Goal: Task Accomplishment & Management: Contribute content

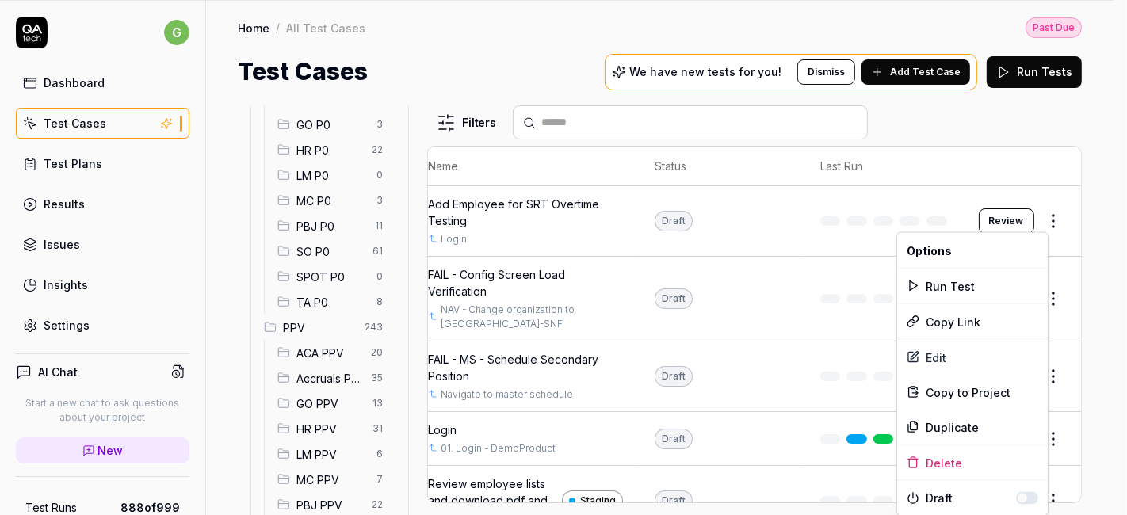
click at [552, 82] on html "Payment Past Due Your invoice is past due. Please update your payment method to…" at bounding box center [563, 206] width 1127 height 619
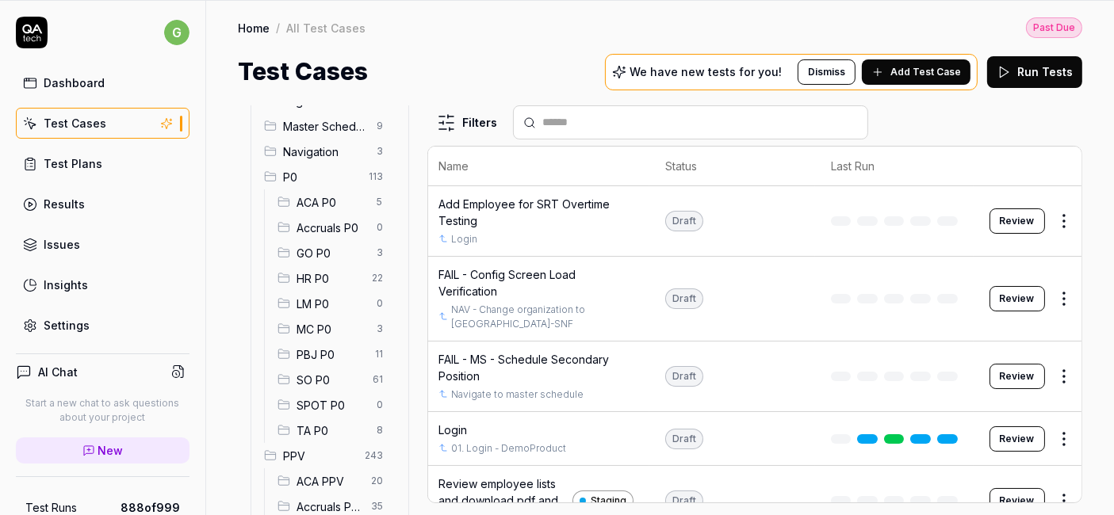
scroll to position [99, 0]
click at [304, 375] on span "SO P0" at bounding box center [329, 381] width 67 height 17
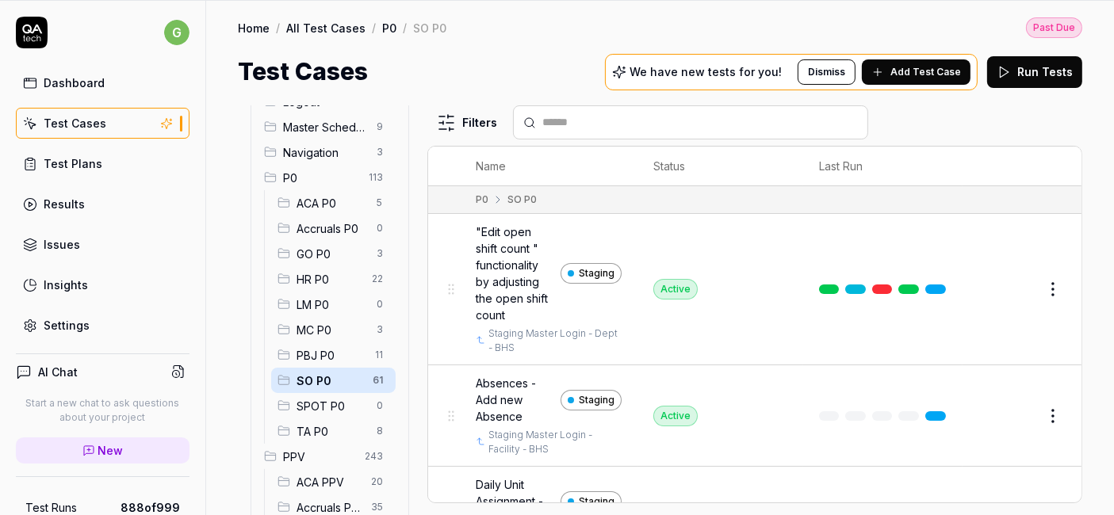
scroll to position [0, 4]
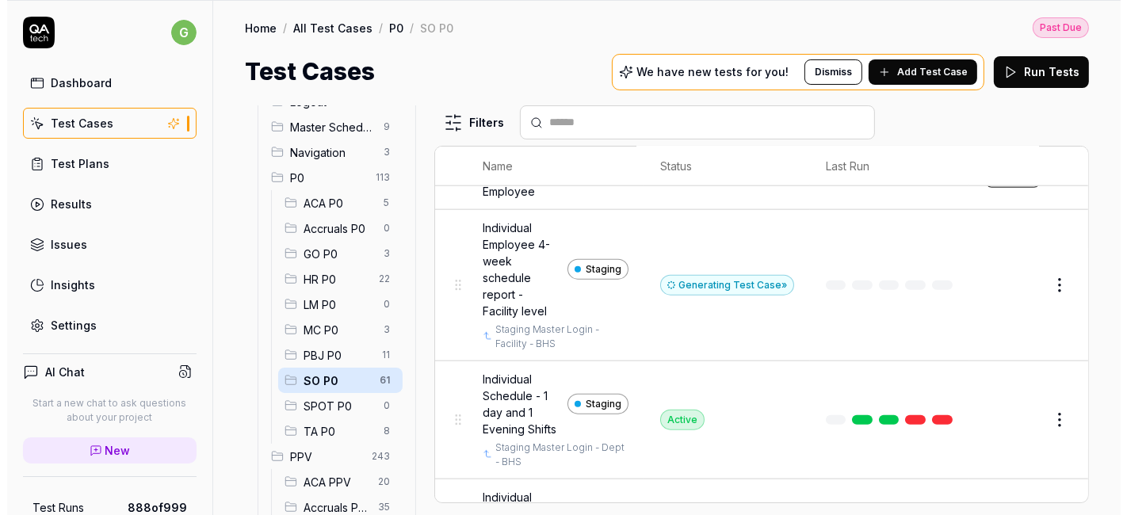
scroll to position [1910, 0]
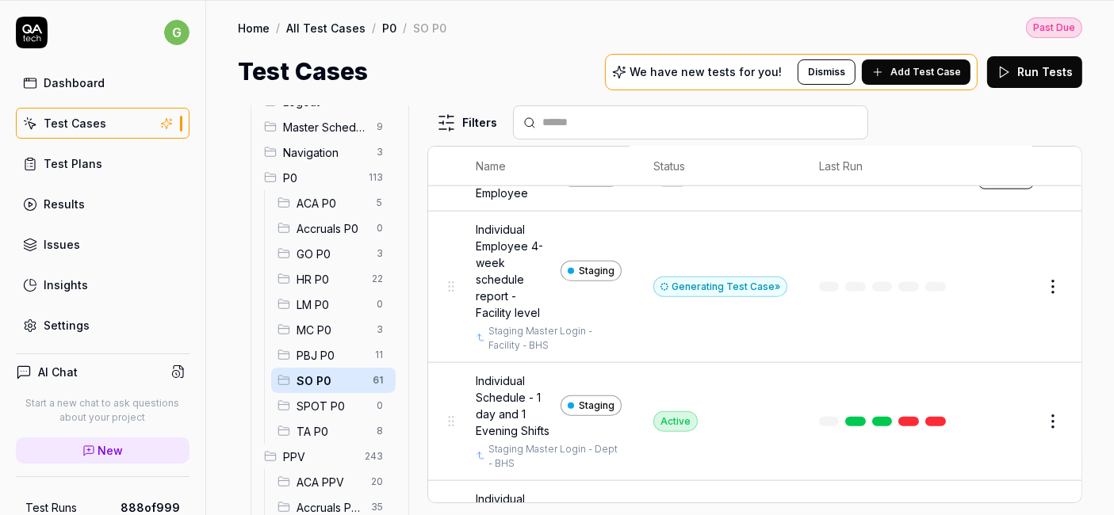
click at [916, 74] on span "Add Test Case" at bounding box center [925, 72] width 71 height 14
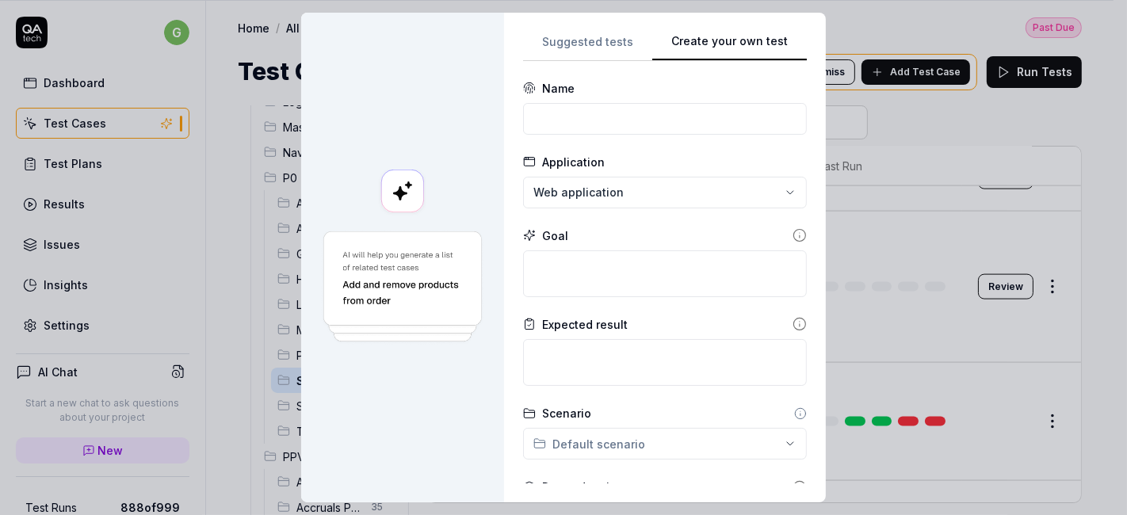
scroll to position [0, 0]
paste input "Labor Report - Verify the Census display"
click at [563, 116] on input at bounding box center [665, 119] width 284 height 32
type input "Labor Report - Verify the Census display"
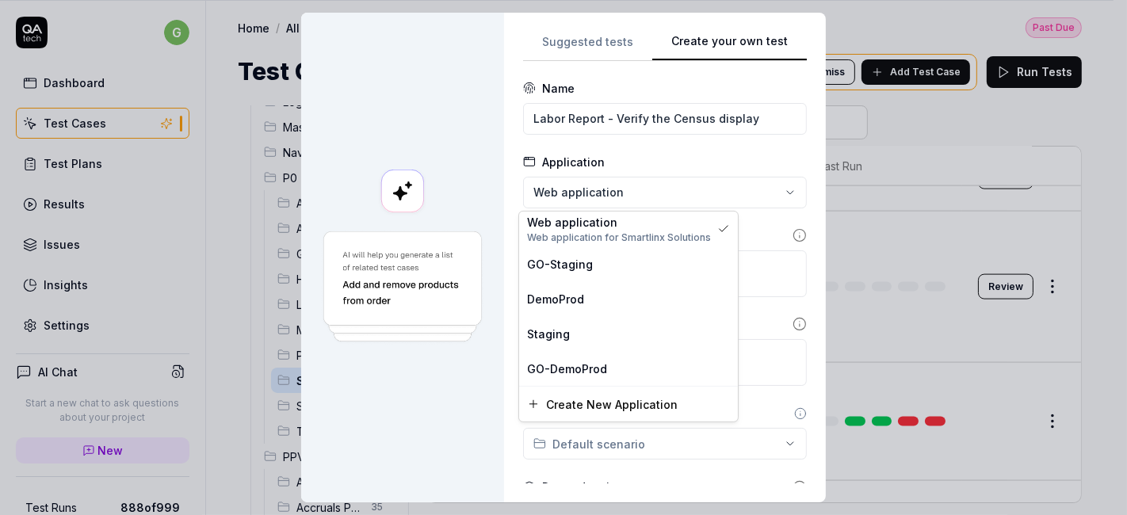
click at [568, 198] on div "**********" at bounding box center [563, 257] width 1127 height 515
click at [552, 332] on span "Staging" at bounding box center [548, 333] width 43 height 17
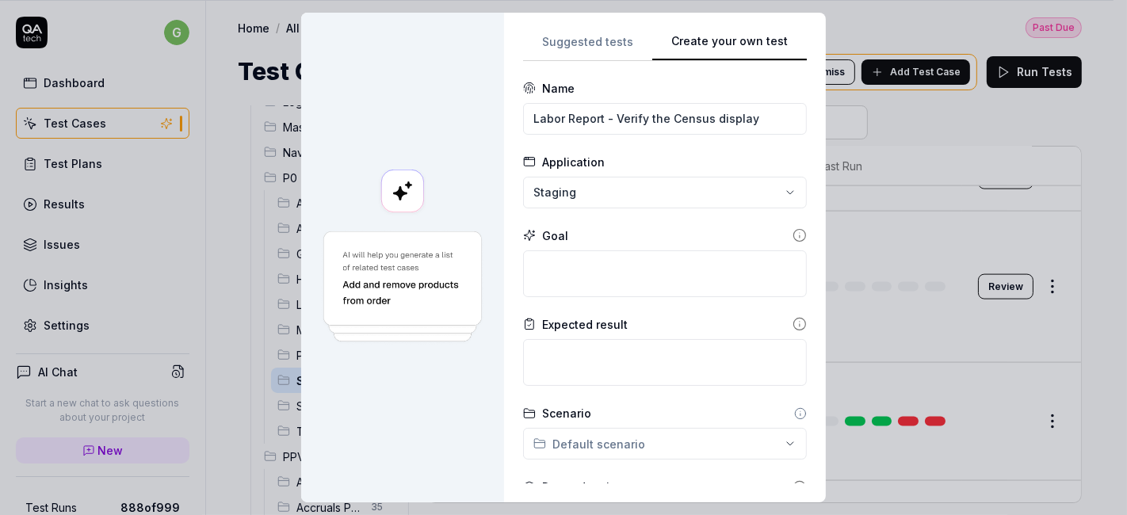
click at [552, 334] on div "Expected result" at bounding box center [665, 351] width 284 height 70
paste textarea "Labor Report - Verify the Census display"
type textarea "*"
type textarea "Labor Report - Verify the Census display"
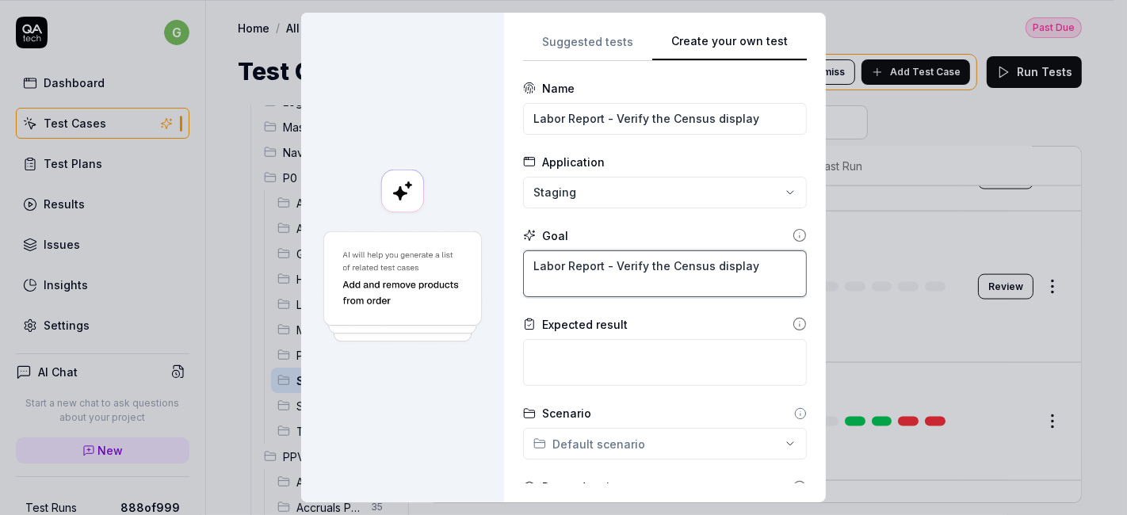
click at [588, 271] on textarea "Labor Report - Verify the Census display" at bounding box center [665, 273] width 284 height 47
type textarea "*"
type textarea "Labor Report - Verify the Census display"
paste textarea "Labor Report - Verify the Census display"
click at [629, 361] on textarea at bounding box center [665, 362] width 284 height 47
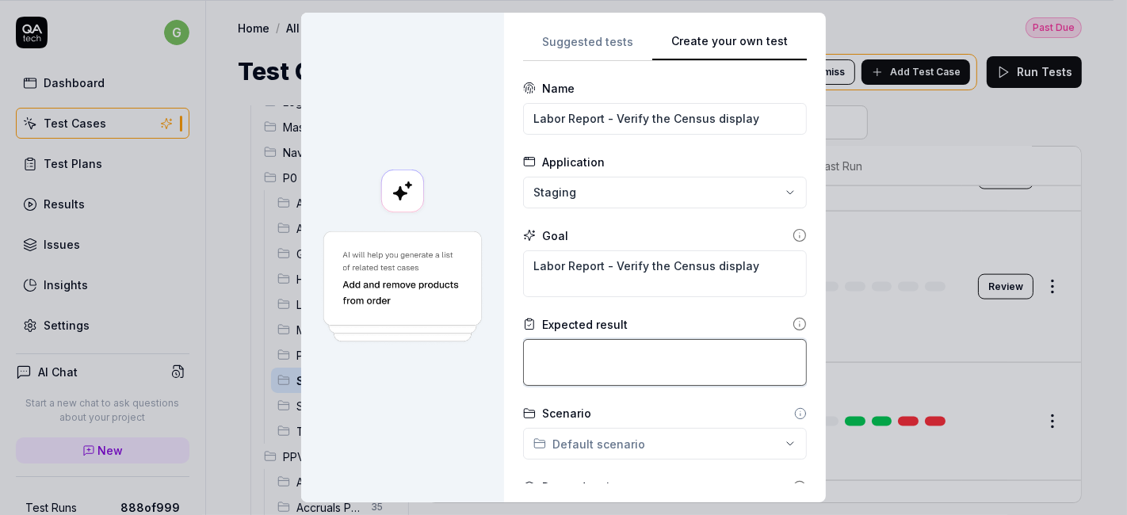
type textarea "*"
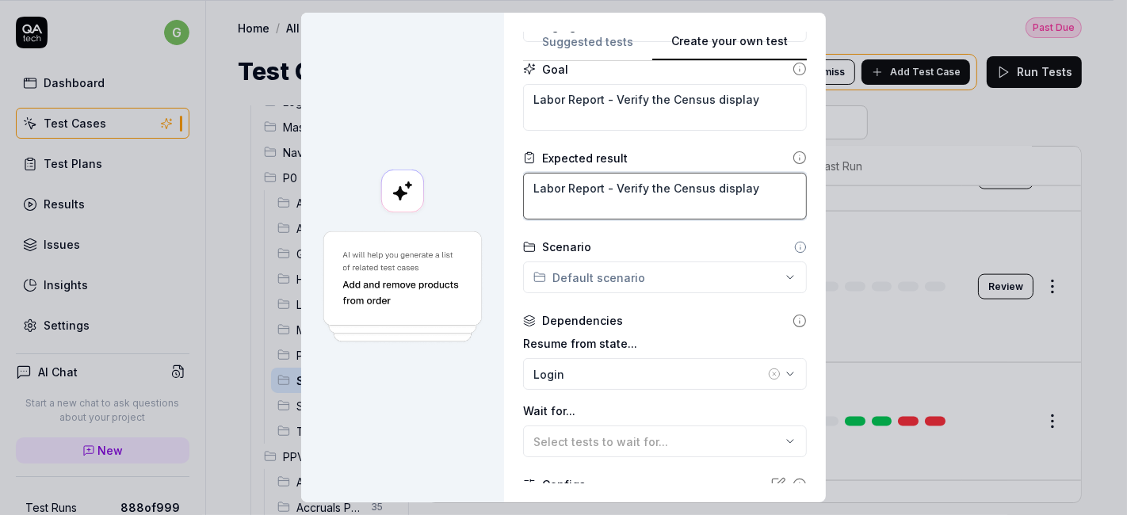
scroll to position [167, 0]
type textarea "Labor Report - Verify the Census display"
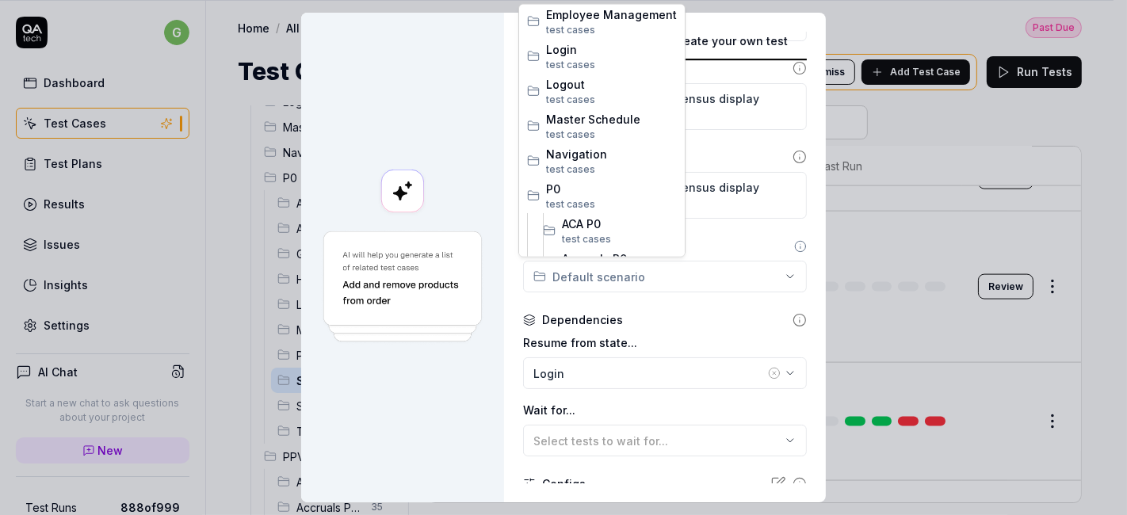
click at [647, 273] on div "**********" at bounding box center [563, 257] width 1127 height 515
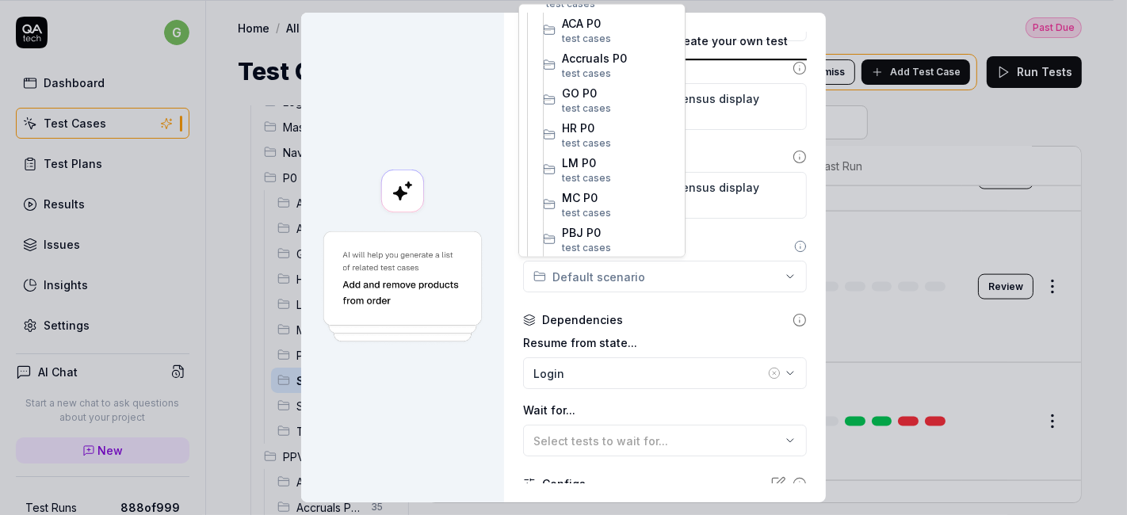
scroll to position [262, 0]
click at [598, 204] on span "SO P0" at bounding box center [619, 205] width 115 height 17
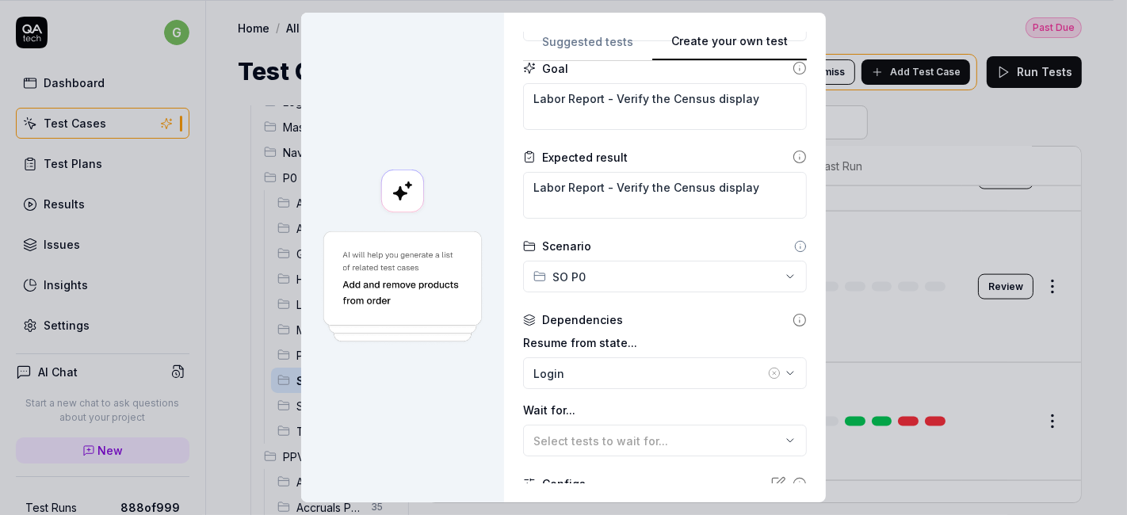
click at [773, 373] on icon "button" at bounding box center [774, 373] width 3 height 3
click at [693, 367] on div "No test case" at bounding box center [656, 373] width 247 height 17
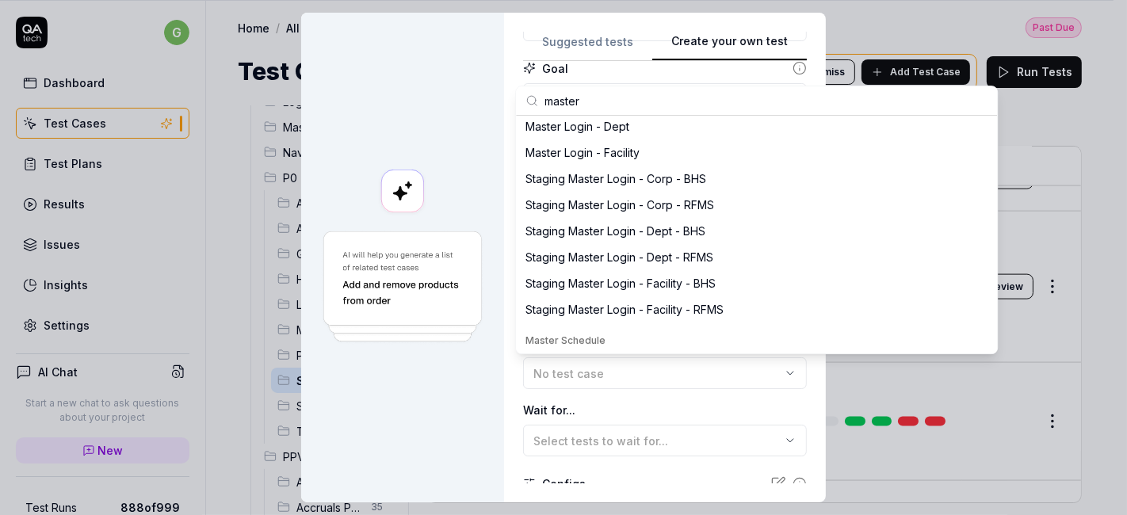
scroll to position [331, 0]
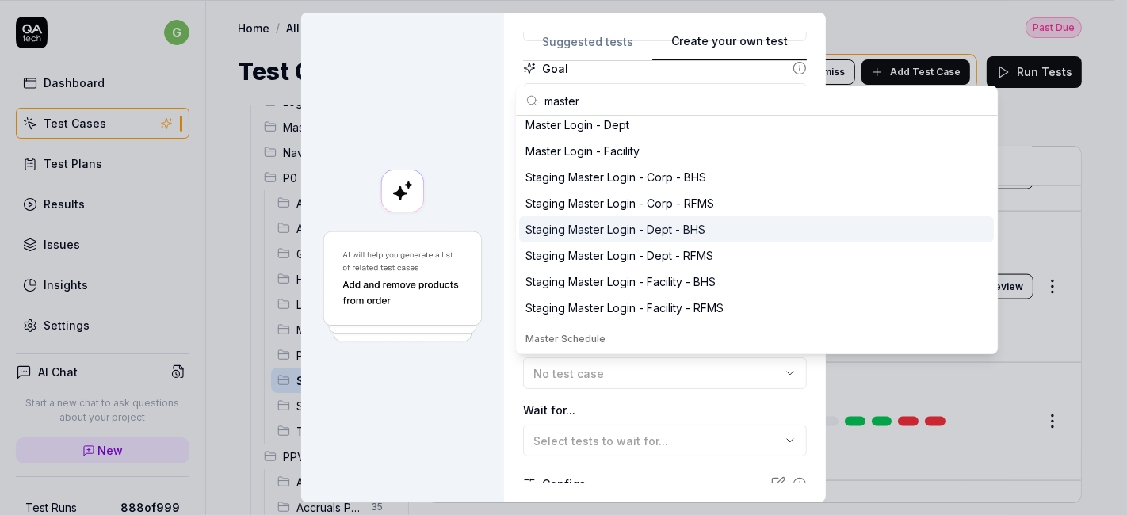
type input "master"
click at [663, 227] on div "Staging Master Login - Dept - BHS" at bounding box center [616, 229] width 180 height 17
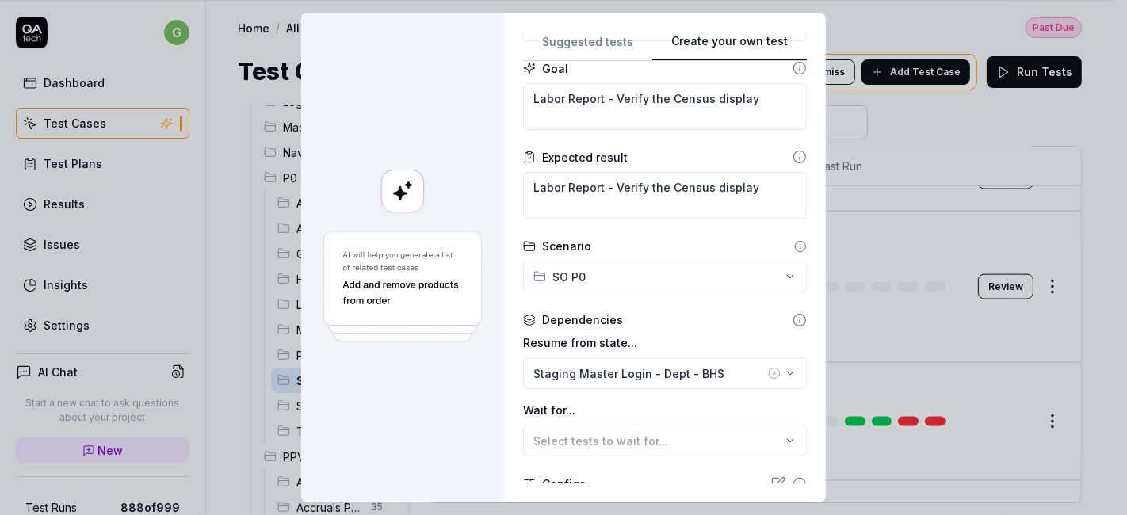
click at [627, 312] on div "Dependencies" at bounding box center [665, 320] width 284 height 17
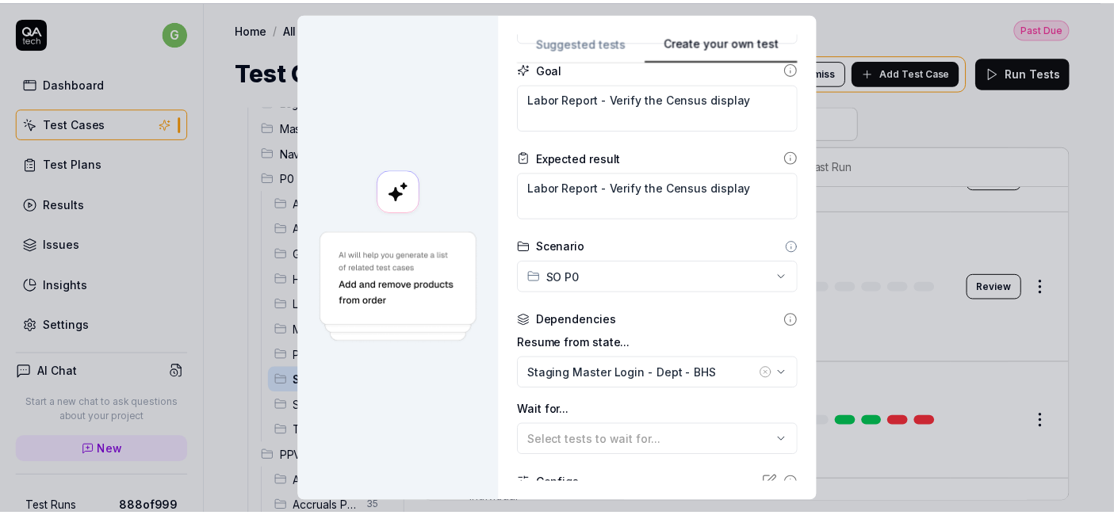
scroll to position [302, 0]
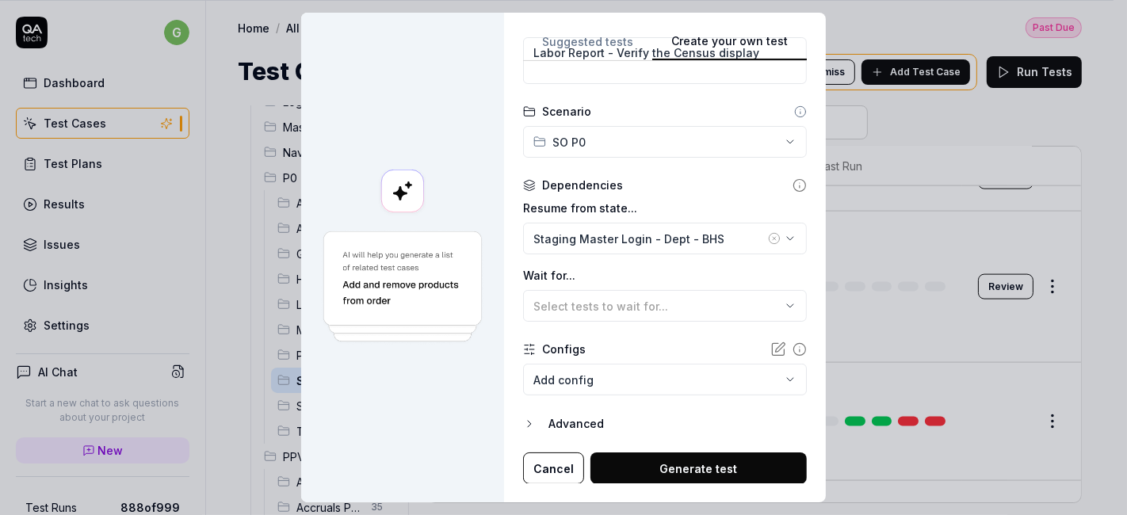
click at [652, 459] on button "Generate test" at bounding box center [699, 469] width 216 height 32
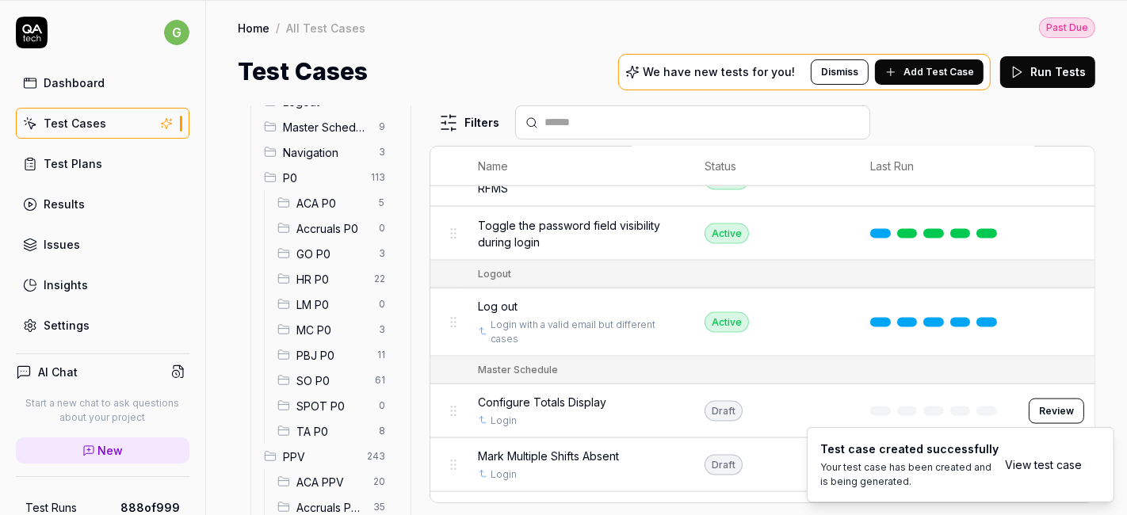
type textarea "*"
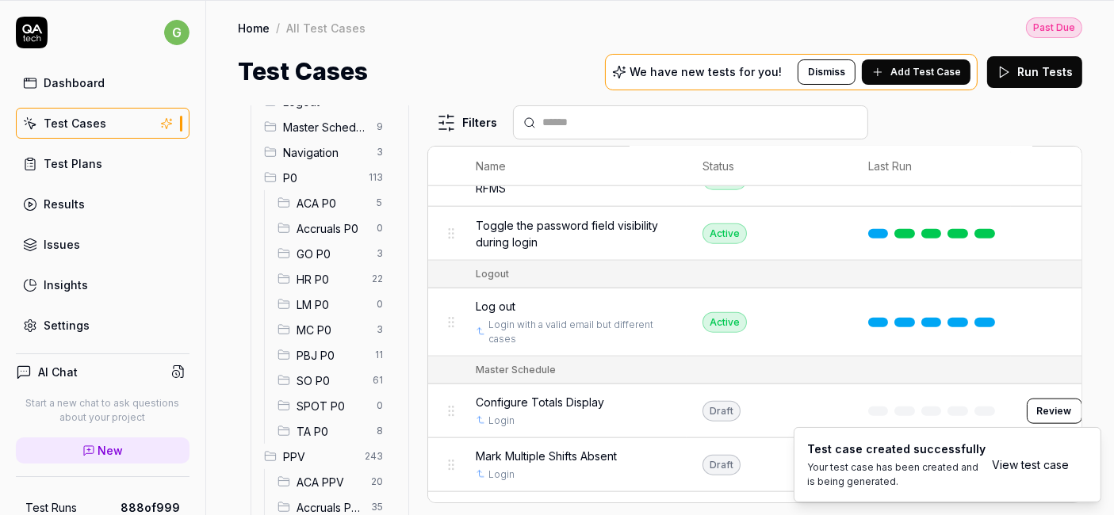
scroll to position [7720, 0]
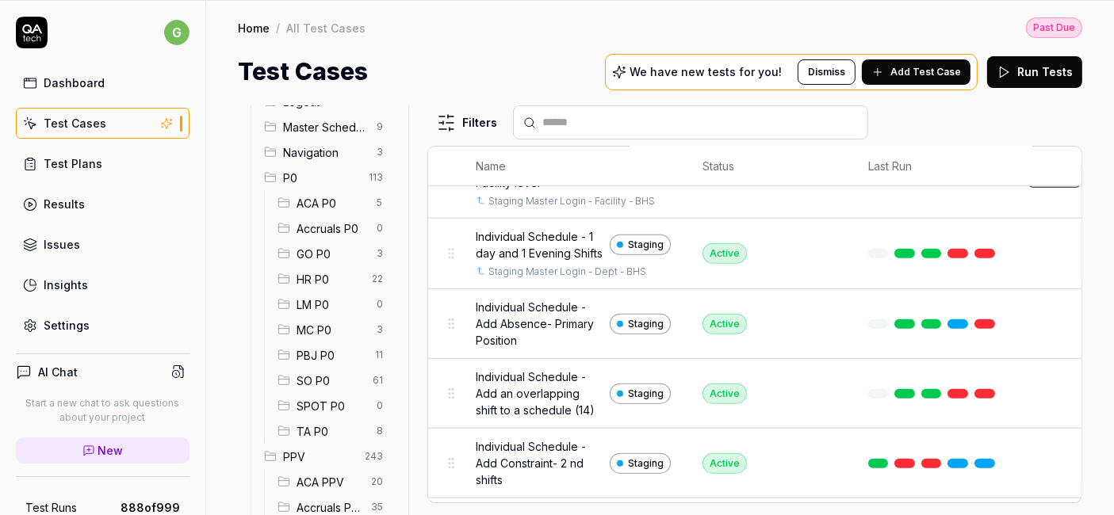
click at [755, 185] on div "Generating Test Case »" at bounding box center [769, 175] width 134 height 21
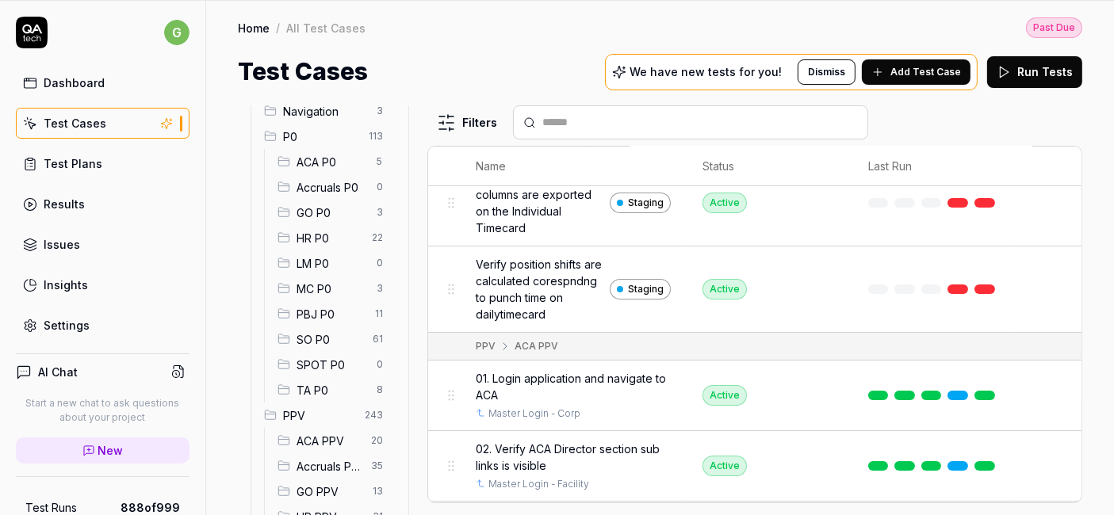
scroll to position [142, 0]
click at [321, 326] on div "SO P0 61" at bounding box center [333, 337] width 124 height 25
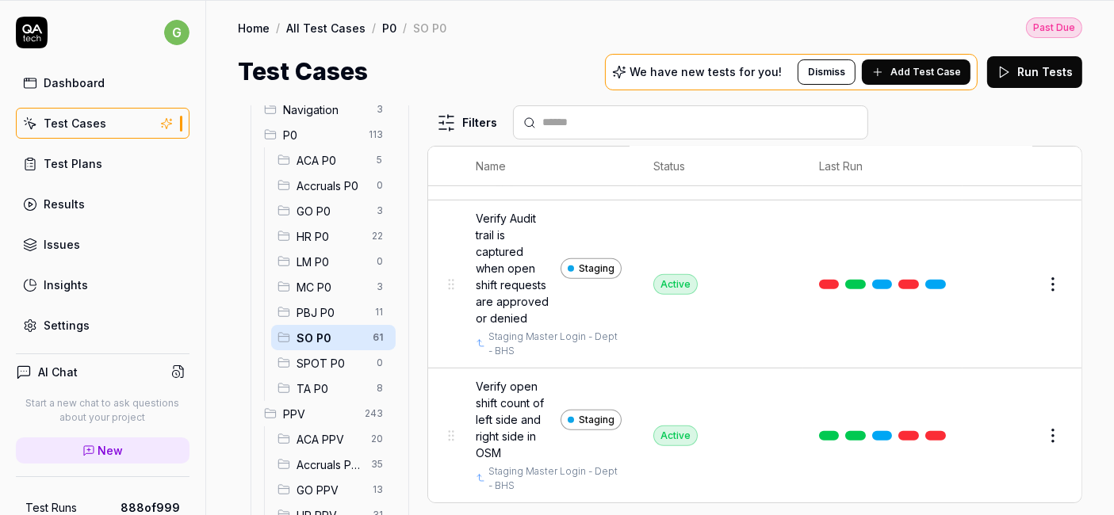
scroll to position [6771, 0]
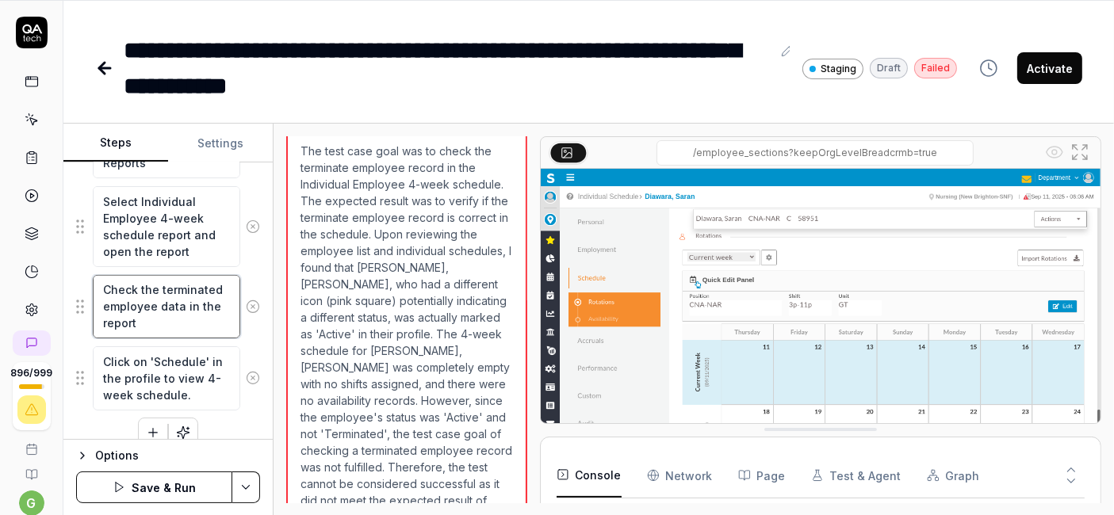
scroll to position [746, 0]
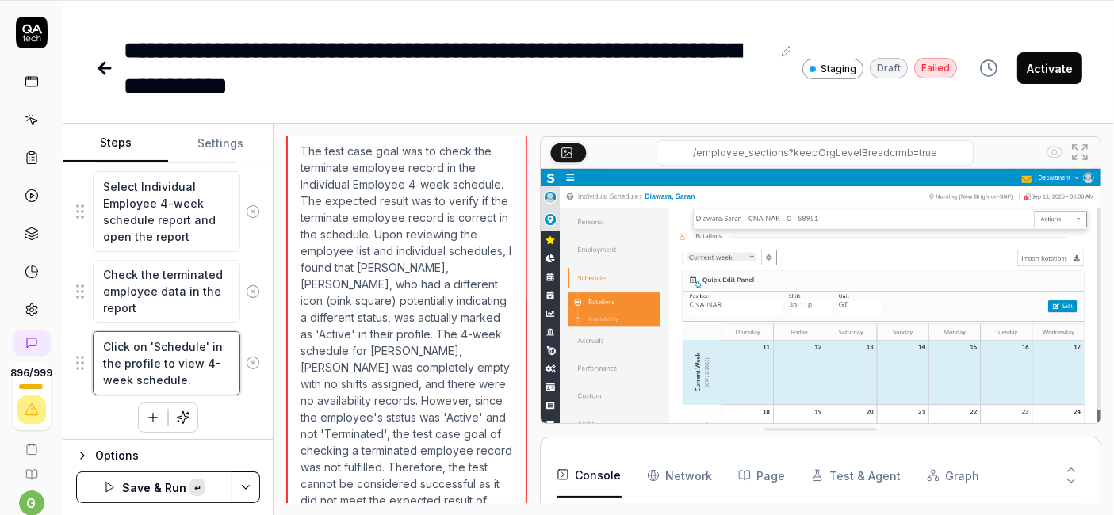
click at [171, 357] on textarea "Click on 'Schedule' in the profile to view 4-week schedule." at bounding box center [166, 362] width 147 height 63
click at [239, 411] on div "Click on the navigation menu to explore options. Click on 'Employees' in the na…" at bounding box center [168, 78] width 184 height 742
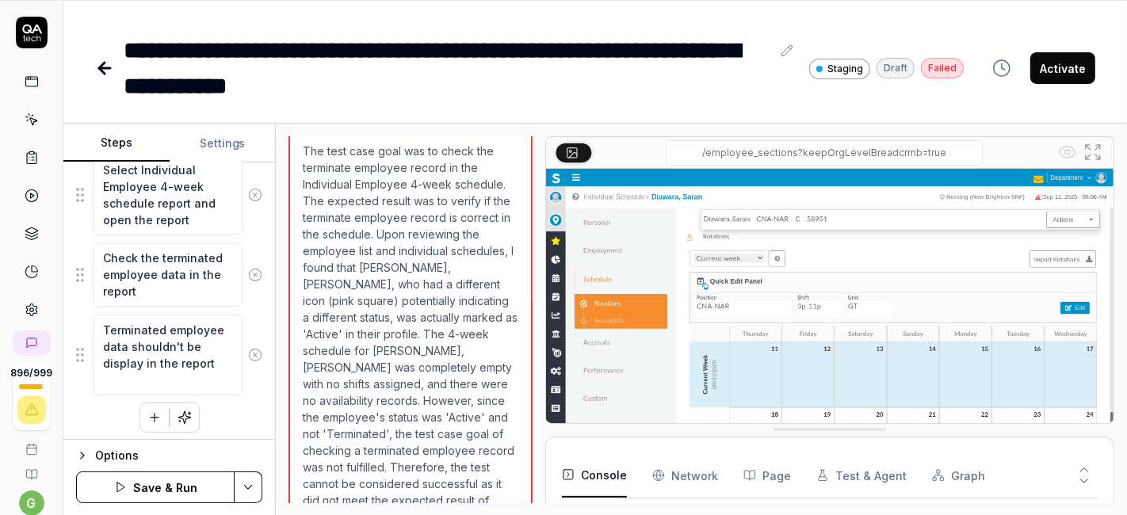
click at [247, 483] on html "**********" at bounding box center [563, 206] width 1127 height 619
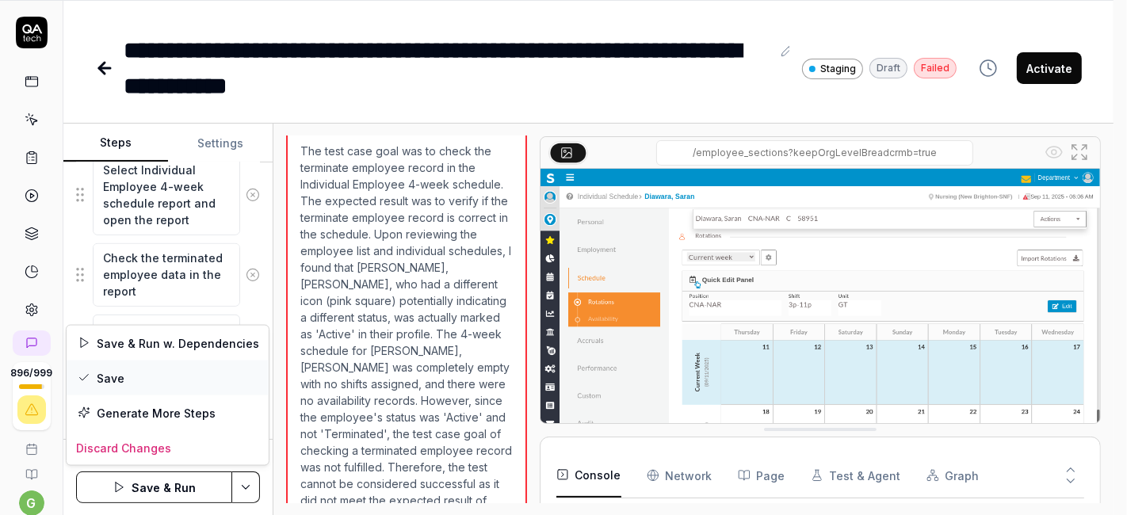
click at [162, 381] on div "Save" at bounding box center [168, 378] width 202 height 35
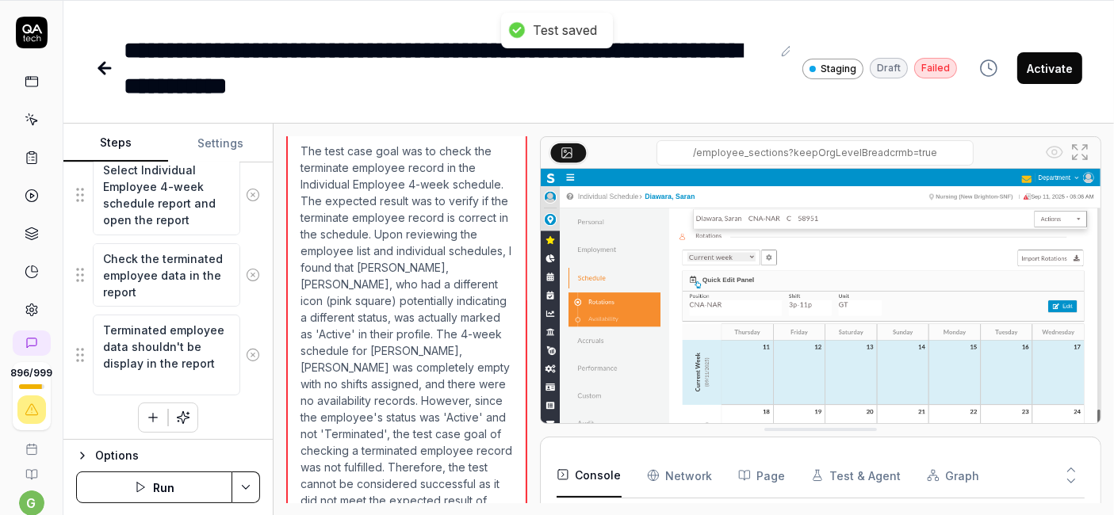
click at [149, 488] on button "Run" at bounding box center [154, 488] width 156 height 32
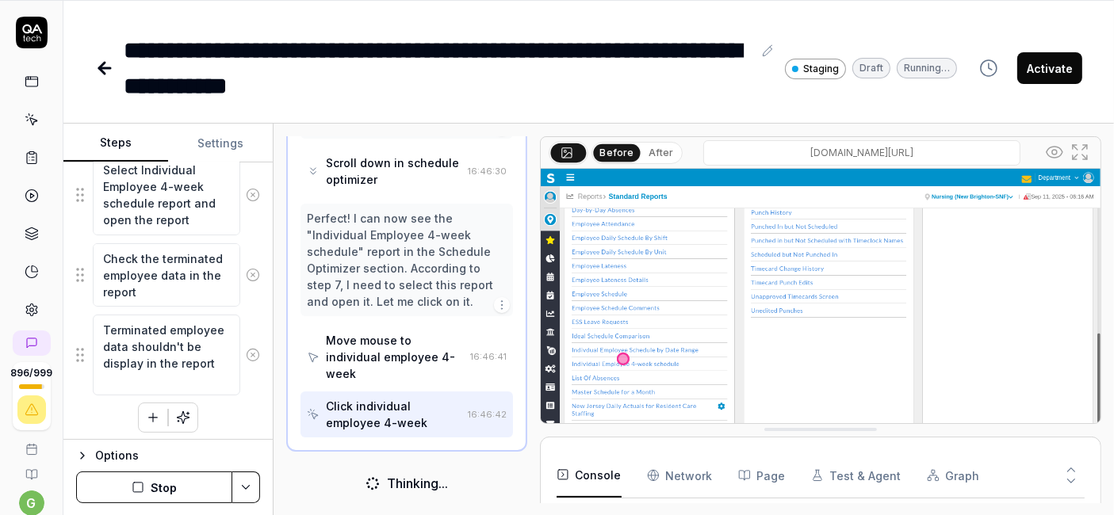
scroll to position [1000, 0]
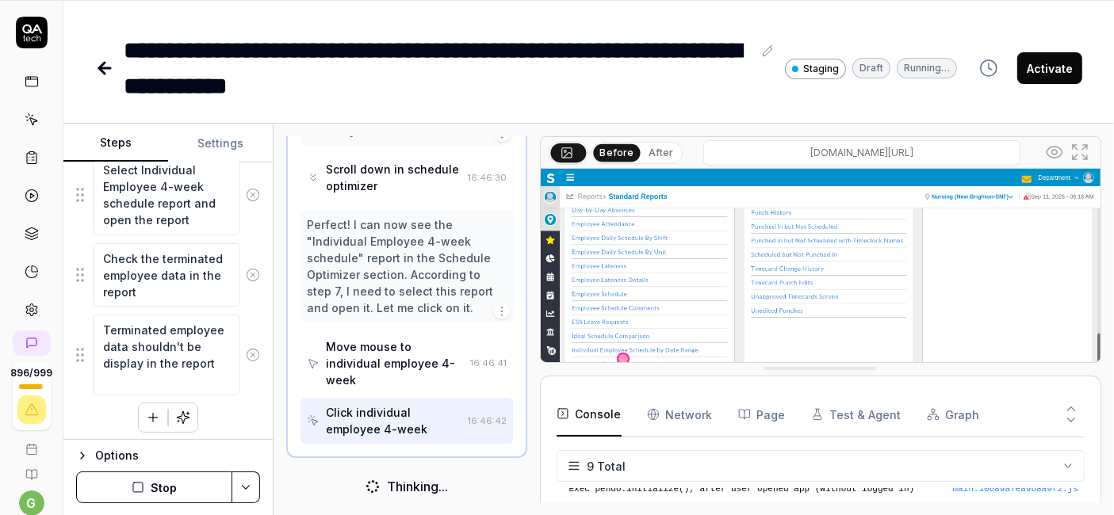
drag, startPoint x: 790, startPoint y: 433, endPoint x: 792, endPoint y: 373, distance: 59.5
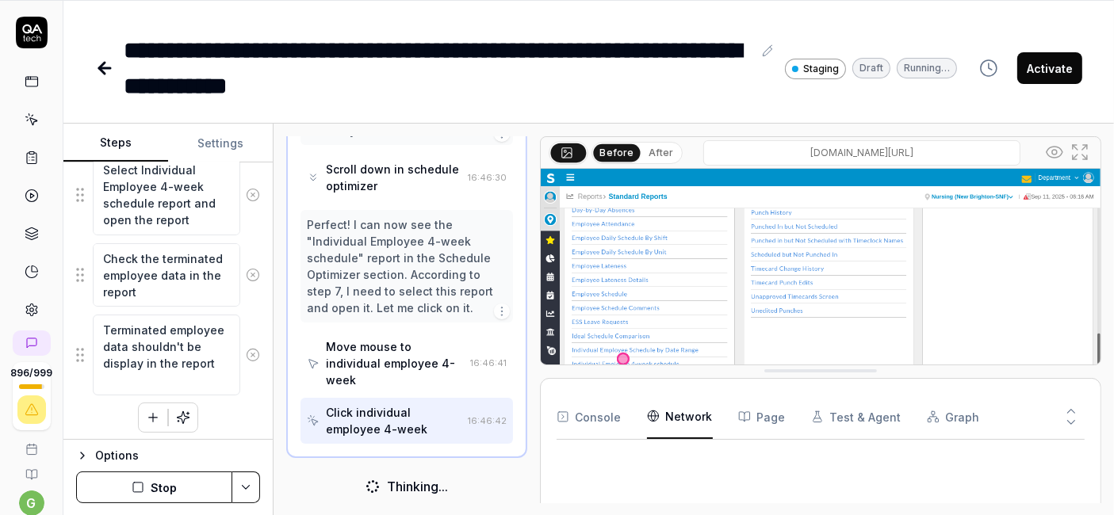
click at [669, 418] on Requests "Network" at bounding box center [680, 417] width 66 height 44
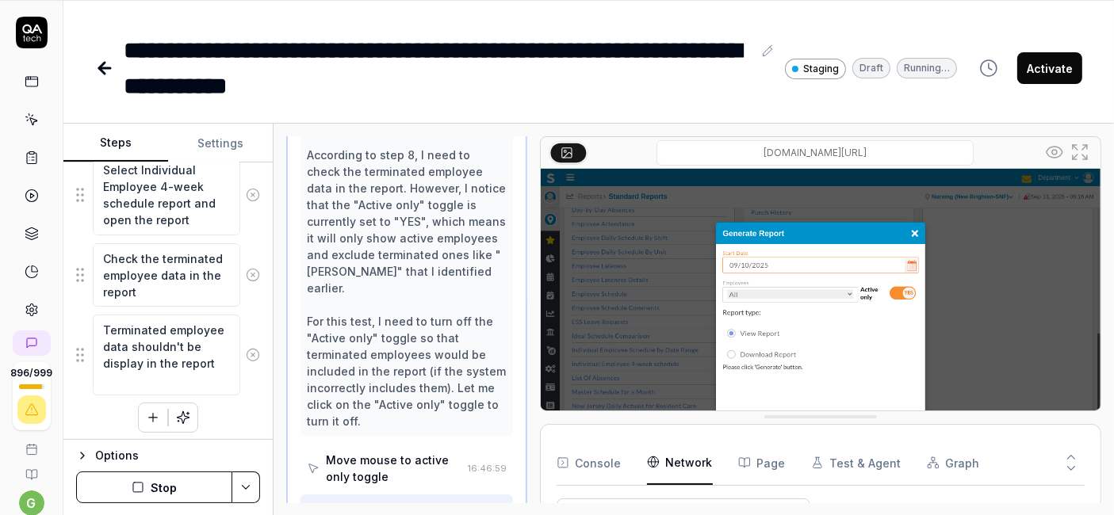
scroll to position [1558, 0]
drag, startPoint x: 798, startPoint y: 369, endPoint x: 774, endPoint y: 432, distance: 67.7
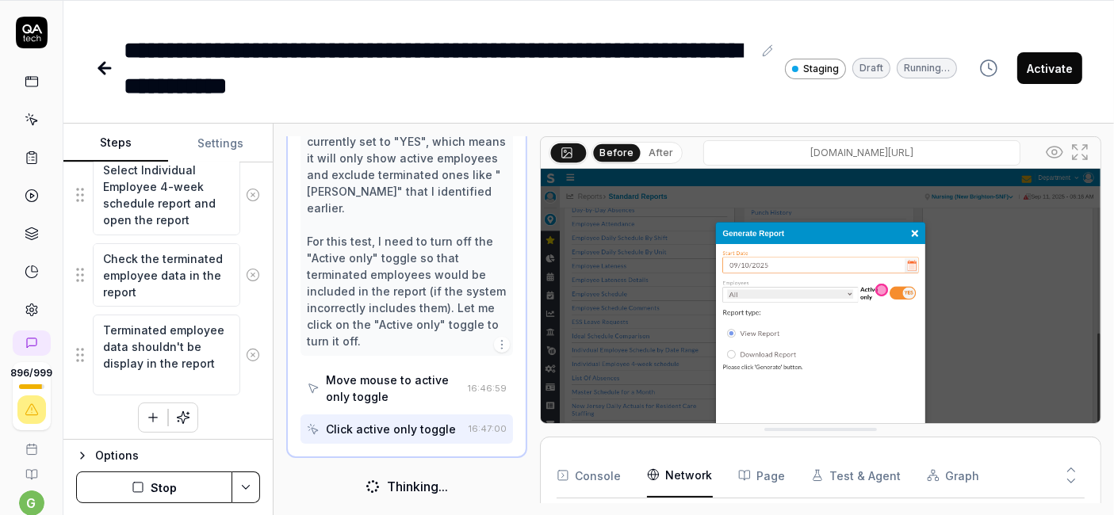
scroll to position [1089, 0]
drag, startPoint x: 774, startPoint y: 432, endPoint x: 765, endPoint y: 474, distance: 43.1
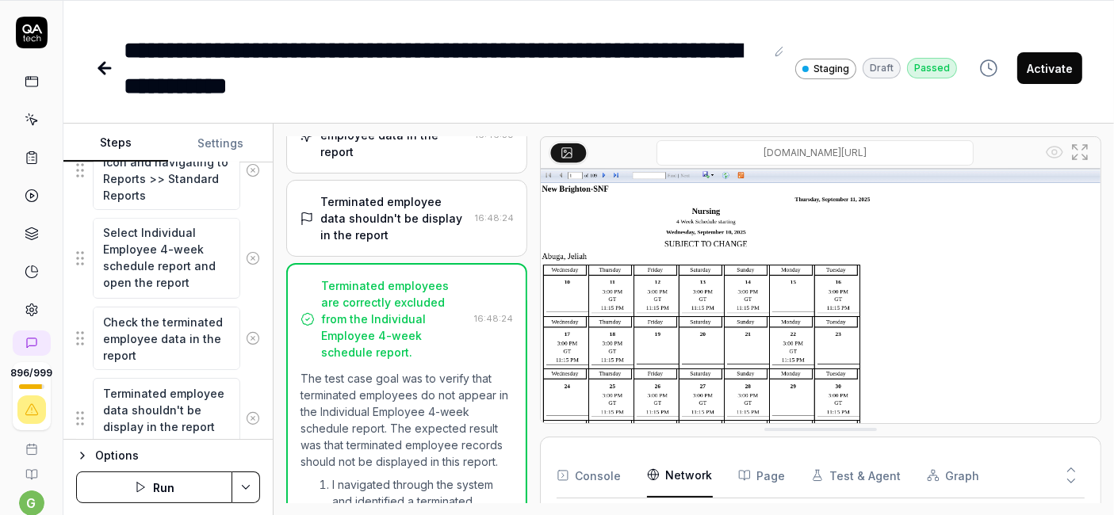
scroll to position [16, 0]
click at [146, 277] on textarea "Select Individual Employee 4-week schedule report and open the report" at bounding box center [166, 258] width 147 height 80
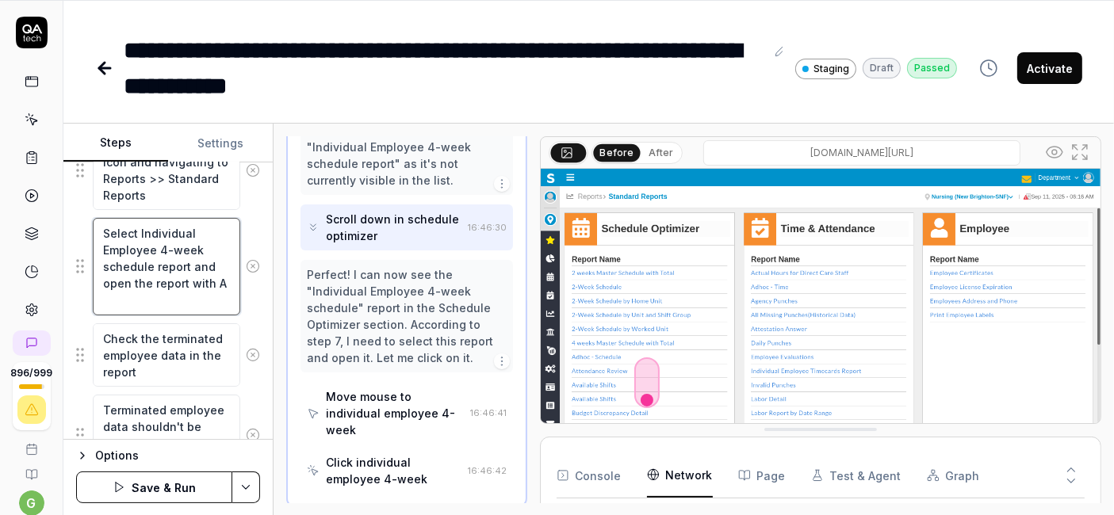
scroll to position [0, 0]
click at [212, 279] on textarea "Select Individual Employee 4-week schedule report and open the report with Acti…" at bounding box center [166, 266] width 147 height 97
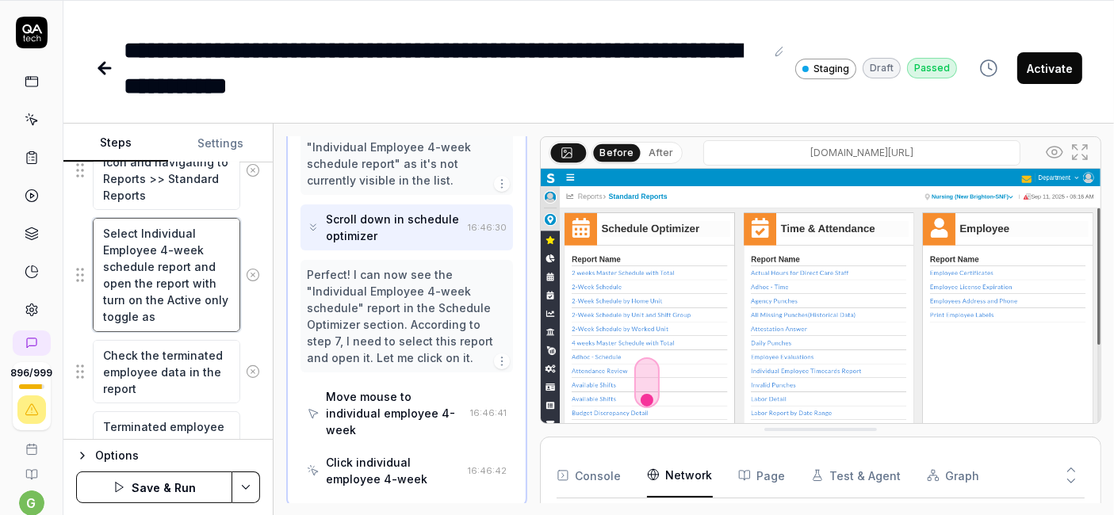
scroll to position [16, 0]
click at [113, 315] on textarea "Select Individual Employee 4-week schedule report and open the report with turn…" at bounding box center [166, 274] width 147 height 113
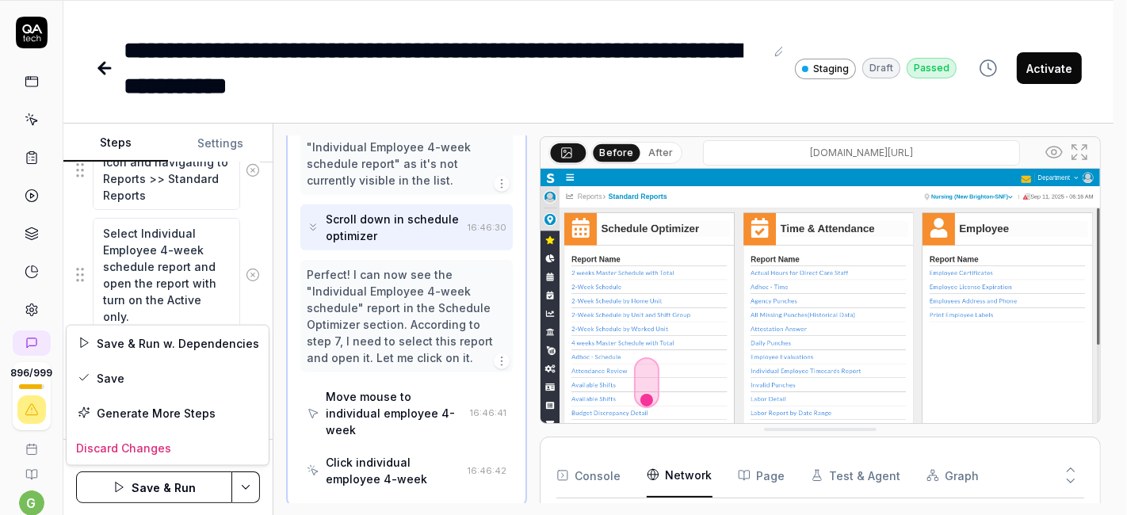
click at [243, 474] on html "**********" at bounding box center [563, 206] width 1127 height 619
click at [158, 378] on div "Save" at bounding box center [168, 378] width 202 height 35
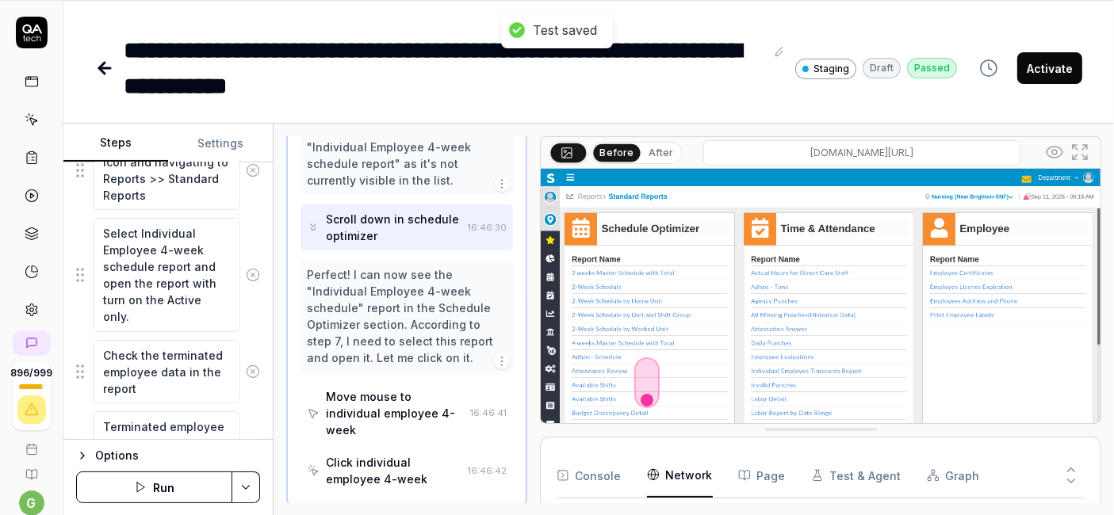
click at [1049, 63] on button "Activate" at bounding box center [1049, 68] width 65 height 32
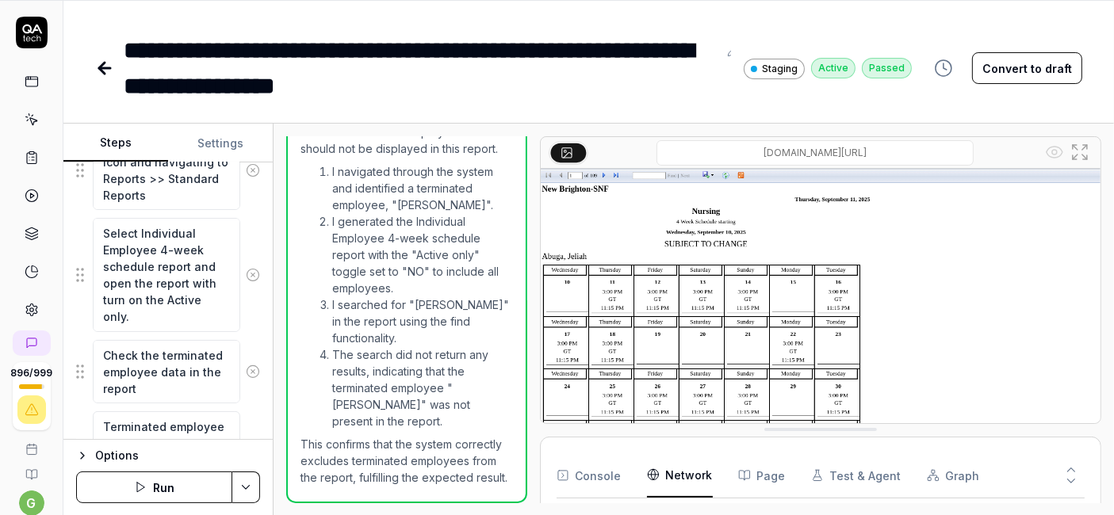
scroll to position [1103, 0]
click at [25, 123] on icon at bounding box center [32, 120] width 14 height 14
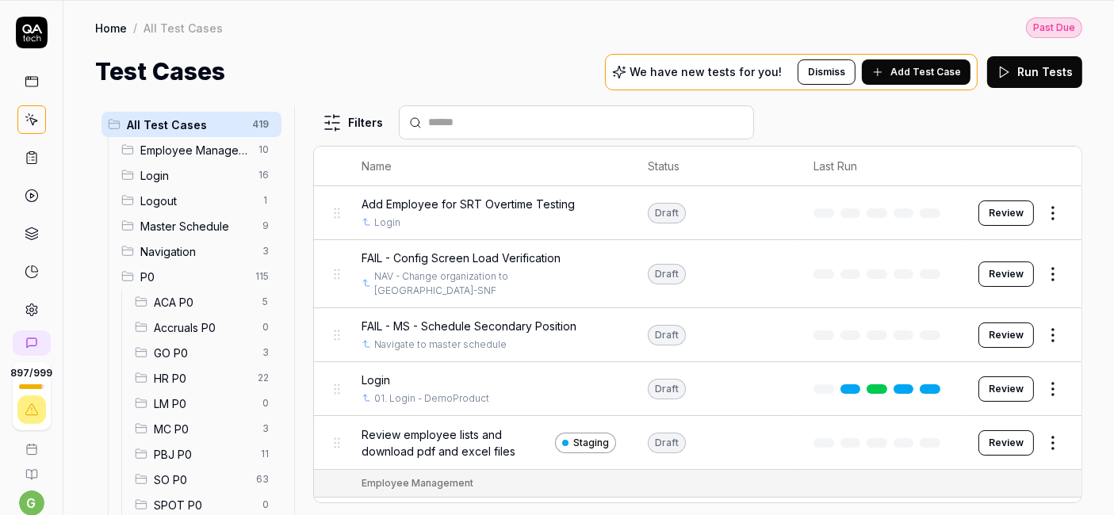
click at [182, 350] on span "GO P0" at bounding box center [203, 353] width 99 height 17
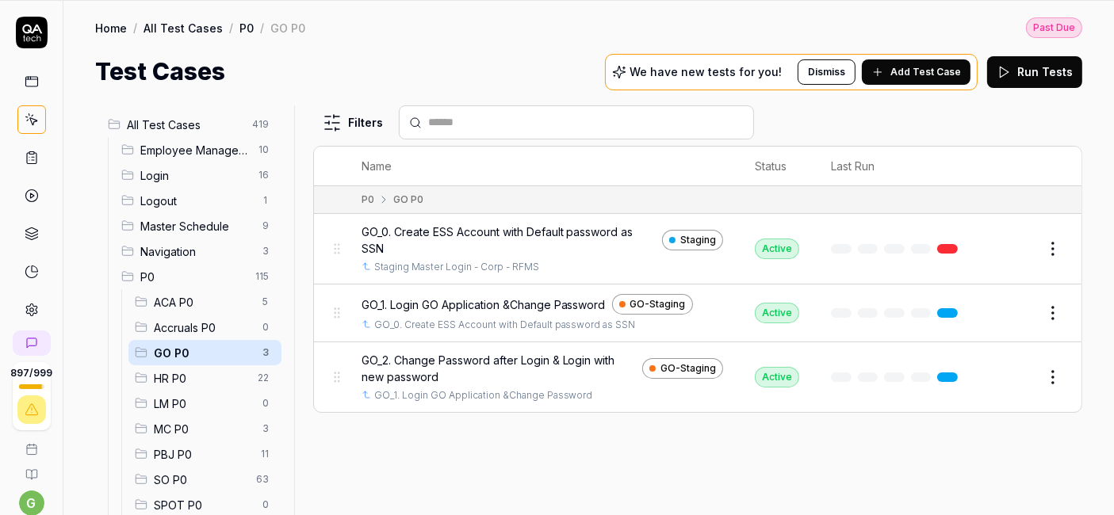
scroll to position [121, 0]
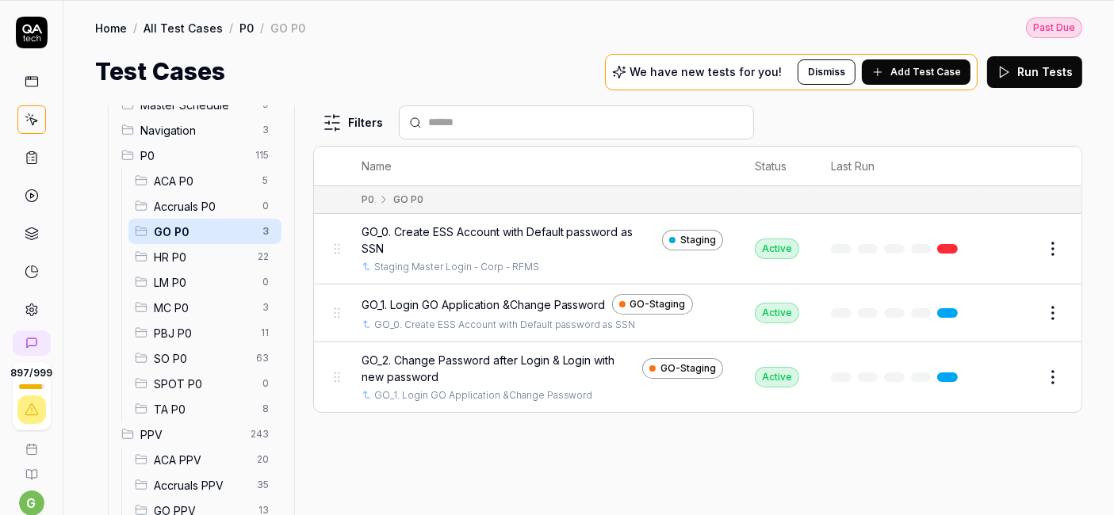
click at [183, 358] on span "SO P0" at bounding box center [200, 358] width 93 height 17
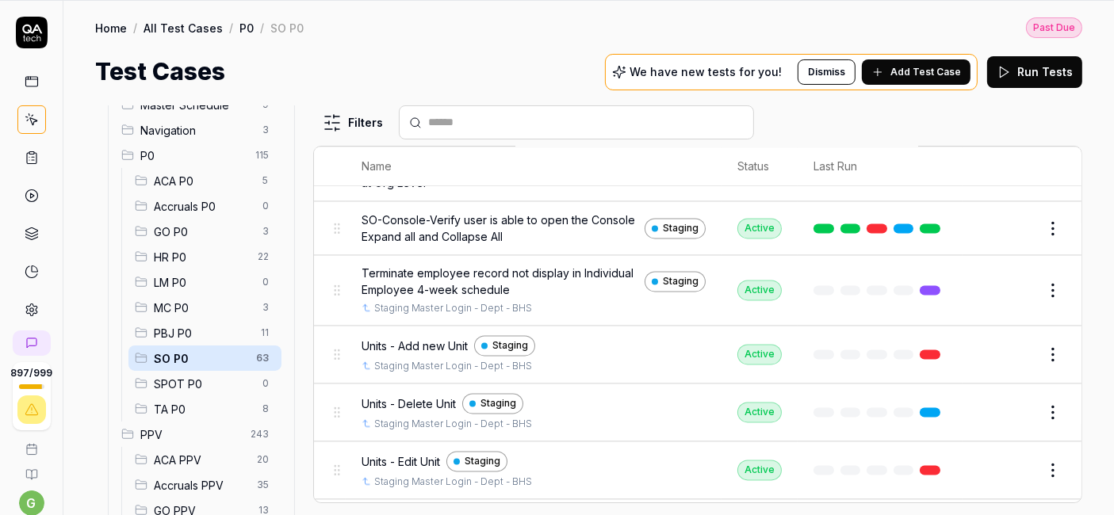
scroll to position [3354, 0]
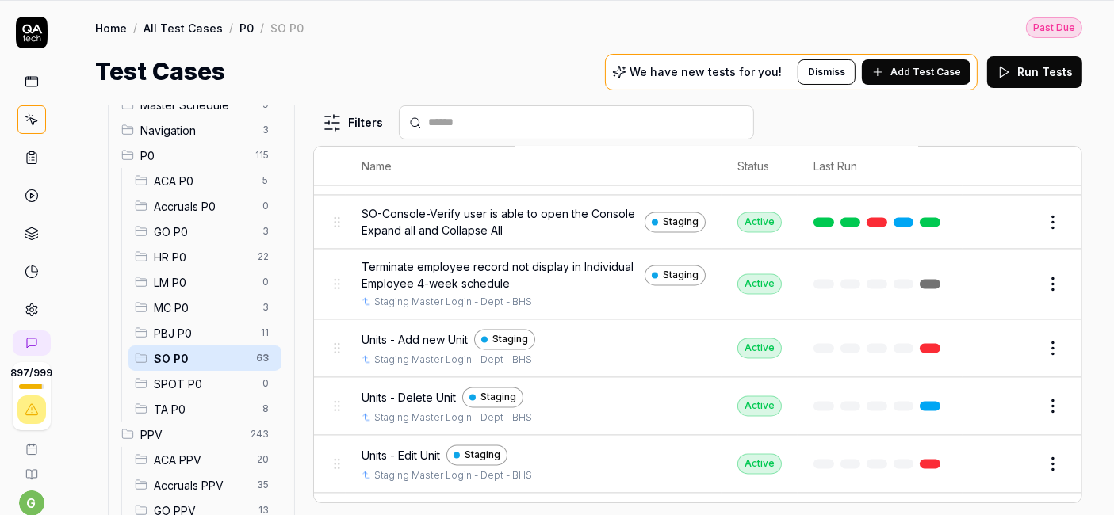
click at [599, 49] on div "Home / All Test Cases / P0 / SO P0 Past Due Home / All Test Cases / P0 / SO P0 …" at bounding box center [588, 45] width 1050 height 89
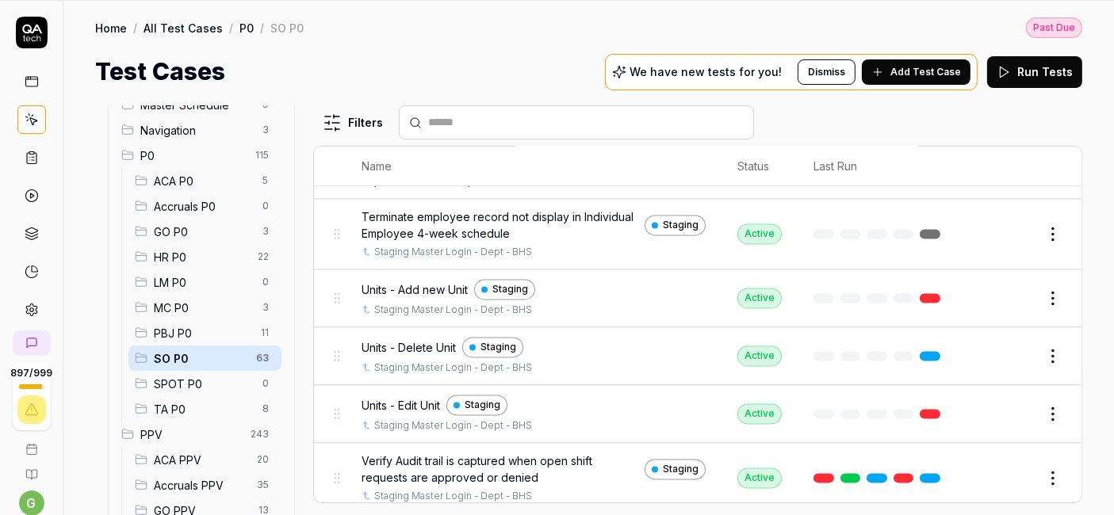
scroll to position [3405, 0]
click at [554, 85] on div "Test Cases We have new tests for you! Dismiss Add Test Case Run Tests" at bounding box center [588, 72] width 987 height 36
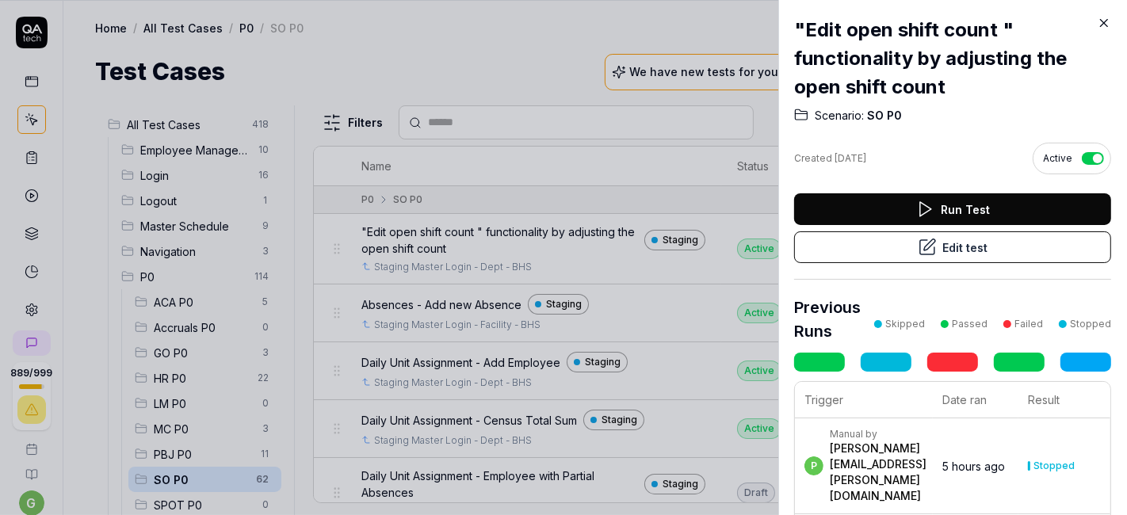
click at [933, 241] on button "Edit test" at bounding box center [952, 247] width 317 height 32
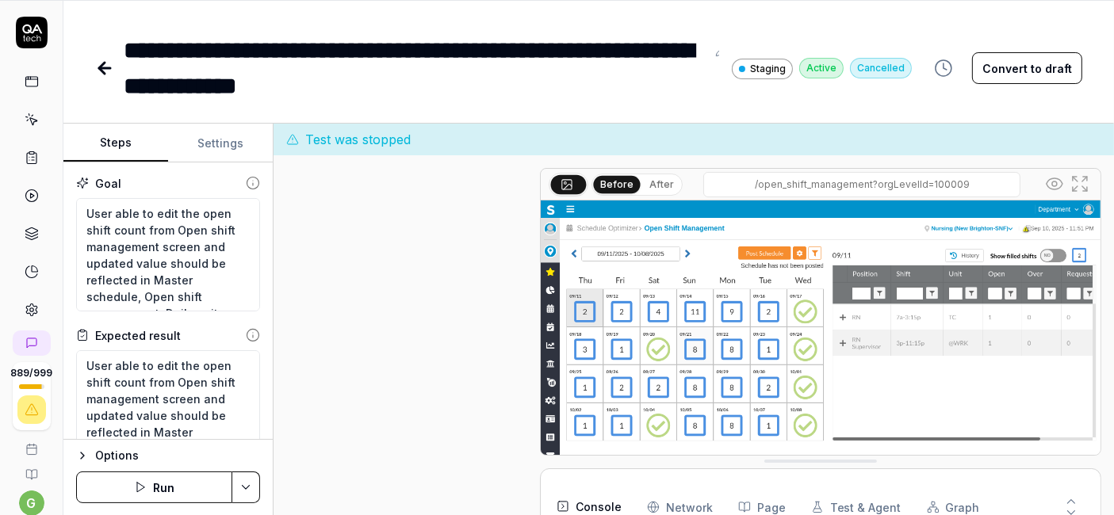
scroll to position [525, 0]
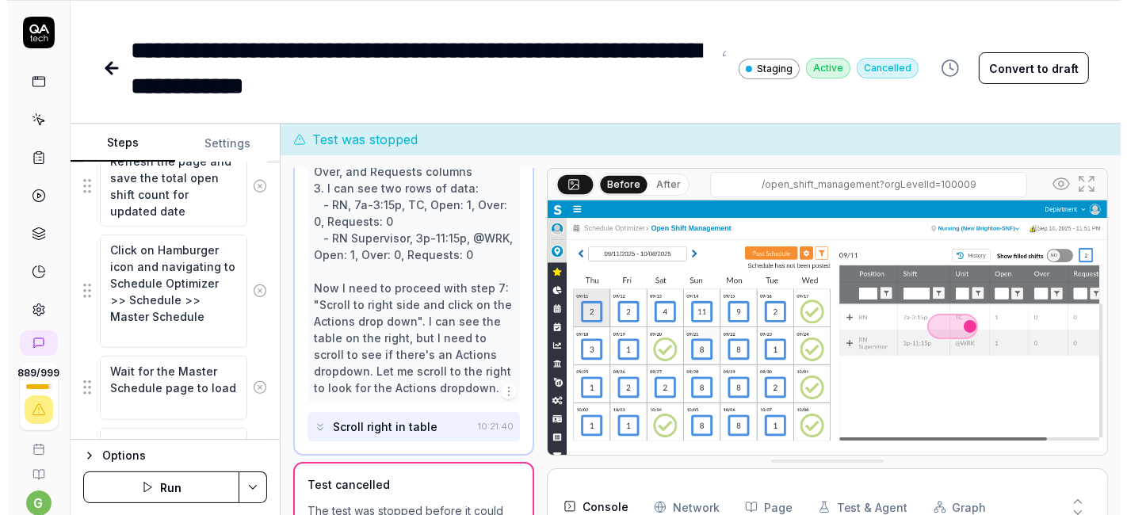
scroll to position [16, 0]
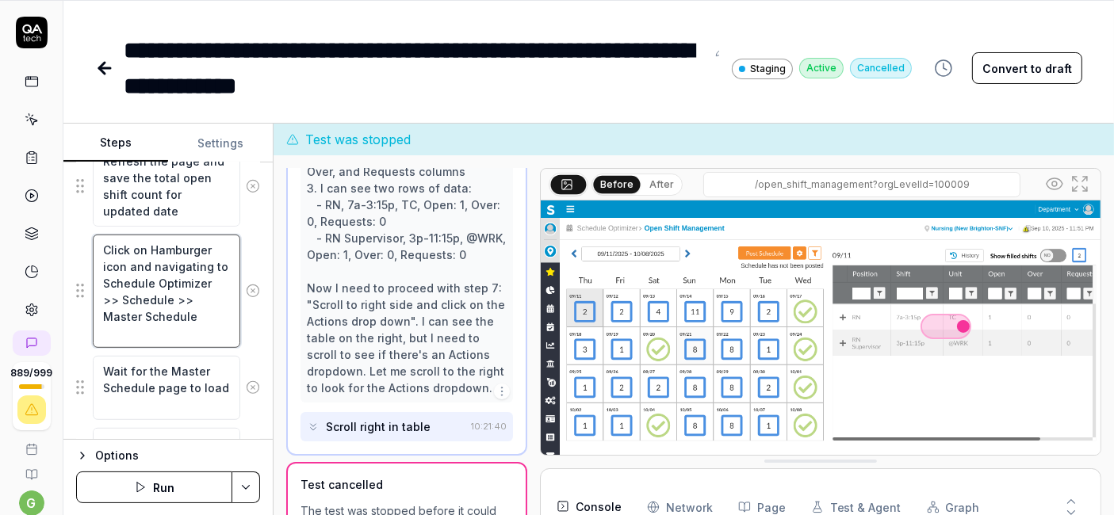
click at [117, 245] on textarea "Click on Hamburger icon and navigating to Schedule Optimizer >> Schedule >> Mas…" at bounding box center [166, 291] width 147 height 113
type textarea "*"
click at [99, 73] on icon at bounding box center [104, 68] width 19 height 19
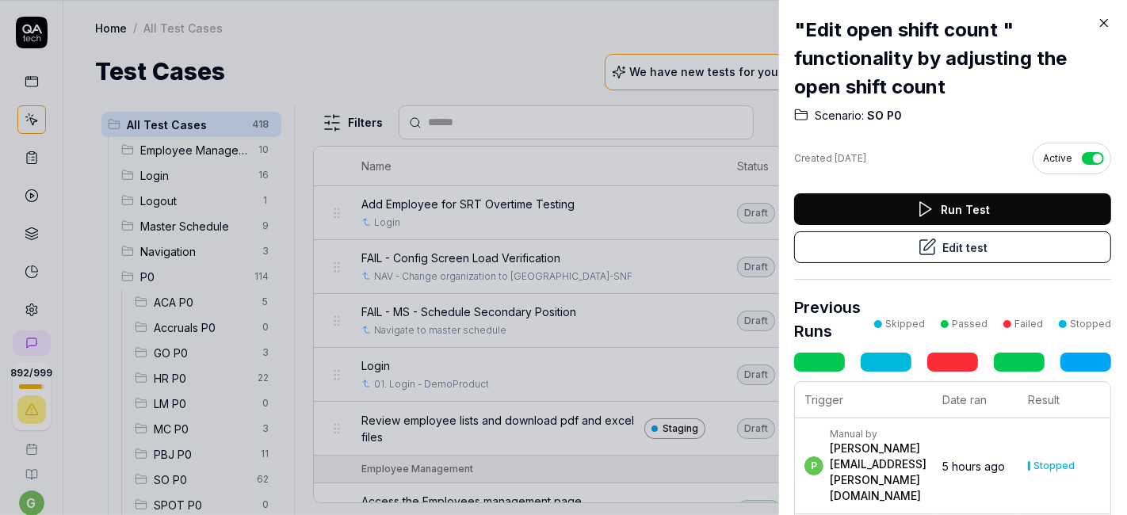
click at [1102, 27] on icon at bounding box center [1104, 23] width 14 height 14
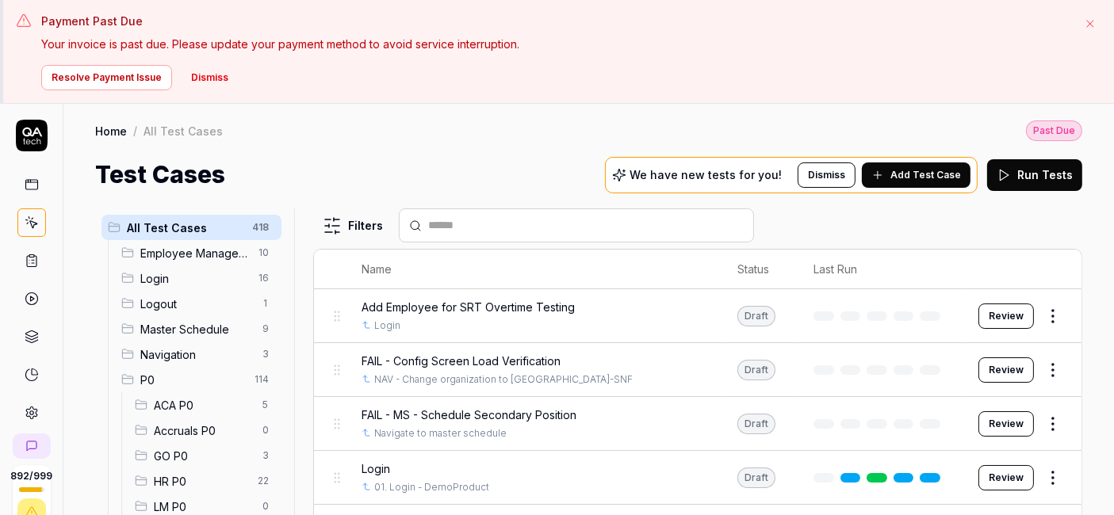
click at [173, 313] on div "Logout 1" at bounding box center [198, 303] width 166 height 25
click at [190, 321] on span "Master Schedule" at bounding box center [196, 329] width 113 height 17
click at [172, 318] on div "Master Schedule 9" at bounding box center [198, 328] width 166 height 25
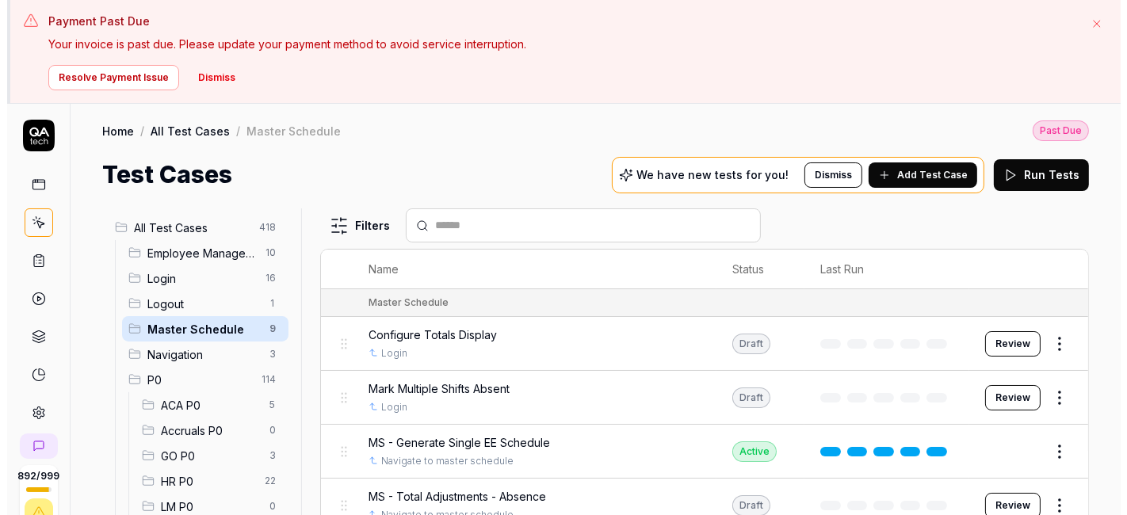
scroll to position [260, 0]
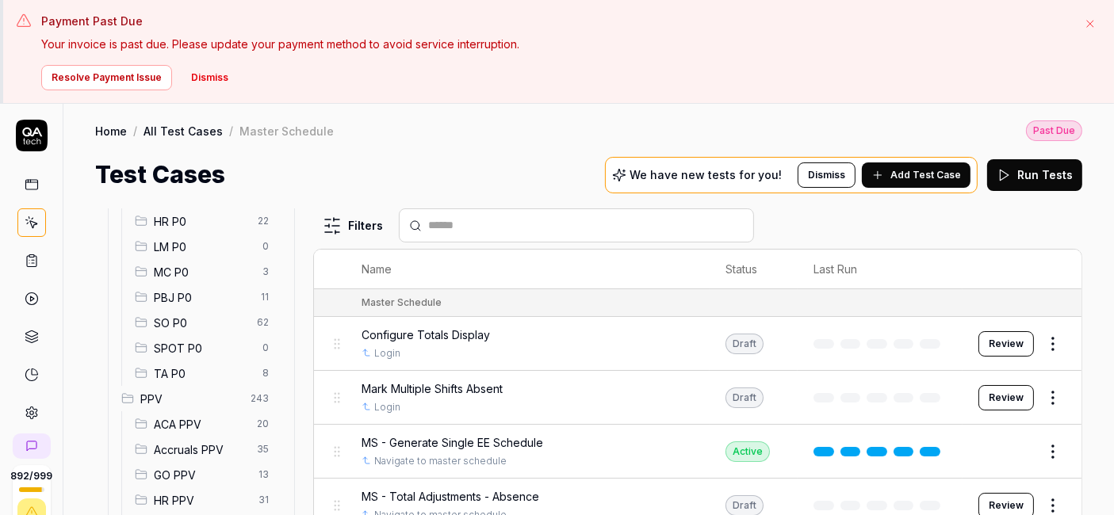
click at [201, 78] on button "Dismiss" at bounding box center [210, 77] width 56 height 25
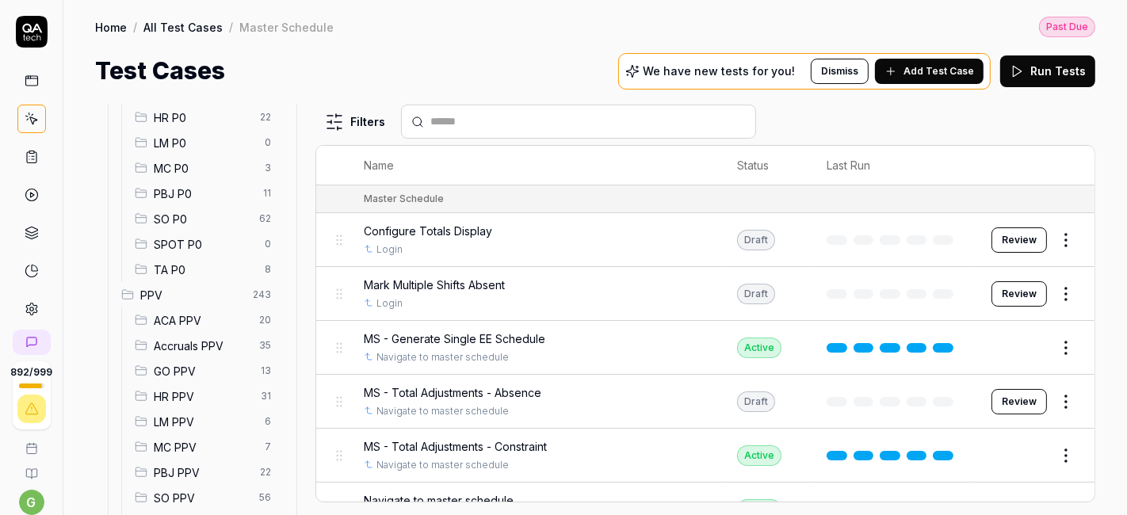
click at [174, 207] on div "SO P0 62" at bounding box center [205, 218] width 155 height 25
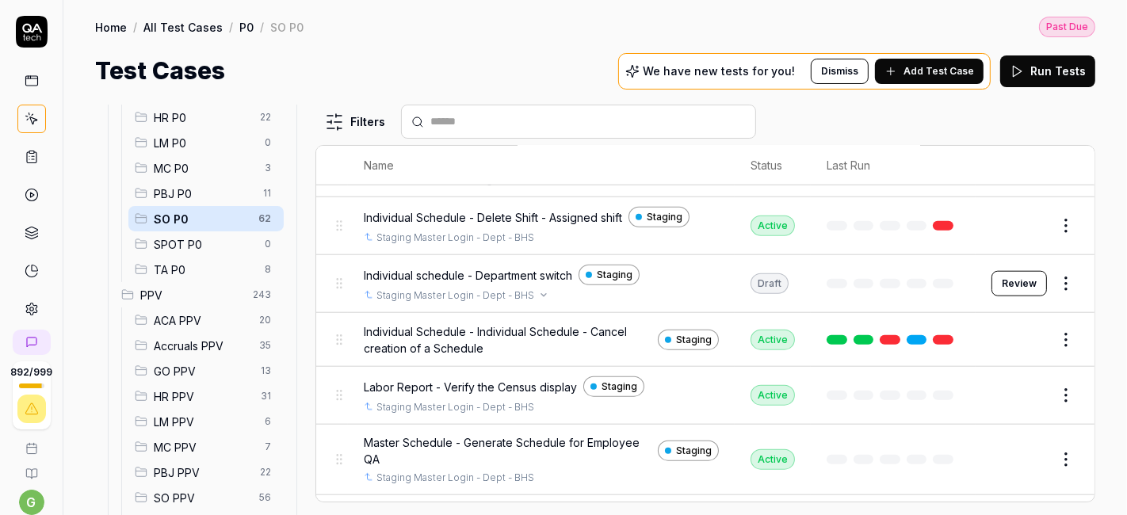
scroll to position [1460, 0]
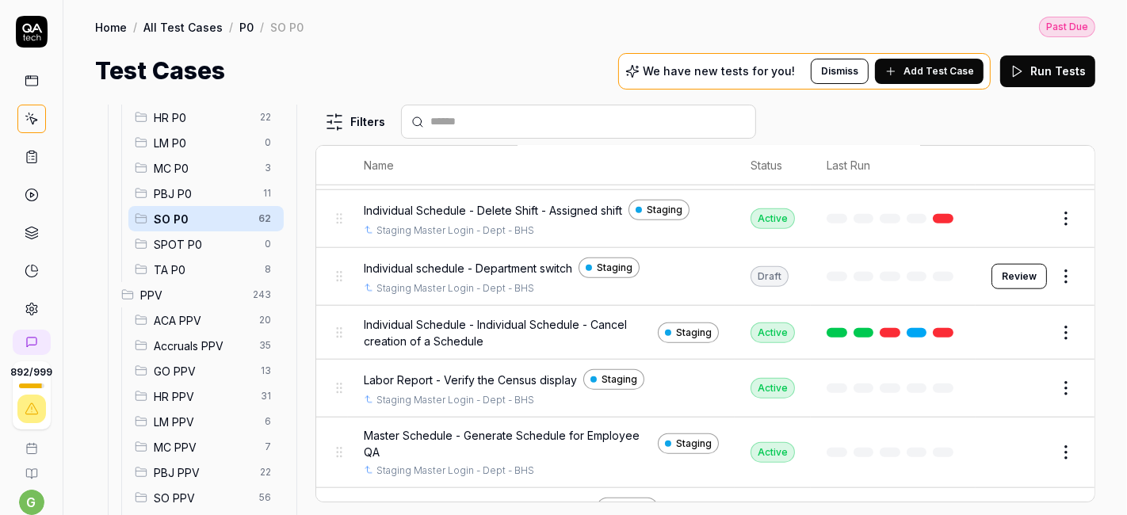
click at [1053, 373] on html "892 / 999 g Home / All Test Cases / P0 / SO P0 Past Due Home / All Test Cases /…" at bounding box center [563, 257] width 1127 height 515
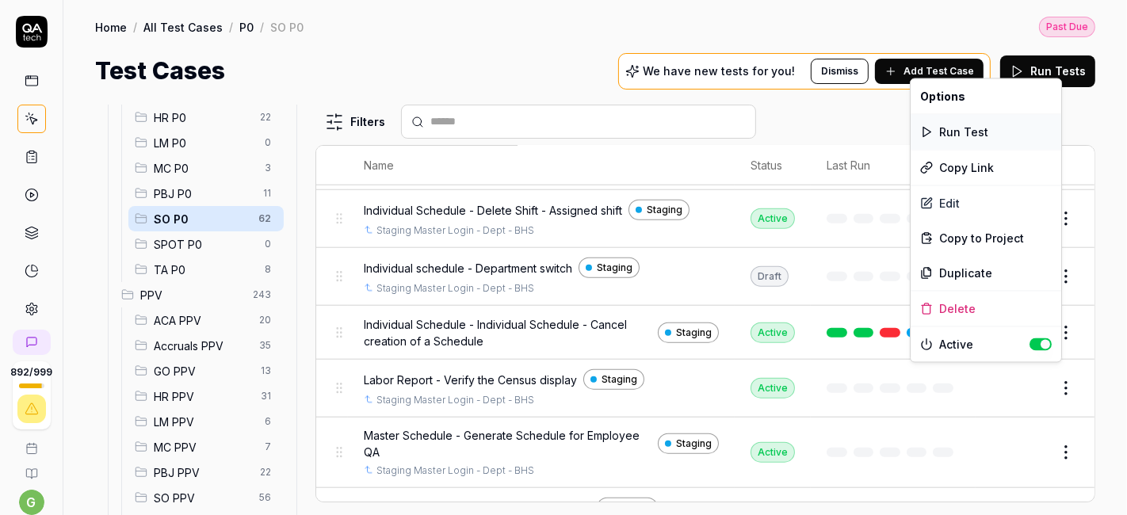
click at [987, 130] on div "Run Test" at bounding box center [986, 132] width 151 height 35
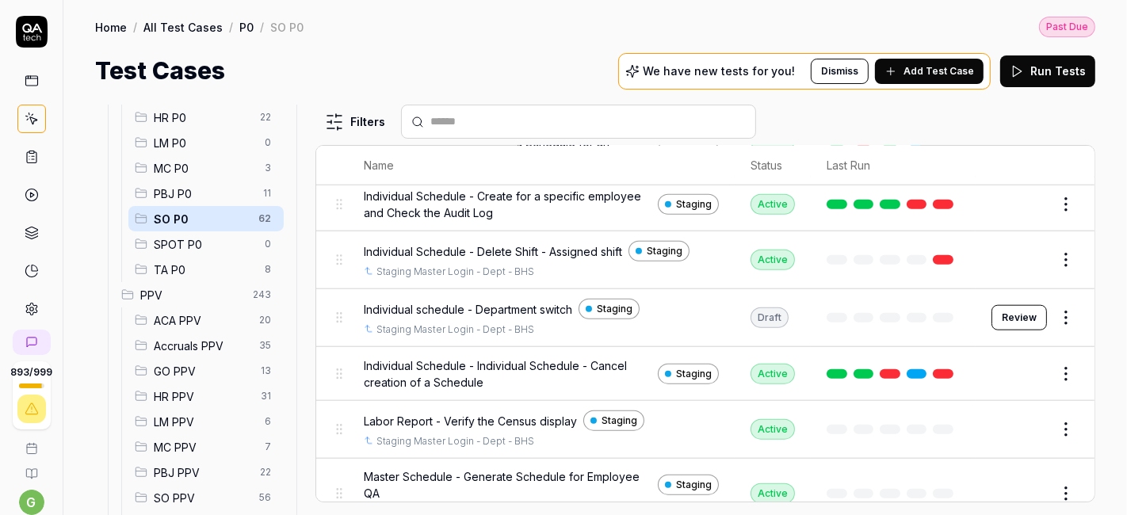
scroll to position [1511, 0]
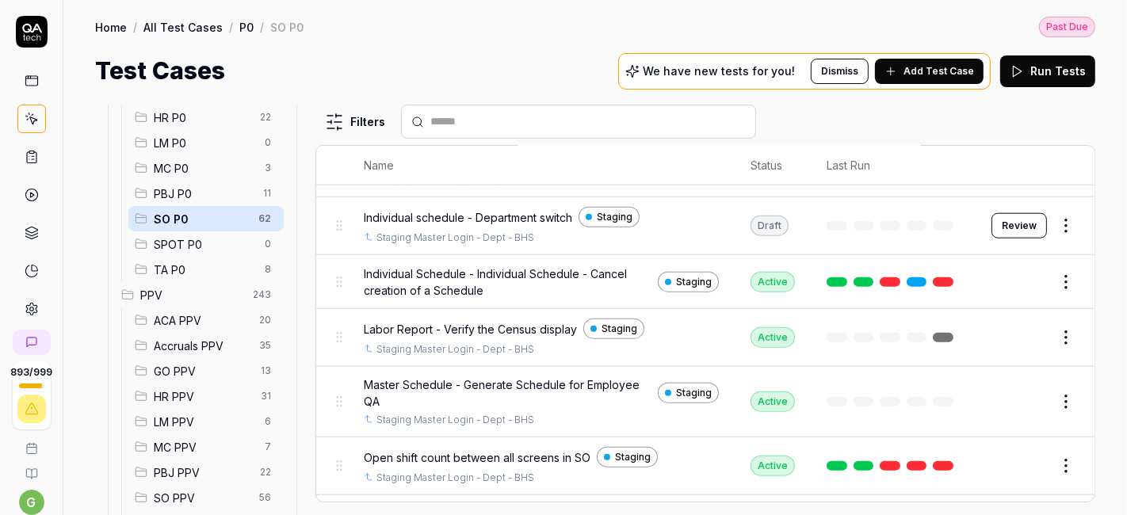
click at [958, 77] on span "Add Test Case" at bounding box center [939, 71] width 71 height 14
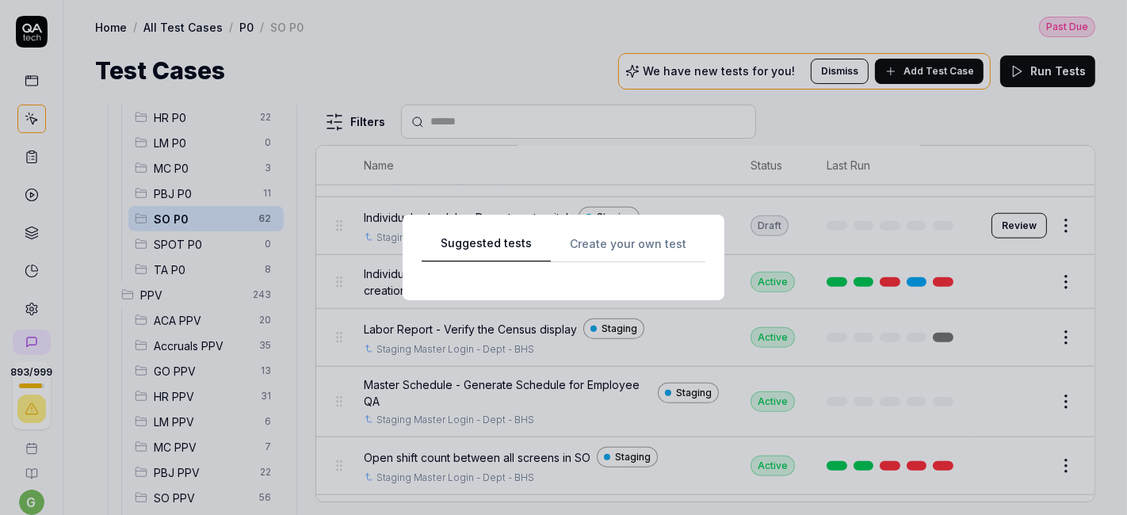
scroll to position [0, 0]
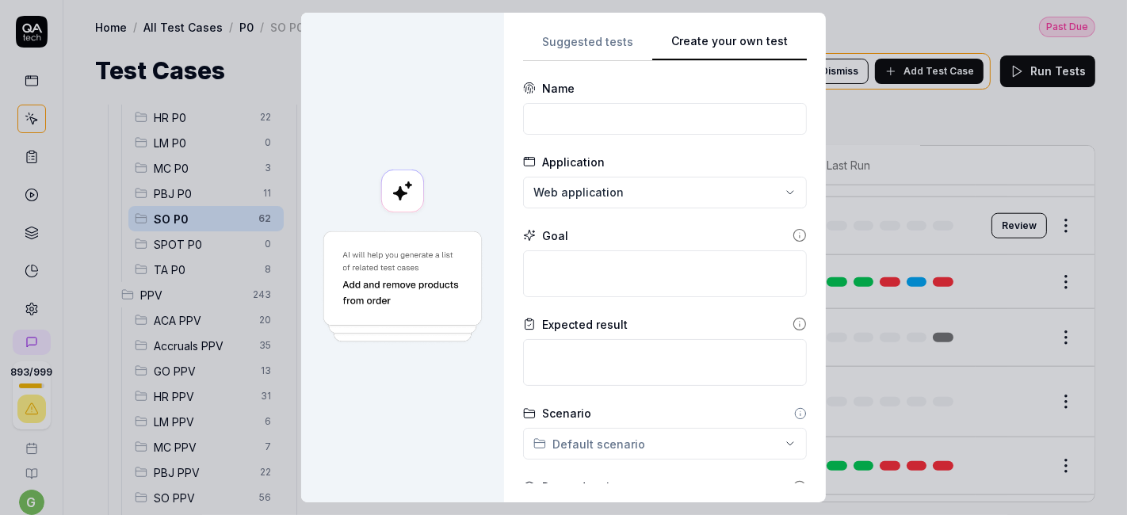
click at [797, 37] on div "Suggested tests Create your own test Name Application Web application Goal Expe…" at bounding box center [665, 258] width 284 height 452
click at [622, 109] on input at bounding box center [665, 119] width 284 height 32
paste input "Standard Reports"
type input "Standard Reports"
paste input "To Check the terminate employee record is correct in Individual Employee 4-week…"
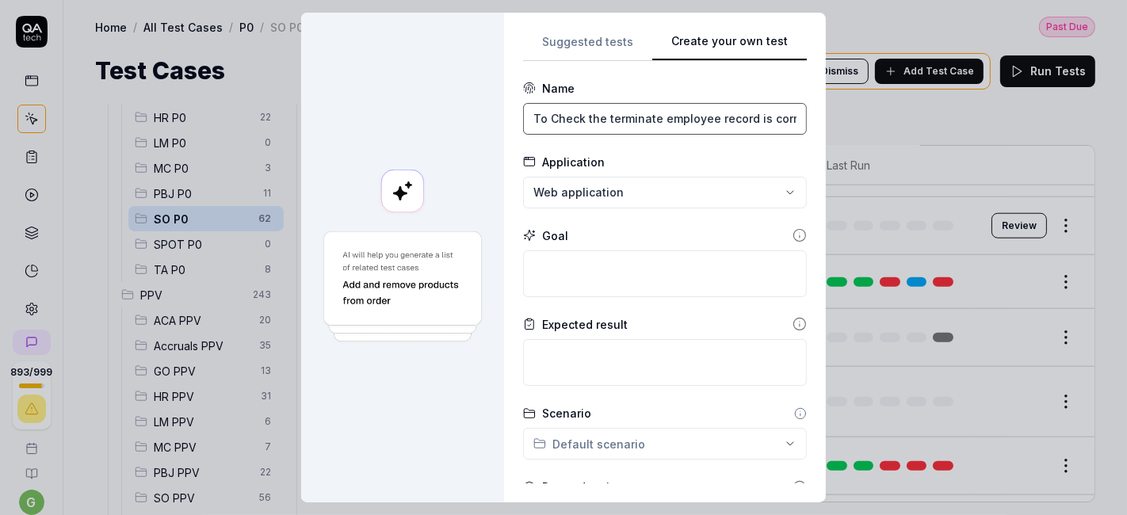
scroll to position [0, 233]
type input "To Check the terminate employee record is correct in Individual Employee 4-week…"
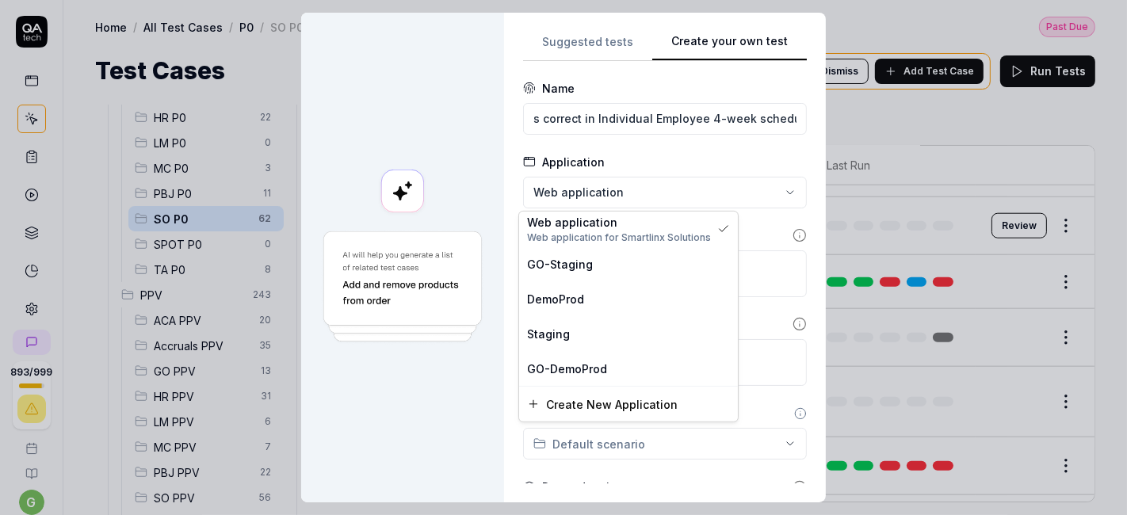
scroll to position [0, 0]
click at [560, 189] on div "**********" at bounding box center [563, 257] width 1127 height 515
click at [553, 334] on span "Staging" at bounding box center [548, 333] width 43 height 17
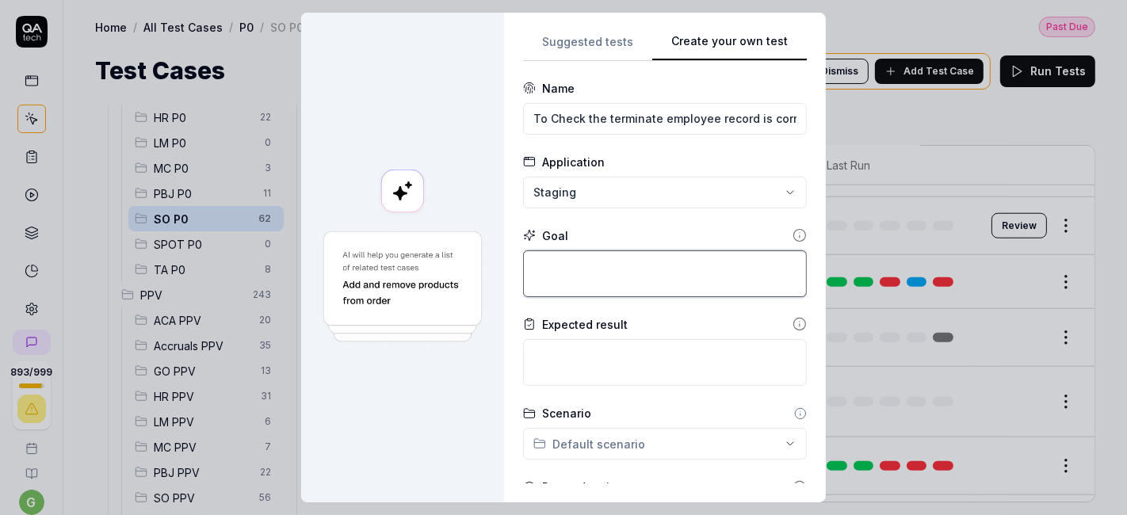
paste textarea "To Check the terminate employee record is correct in Individual Employee 4-week…"
click at [582, 277] on textarea at bounding box center [665, 273] width 284 height 47
type textarea "*"
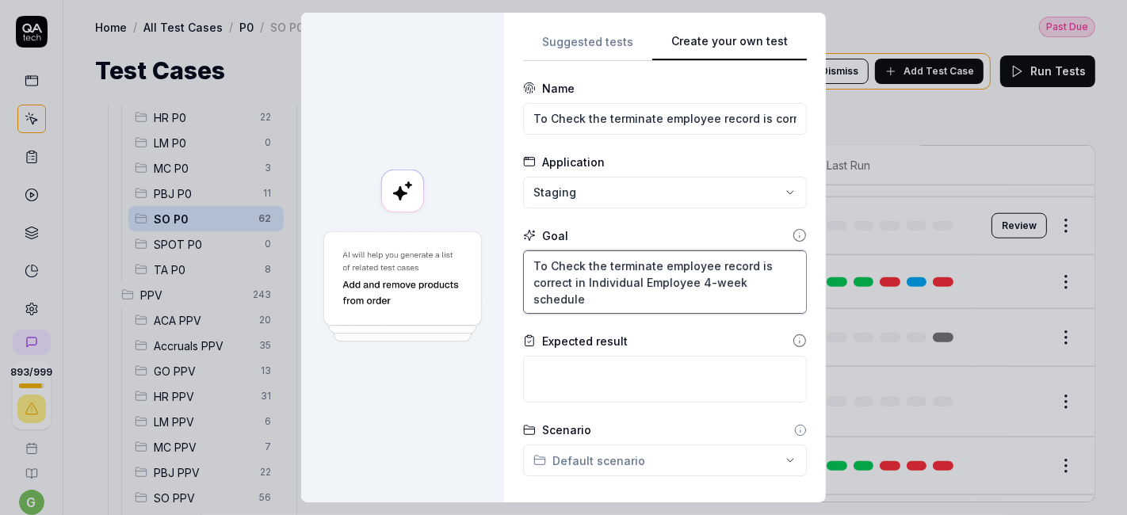
type textarea "To Check the terminate employee record is correct in Individual Employee 4-week…"
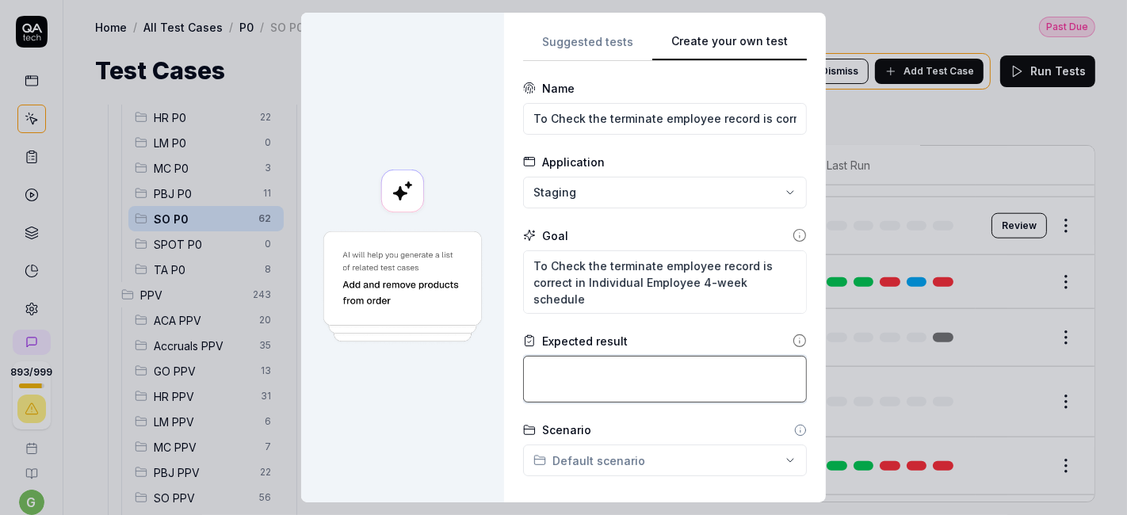
paste textarea "To Check the terminate employee record is correct in Individual Employee 4-week…"
type textarea "*"
click at [561, 365] on textarea "To Check the terminate employee record is correct in Individual Employee 4-week…" at bounding box center [665, 379] width 284 height 47
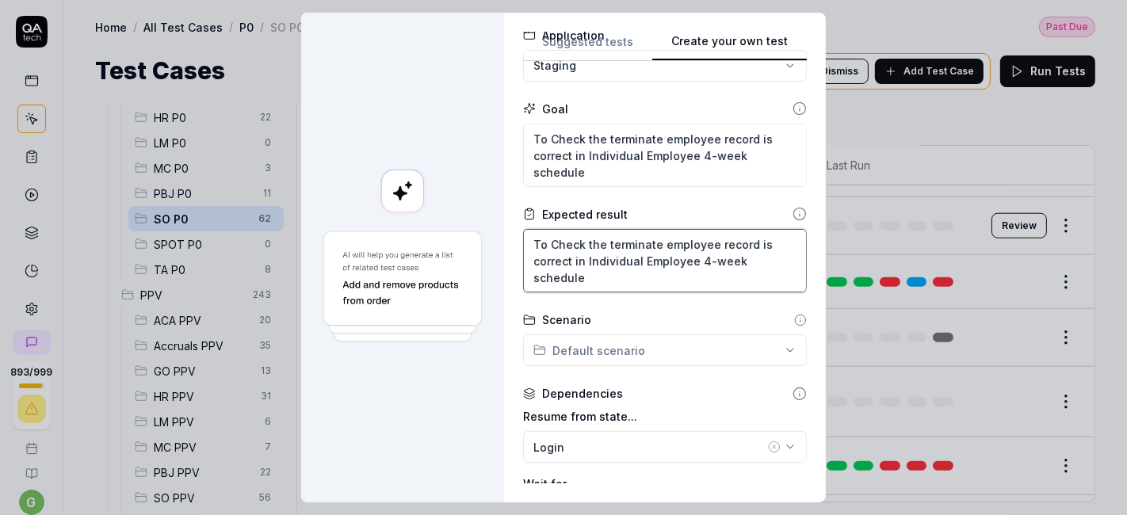
scroll to position [128, 0]
type textarea "To Check the terminate employee record is correct in Individual Employee 4-week…"
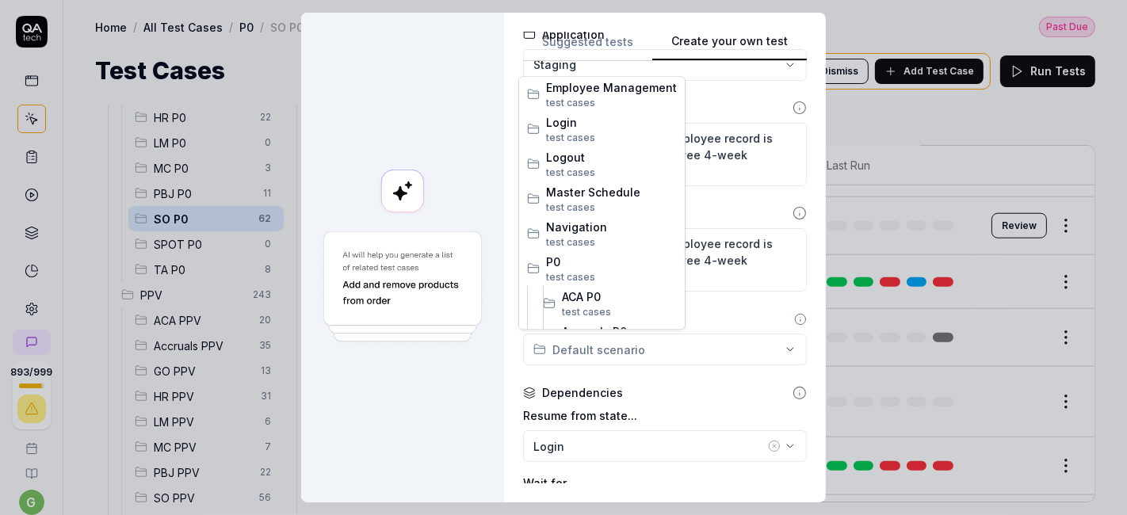
click at [597, 341] on div "**********" at bounding box center [563, 257] width 1127 height 515
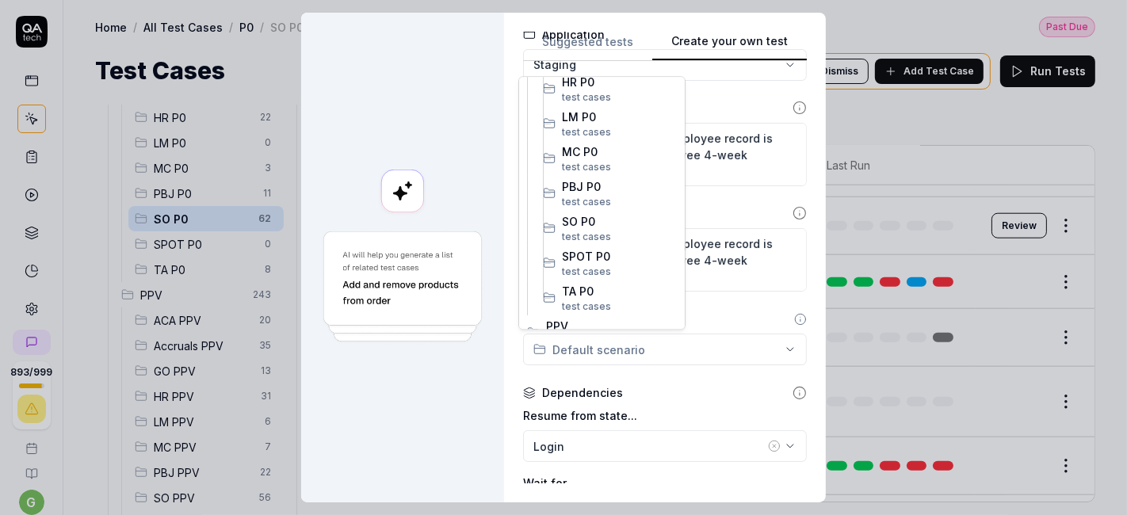
scroll to position [321, 0]
click at [602, 224] on span "SO P0" at bounding box center [619, 220] width 115 height 17
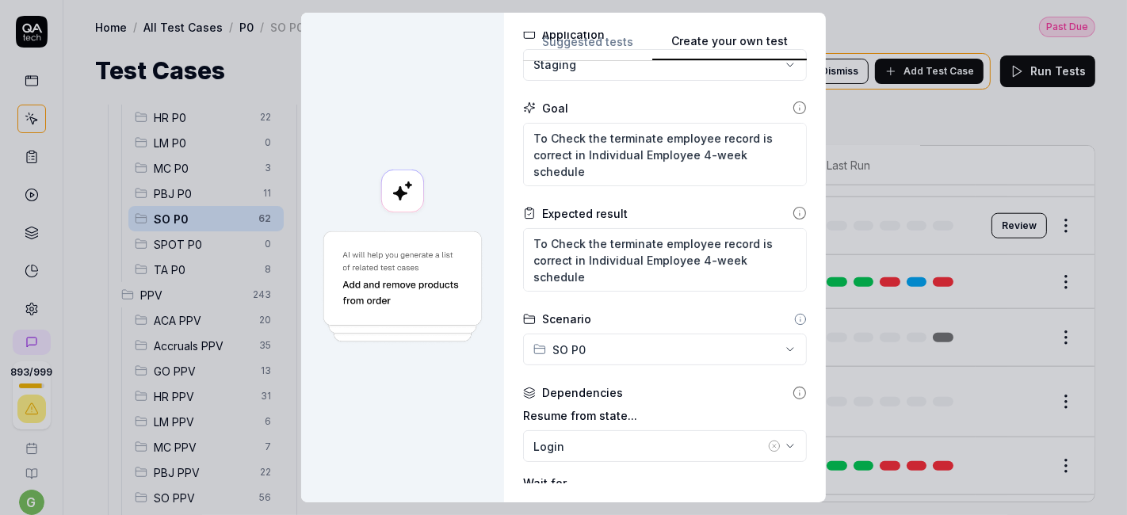
click at [507, 367] on div "**********" at bounding box center [665, 258] width 322 height 490
click at [768, 443] on icon "button" at bounding box center [774, 446] width 13 height 13
click at [700, 443] on div "No test case" at bounding box center [656, 446] width 247 height 17
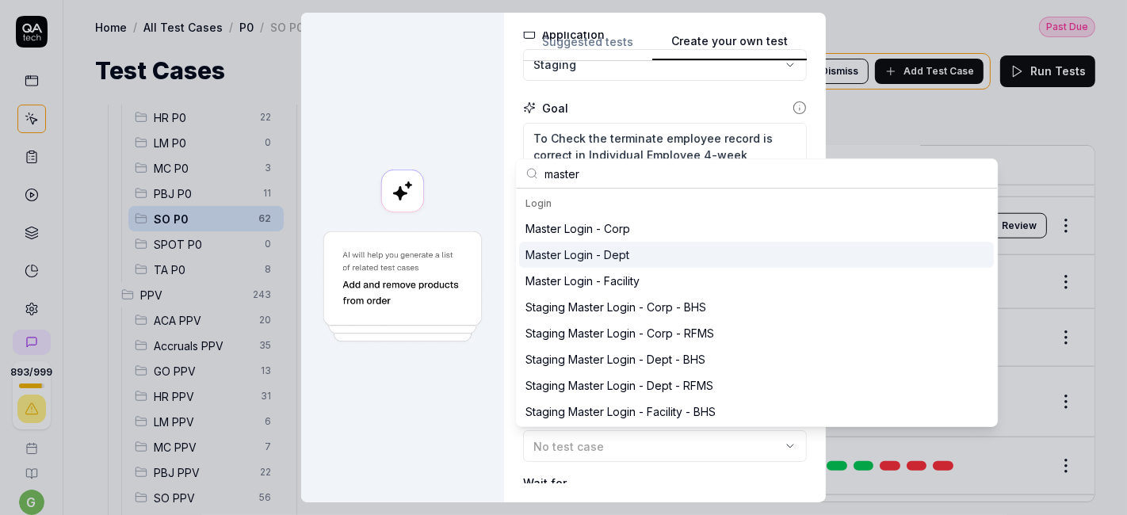
scroll to position [278, 0]
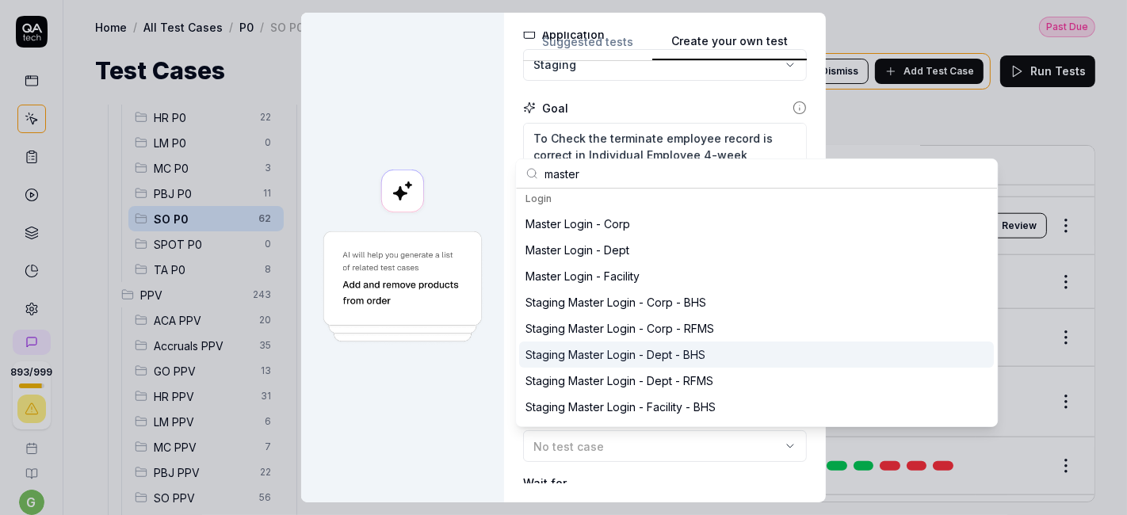
type input "master"
click at [664, 350] on div "Staging Master Login - Dept - BHS" at bounding box center [616, 354] width 180 height 17
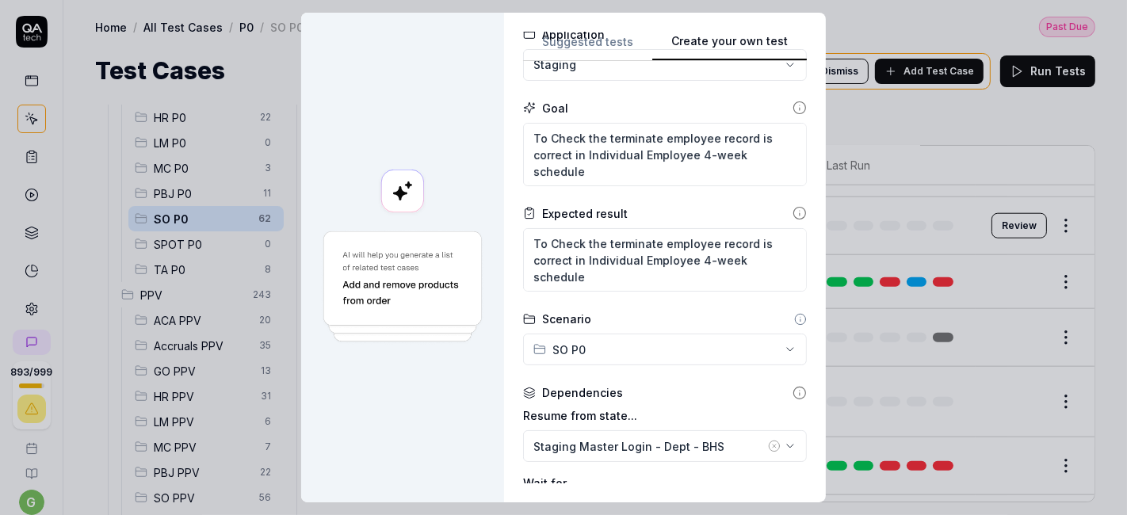
click at [683, 380] on form "**********" at bounding box center [665, 322] width 284 height 740
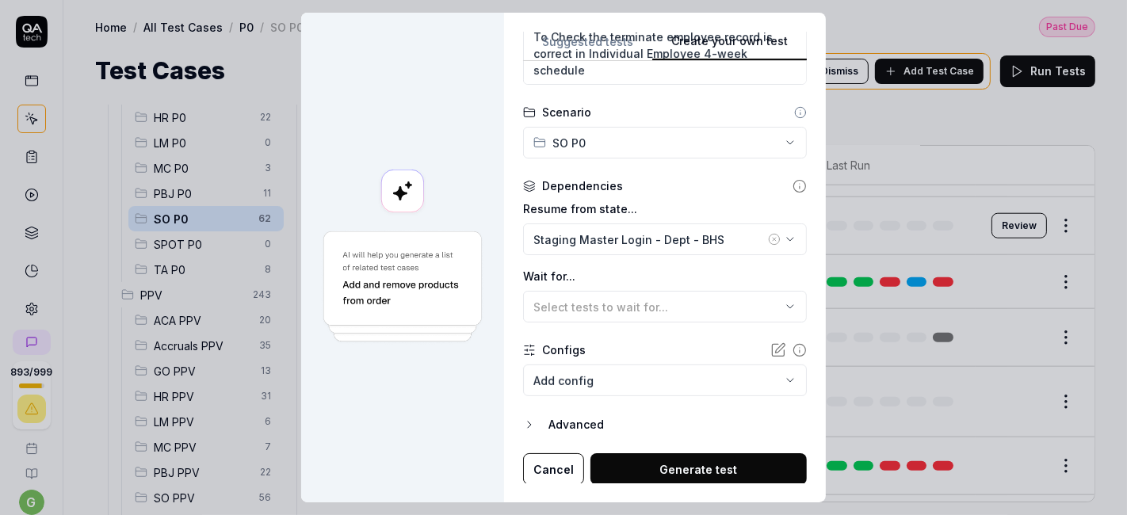
click at [652, 461] on button "Generate test" at bounding box center [699, 469] width 216 height 32
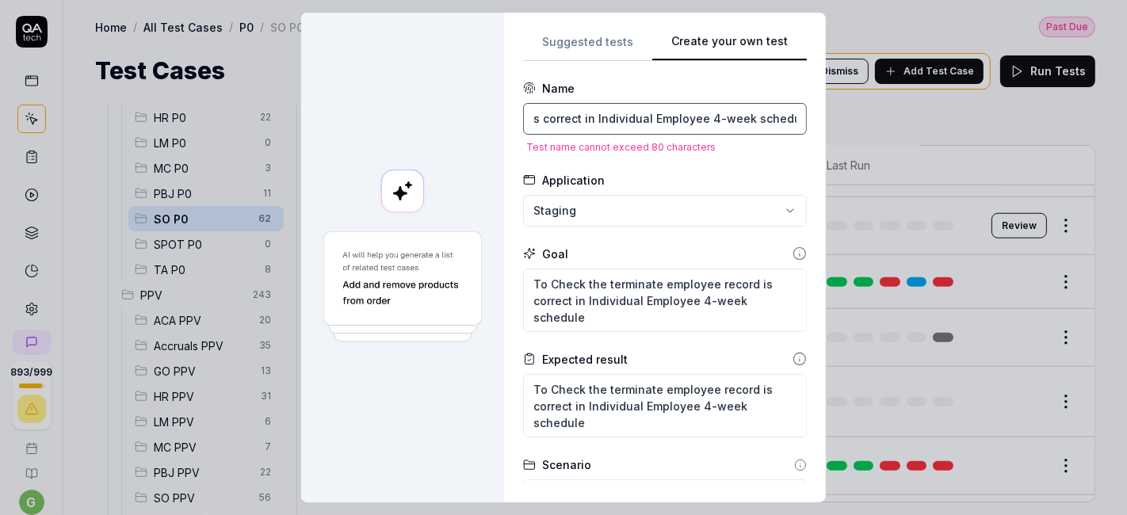
click at [661, 119] on input "To Check the terminate employee record is correct in Individual Employee 4-week…" at bounding box center [665, 119] width 284 height 32
click at [600, 122] on input "To Check the terminate employee record is correct in Individual Employee 4-week…" at bounding box center [665, 119] width 284 height 32
type textarea "*"
type input "To Cheerminate employee record is correct in Individual Employee 4-week schedule"
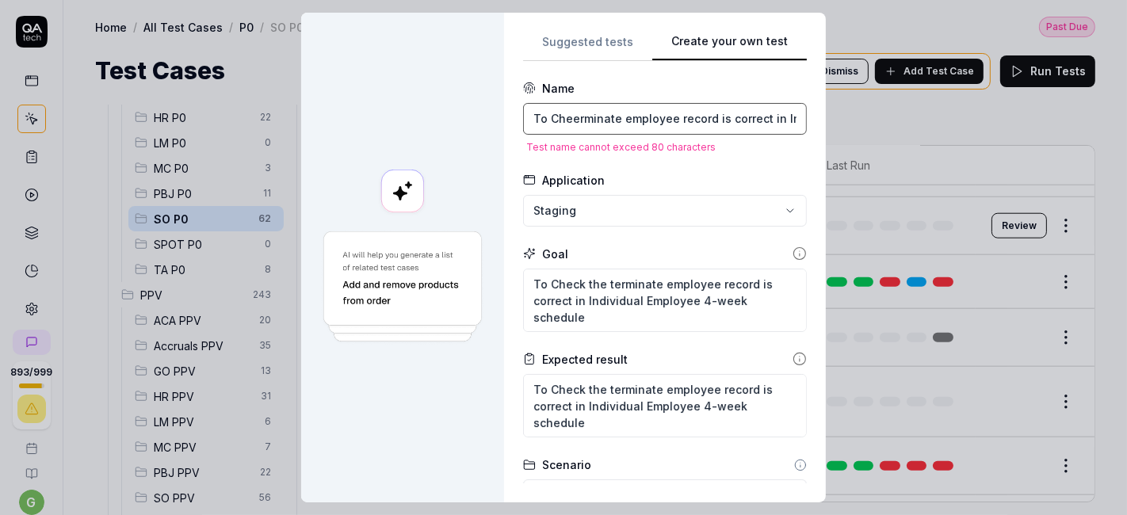
type textarea "*"
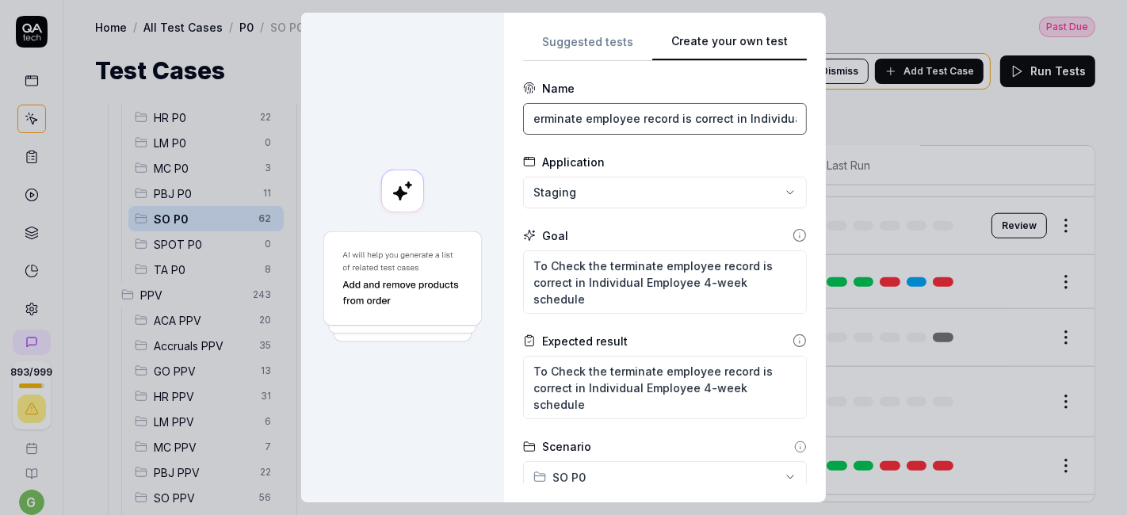
type input "Terminate employee record is correct in Individual Employee 4-week schedule"
type textarea "*"
click at [655, 117] on input "Terminate employee record is correct in Individual Employee 4-week schedule" at bounding box center [665, 119] width 284 height 32
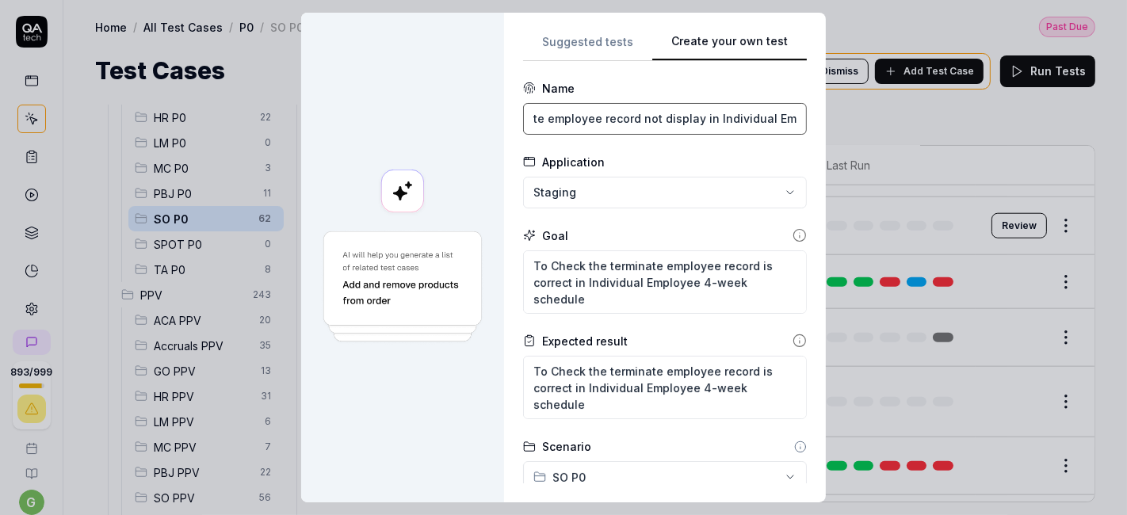
scroll to position [335, 0]
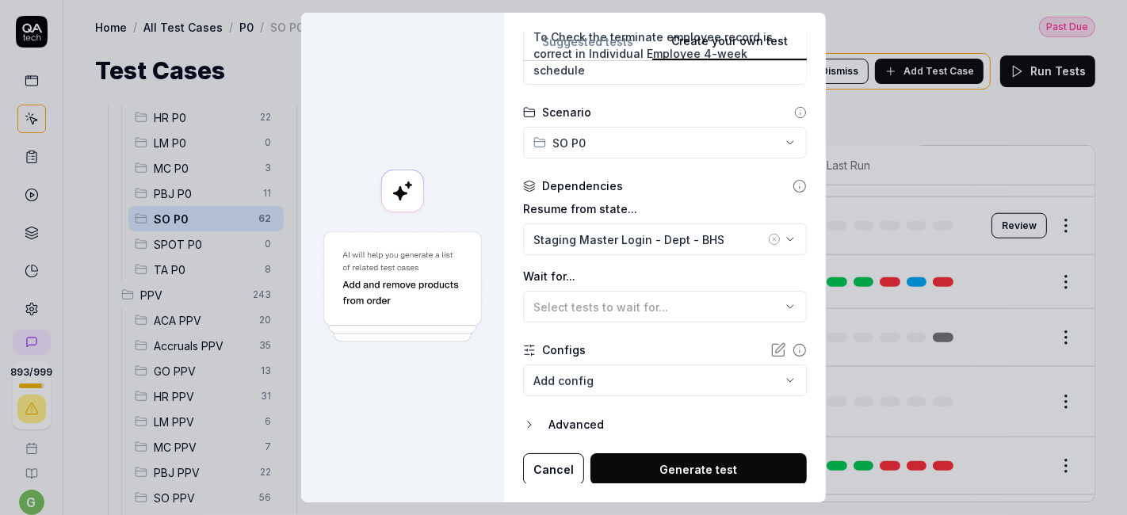
type input "Terminate employee record not display in Individual Employee 4-week schedule"
click at [655, 461] on button "Generate test" at bounding box center [699, 469] width 216 height 32
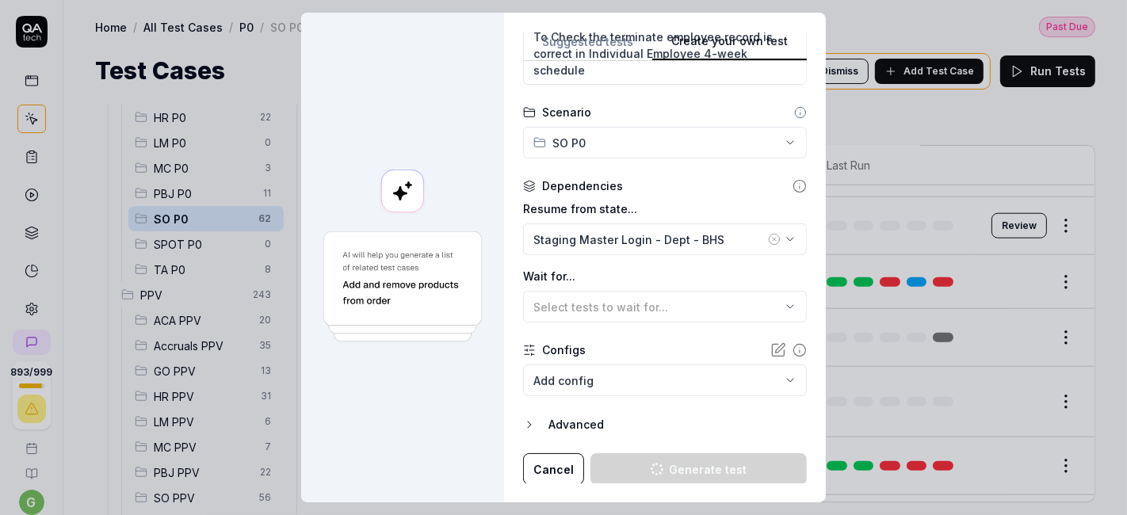
type textarea "*"
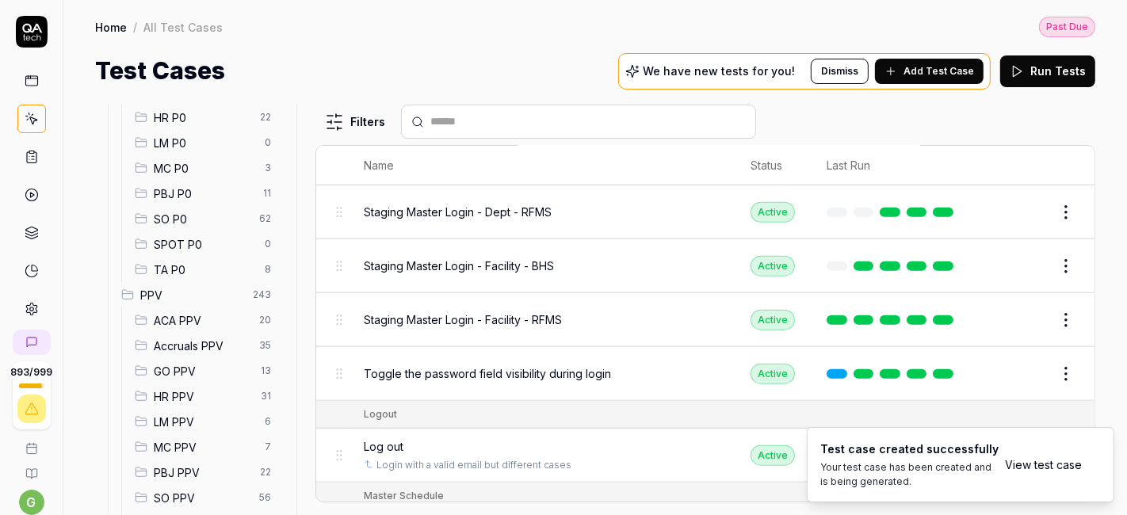
scroll to position [6979, 0]
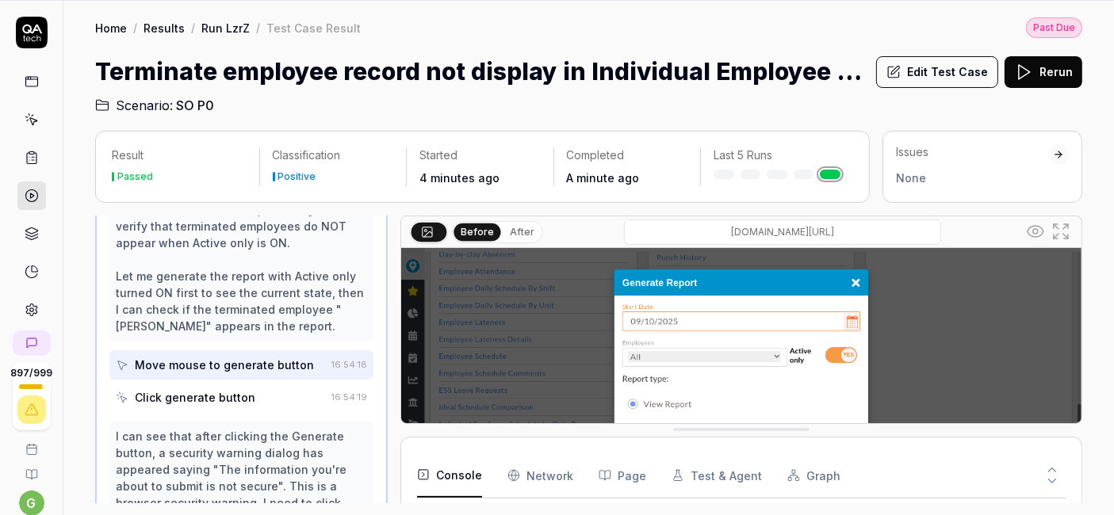
click at [231, 404] on div "Click generate button" at bounding box center [195, 397] width 120 height 17
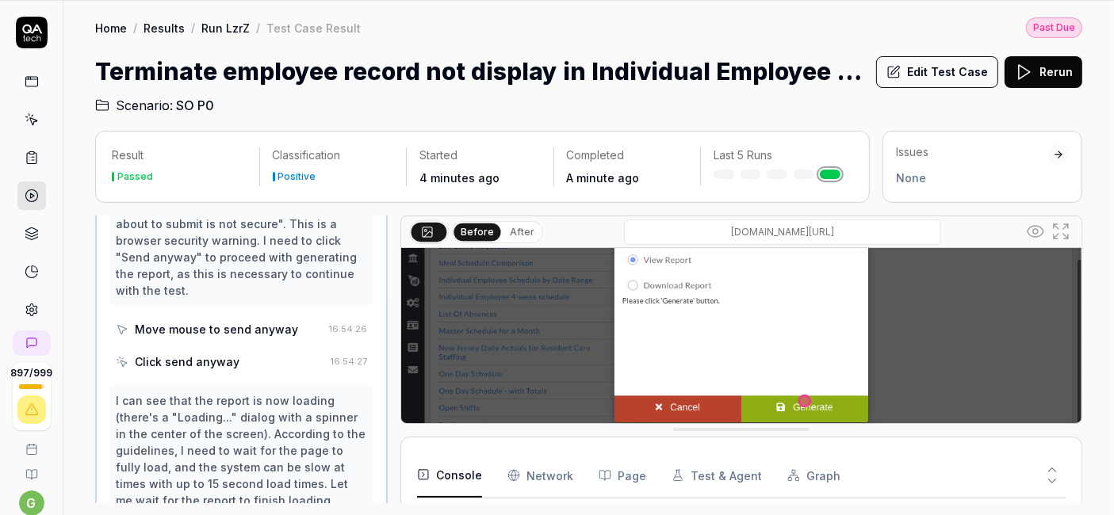
scroll to position [1670, 0]
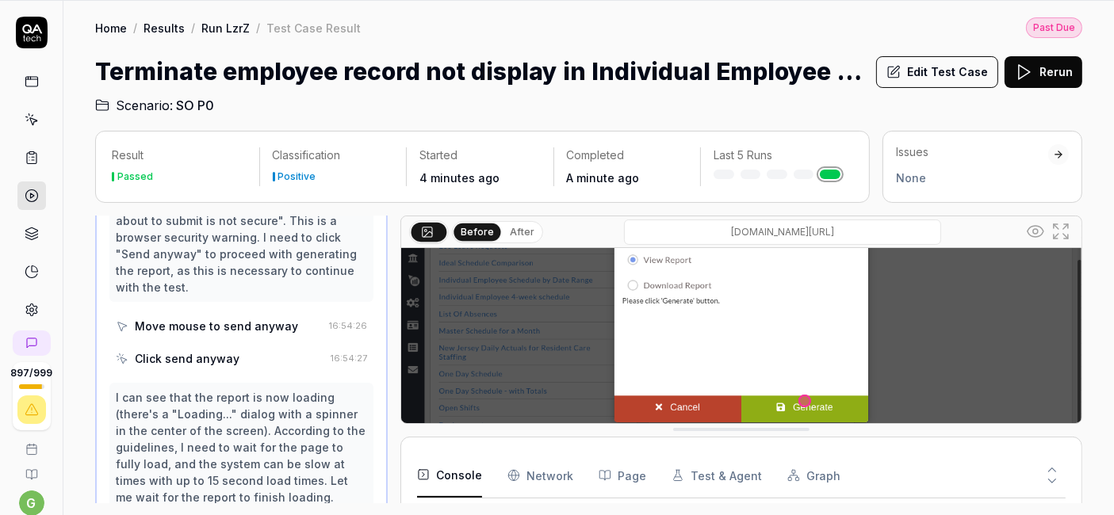
click at [235, 335] on div "Move mouse to send anyway" at bounding box center [216, 326] width 163 height 17
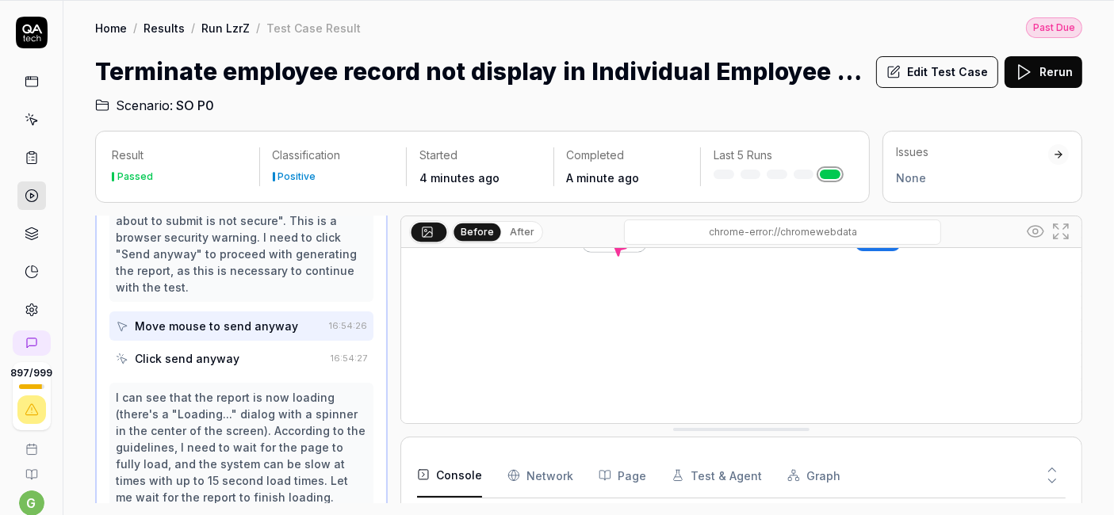
scroll to position [239, 0]
click at [225, 367] on div "Click send anyway" at bounding box center [187, 358] width 105 height 17
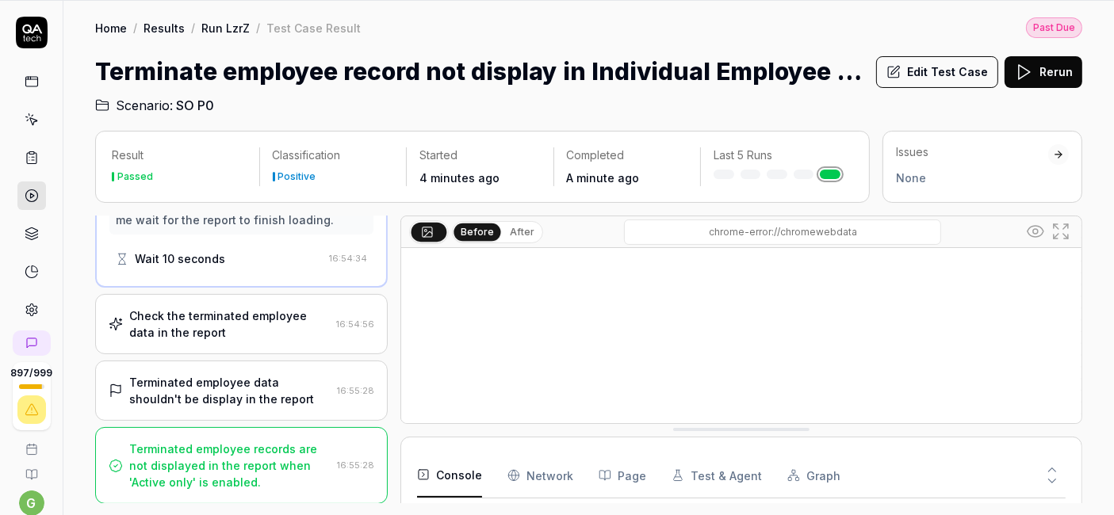
scroll to position [1958, 0]
click at [239, 319] on div "Check the terminated employee data in the report" at bounding box center [229, 323] width 201 height 33
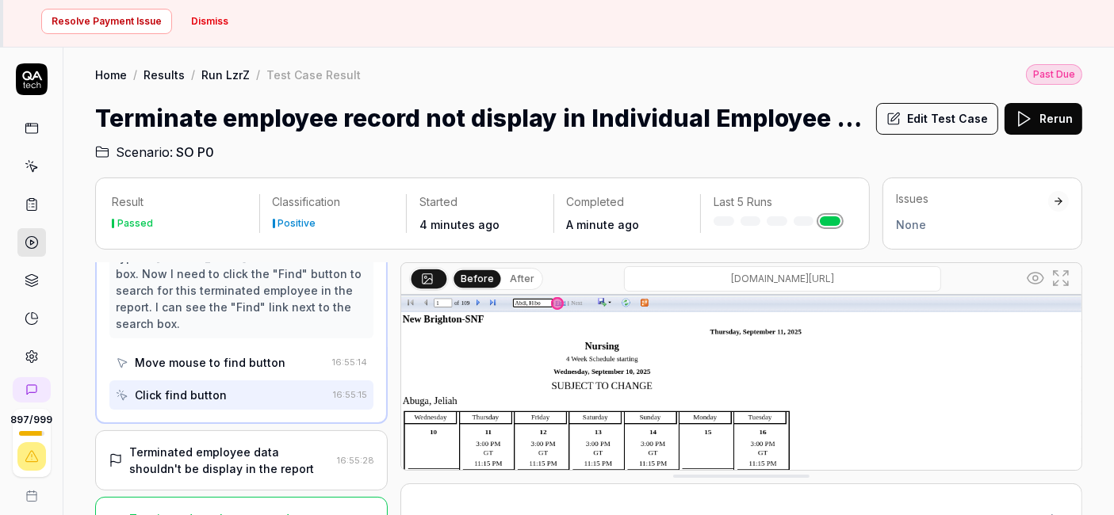
scroll to position [103, 0]
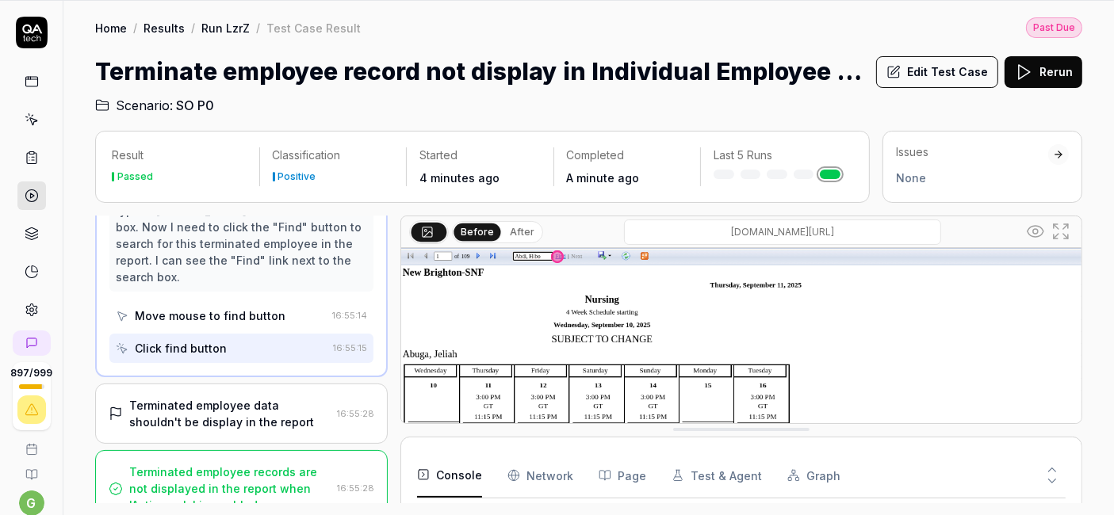
click at [248, 397] on div "Terminated employee data shouldn't be display in the report" at bounding box center [229, 413] width 201 height 33
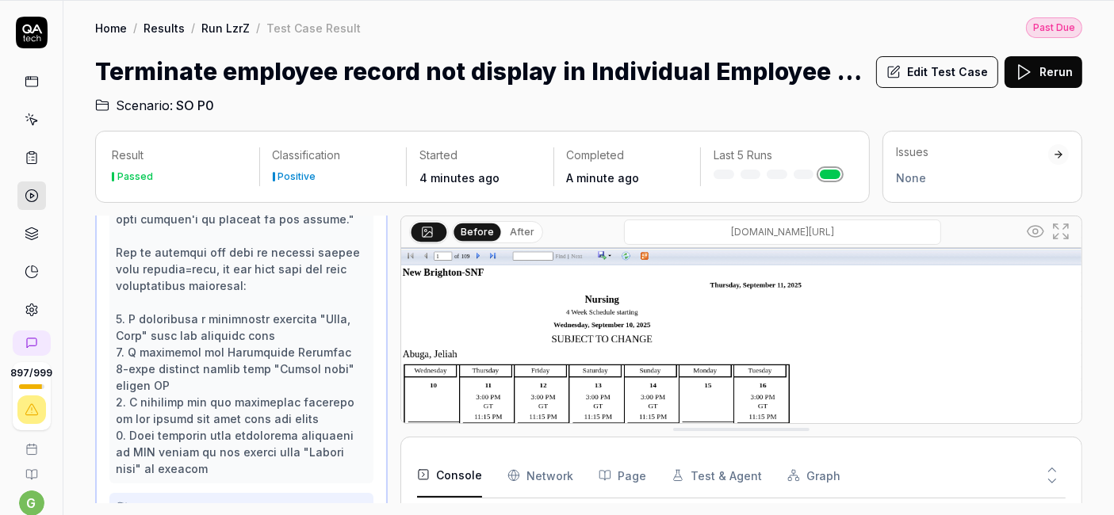
scroll to position [1150, 0]
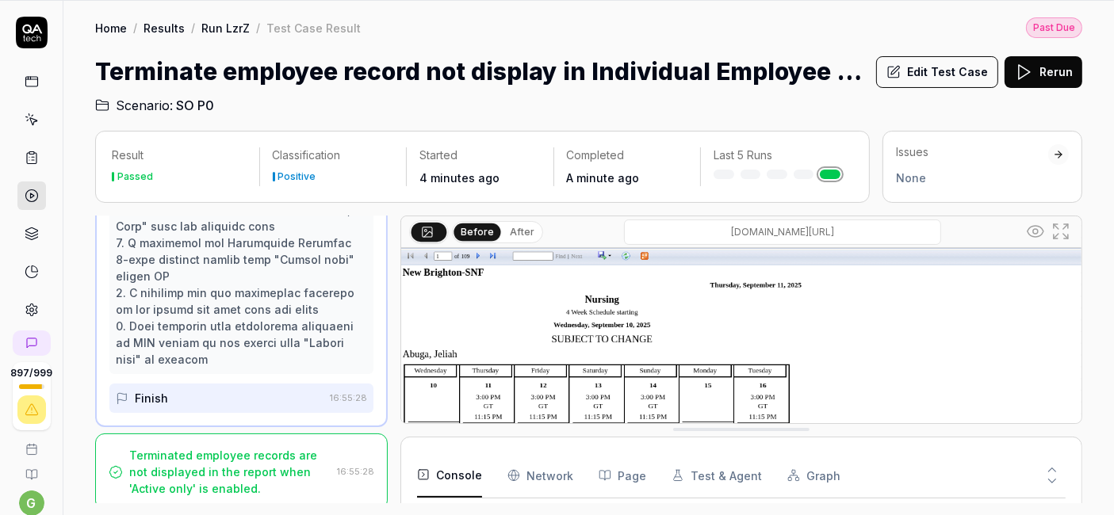
click at [247, 461] on div "Terminated employee records are not displayed in the report when 'Active only' …" at bounding box center [229, 472] width 201 height 50
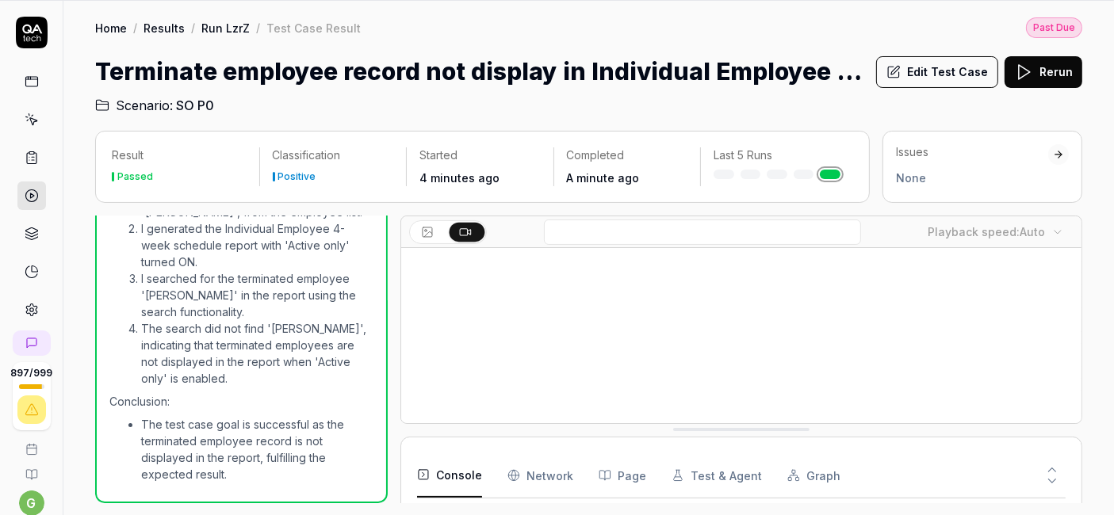
scroll to position [994, 0]
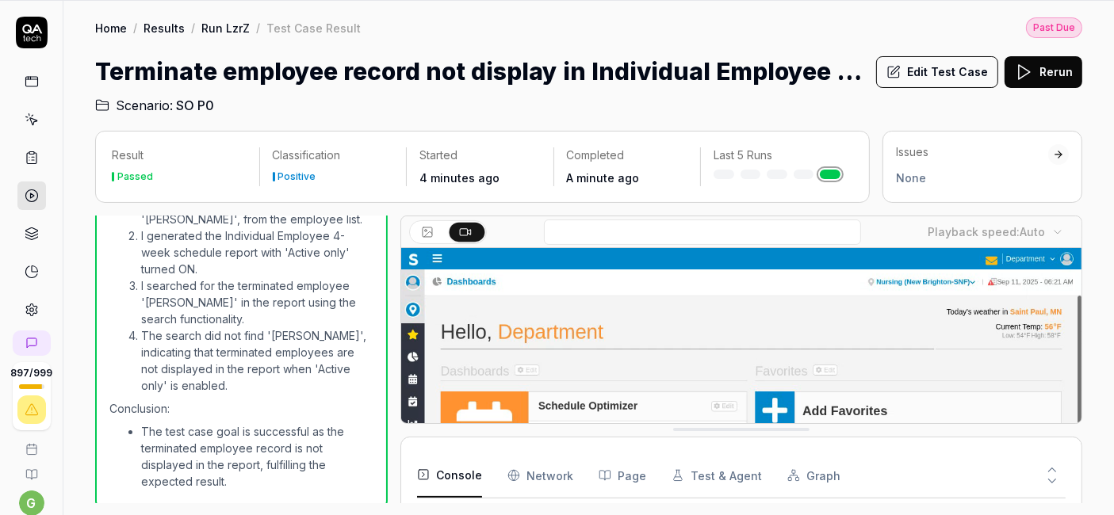
click at [25, 119] on icon at bounding box center [32, 120] width 14 height 14
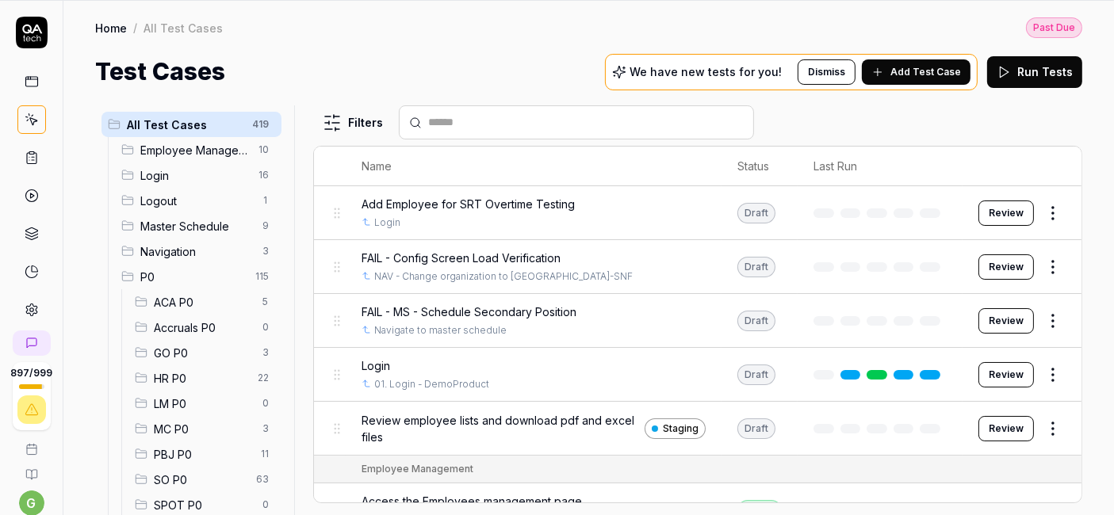
click at [561, 78] on div "Test Cases We have new tests for you! Dismiss Add Test Case Run Tests" at bounding box center [588, 72] width 987 height 36
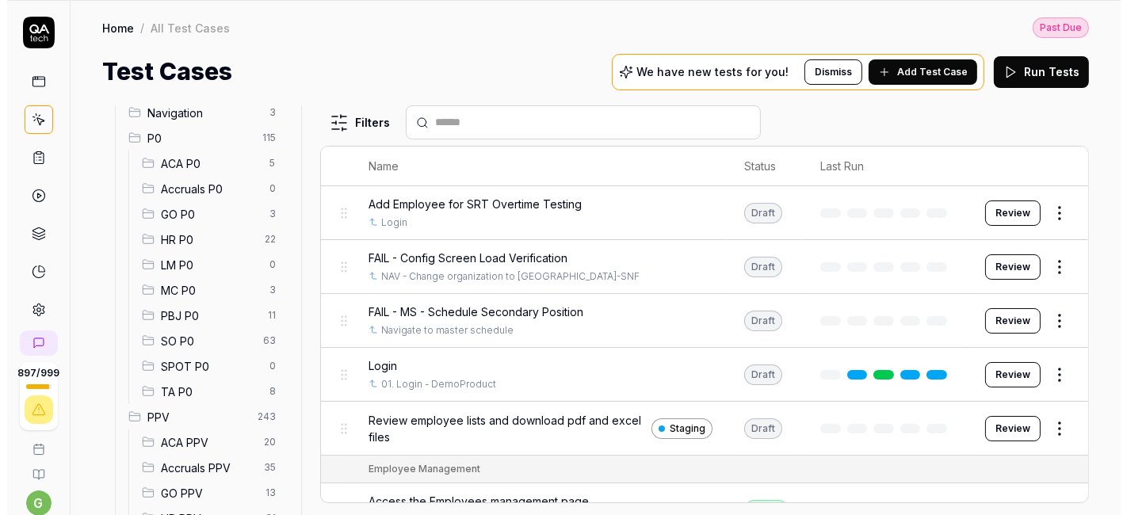
scroll to position [184, 0]
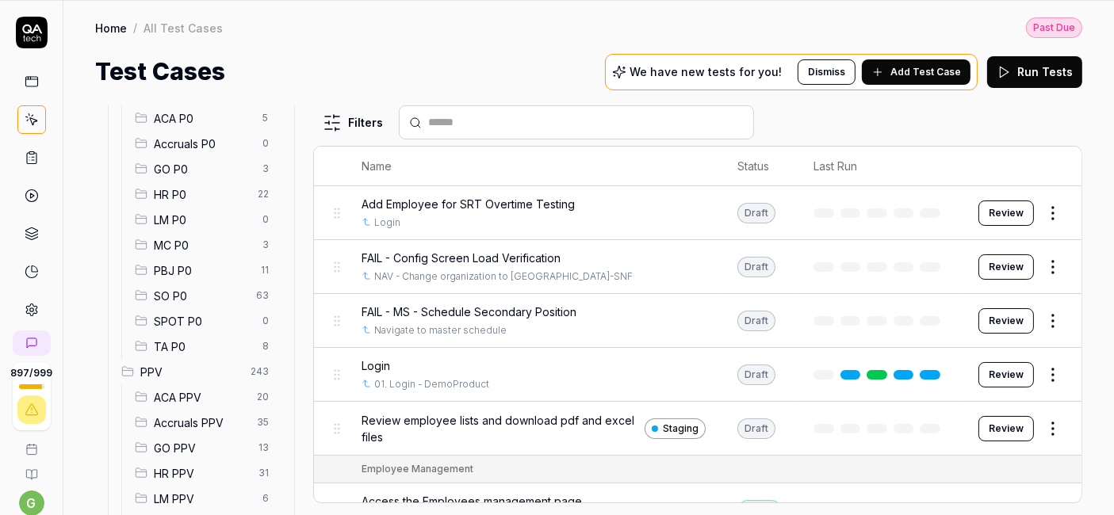
click at [921, 73] on span "Add Test Case" at bounding box center [925, 72] width 71 height 14
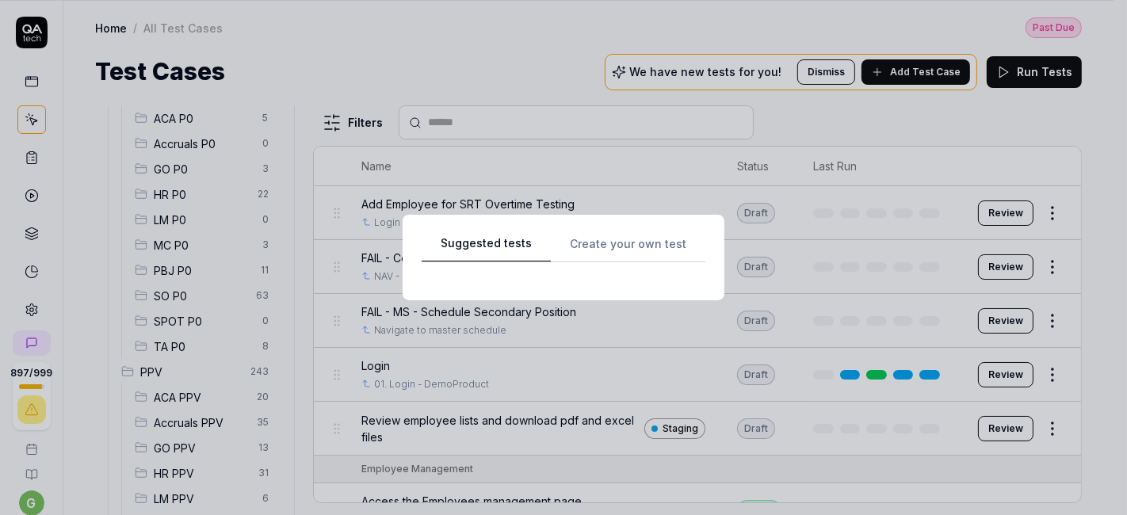
scroll to position [0, 0]
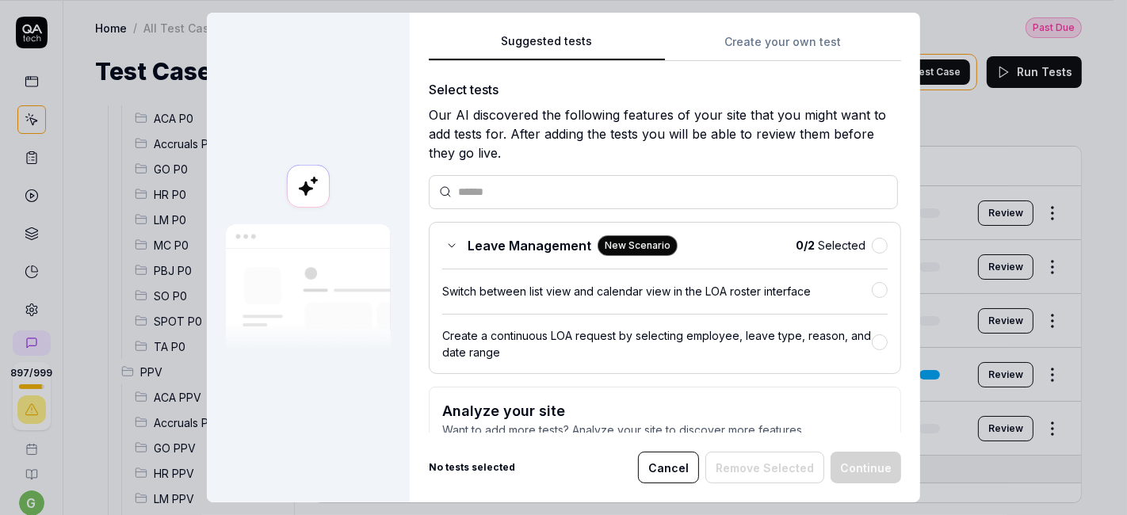
click at [749, 40] on button "Create your own test" at bounding box center [783, 46] width 236 height 29
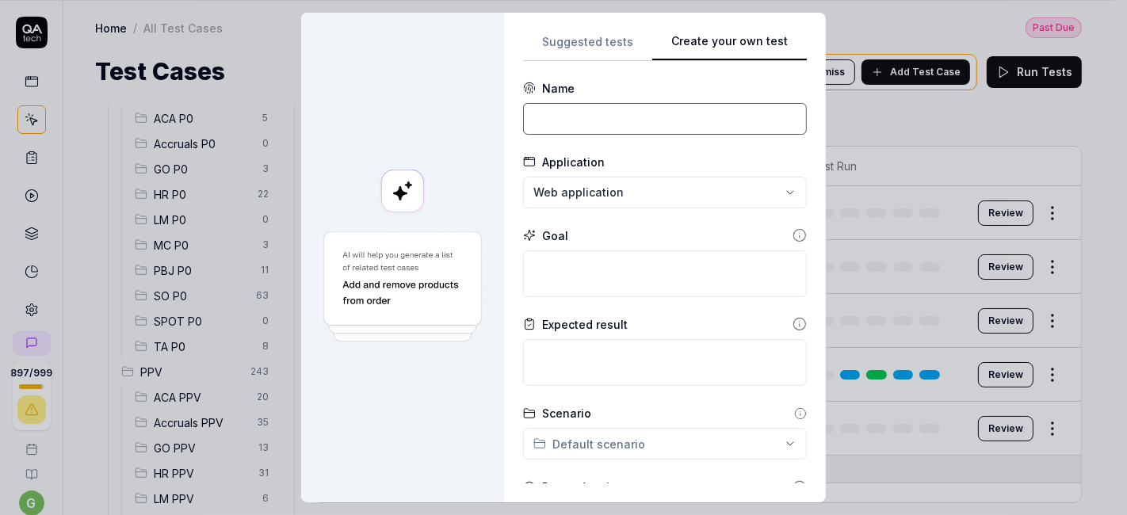
click at [609, 119] on input at bounding box center [665, 119] width 284 height 32
paste input "114055-Configure Daily Attendance Report settings-Verify that the changes relat…"
click at [571, 120] on input "114055-Configure Daily Attendance Report settings-Verify that the changes relat…" at bounding box center [665, 119] width 284 height 32
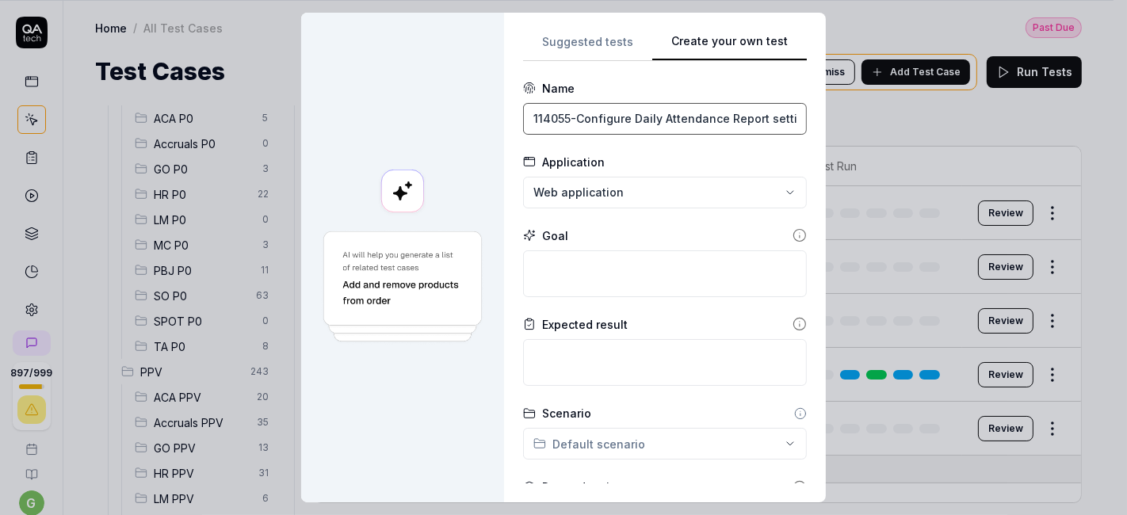
click at [571, 123] on input "114055-Configure Daily Attendance Report settings-Verify that the changes relat…" at bounding box center [665, 119] width 284 height 32
click at [582, 117] on input "Configure Daily Attendance Report settings-Verify that the changes related to D…" at bounding box center [665, 119] width 284 height 32
click at [704, 118] on input "Daily Attendance Report settings-Verify that the changes related to Daily Atten…" at bounding box center [665, 119] width 284 height 32
type input "Verify that the changes related to Daily Attendance Reports configurations does…"
click at [656, 147] on form "**********" at bounding box center [665, 433] width 284 height 707
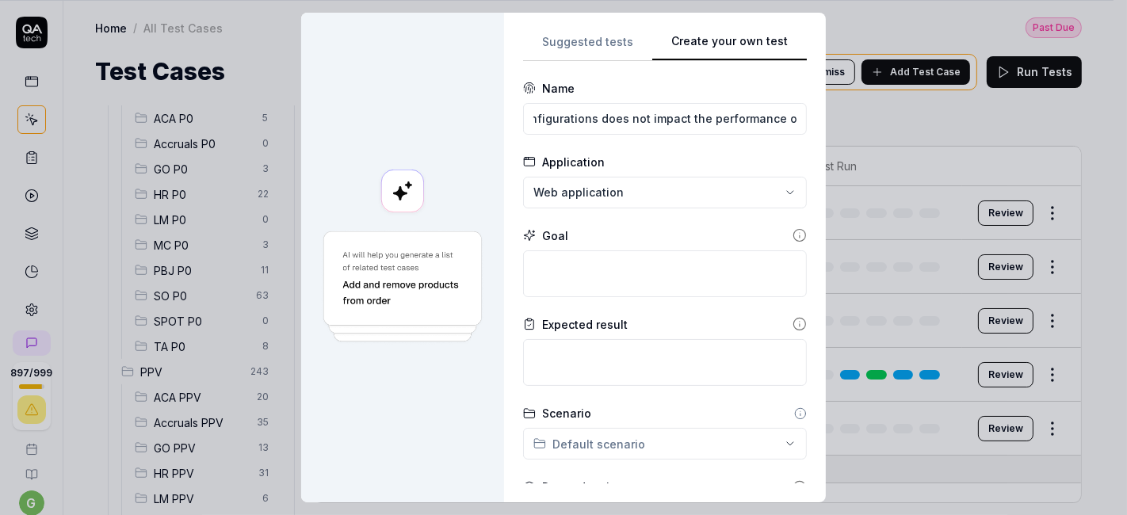
scroll to position [0, 442]
click at [611, 194] on div "**********" at bounding box center [563, 257] width 1127 height 515
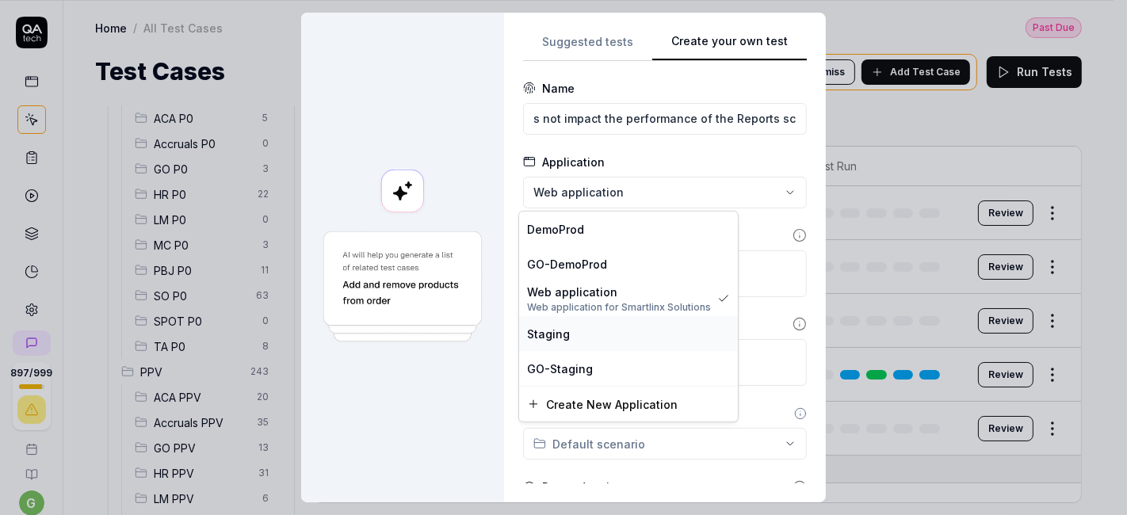
click at [575, 342] on div "Staging" at bounding box center [628, 333] width 219 height 35
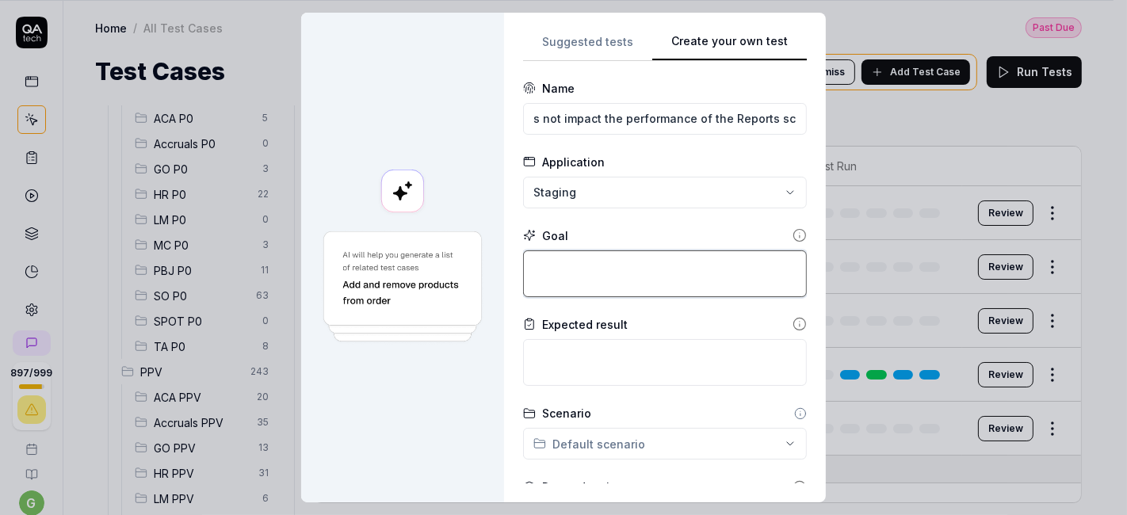
click at [607, 275] on textarea at bounding box center [665, 273] width 284 height 47
paste textarea "114055-Configure Daily Attendance Report settings-Verify that the changes relat…"
type textarea "*"
type textarea "114055-Configure Daily Attendance Report settings-Verify that the changes relat…"
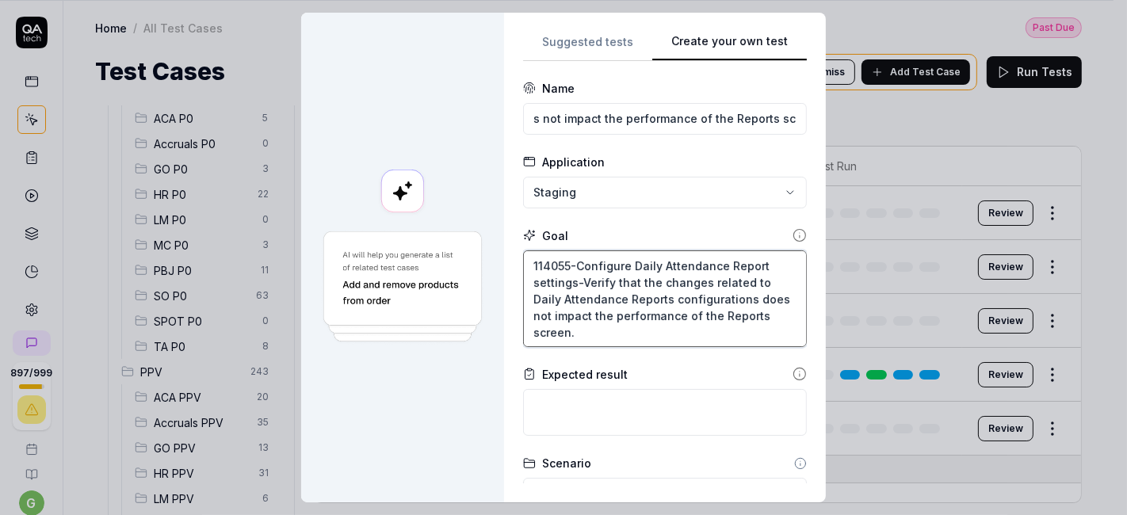
drag, startPoint x: 572, startPoint y: 279, endPoint x: 514, endPoint y: 250, distance: 64.5
click at [514, 250] on div "**********" at bounding box center [665, 258] width 322 height 490
type textarea "*"
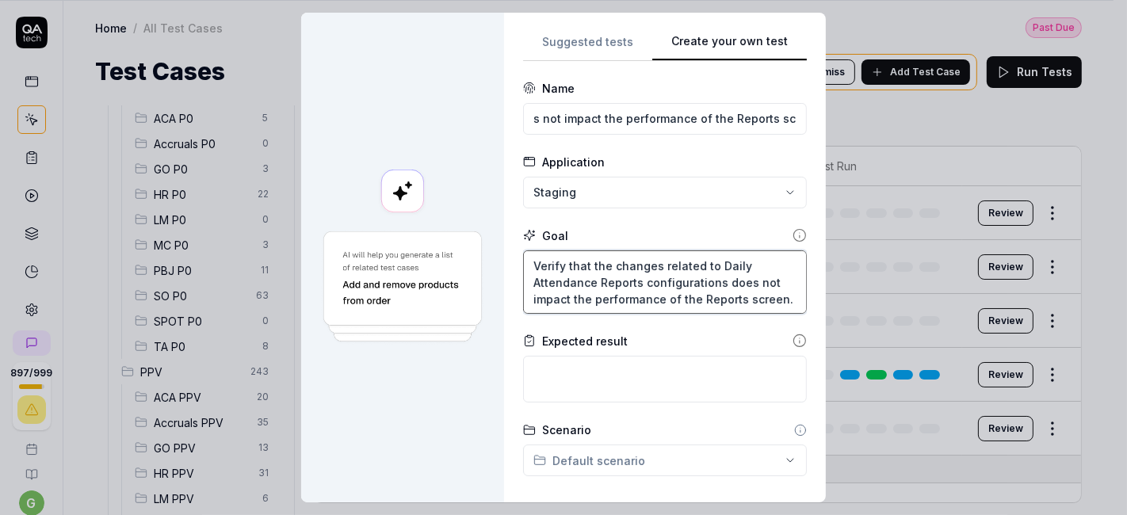
type textarea "Verify that the changes related to Daily Attendance Reports configurations does…"
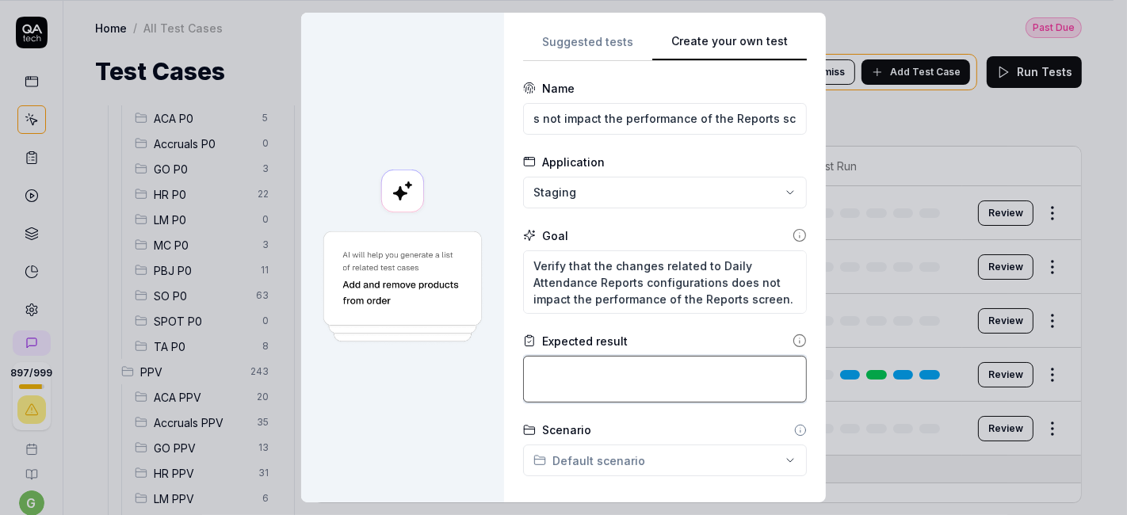
paste textarea "Verify that the changes related to Daily Attendance Reports configurations does…"
type textarea "*"
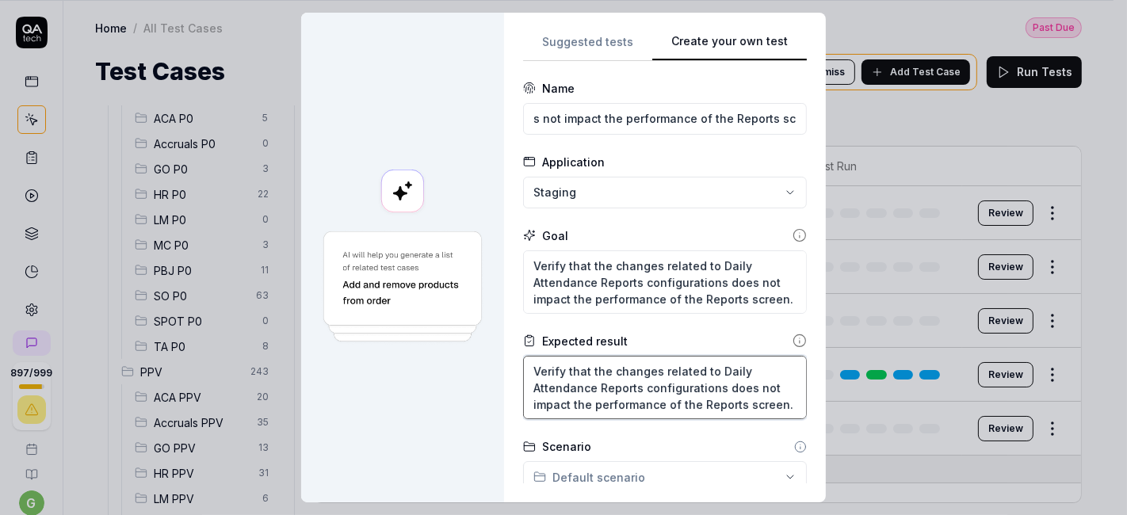
click at [538, 377] on textarea "Verify that the changes related to Daily Attendance Reports configurations does…" at bounding box center [665, 387] width 284 height 63
type textarea "Verify that the changes related to Daily Attendance Reports configurations does…"
click at [507, 317] on div "**********" at bounding box center [665, 258] width 322 height 490
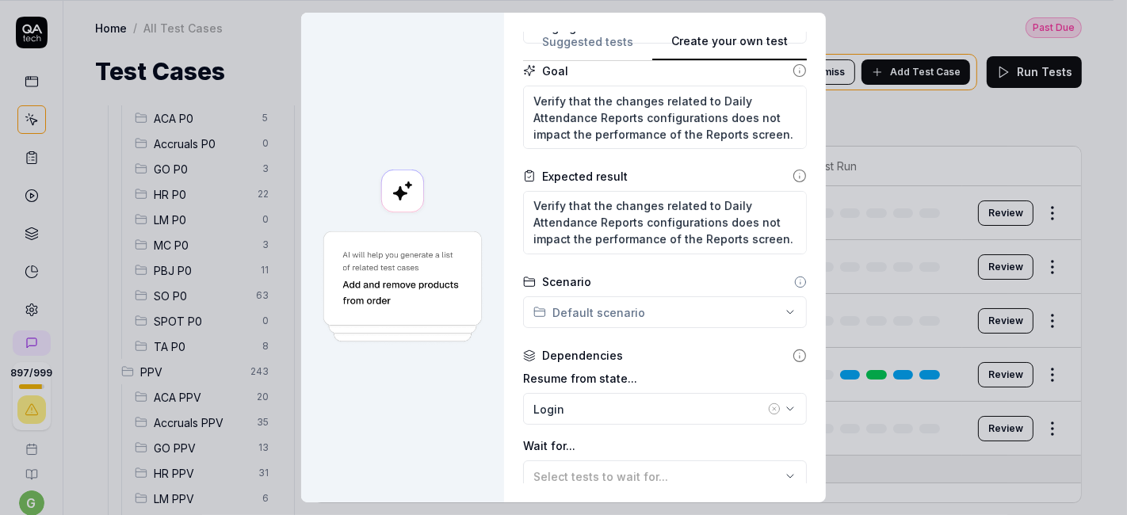
scroll to position [256, 0]
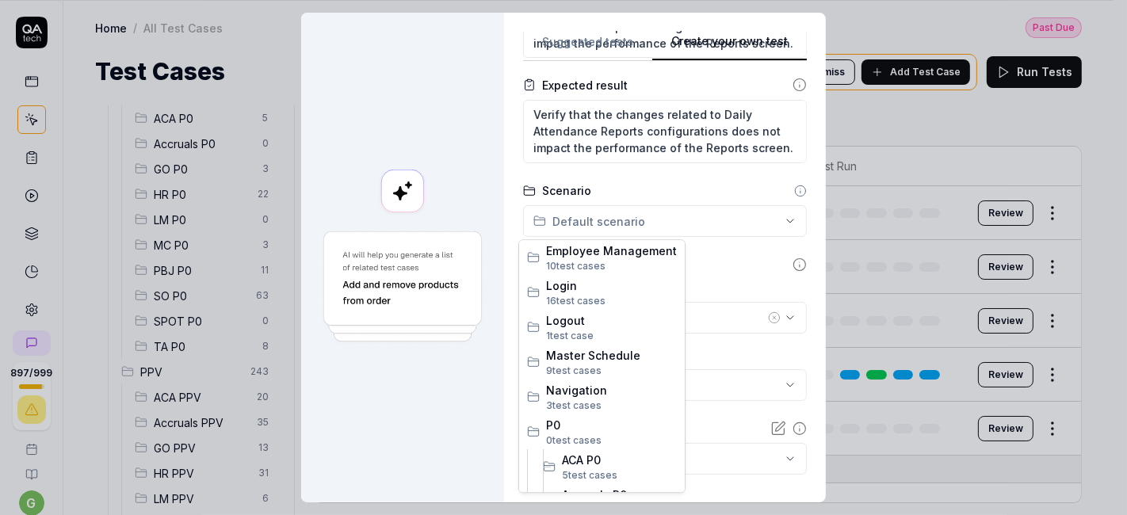
click at [692, 214] on div "**********" at bounding box center [563, 257] width 1127 height 515
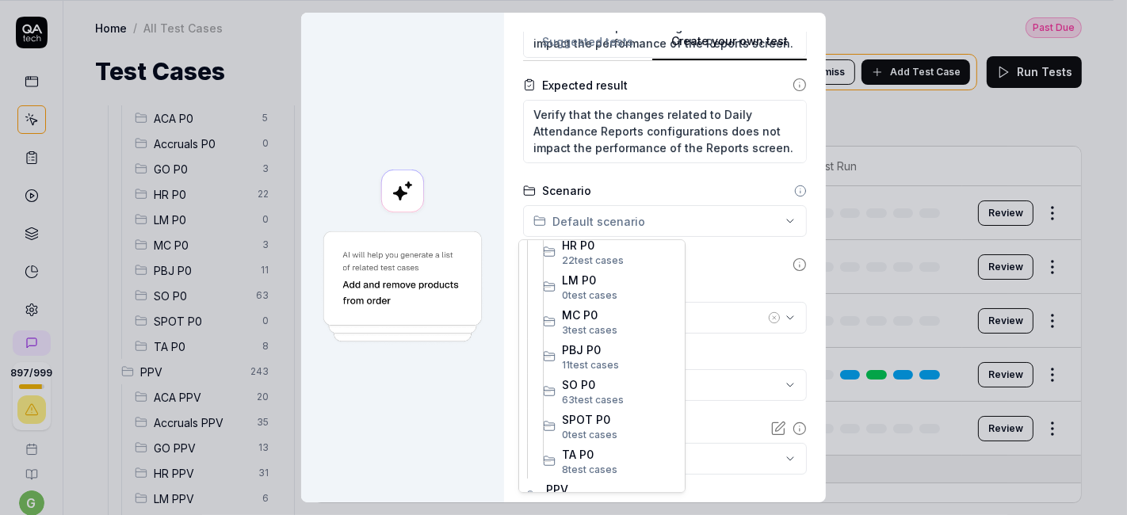
scroll to position [320, 0]
click at [598, 376] on span "SO P0" at bounding box center [619, 384] width 115 height 17
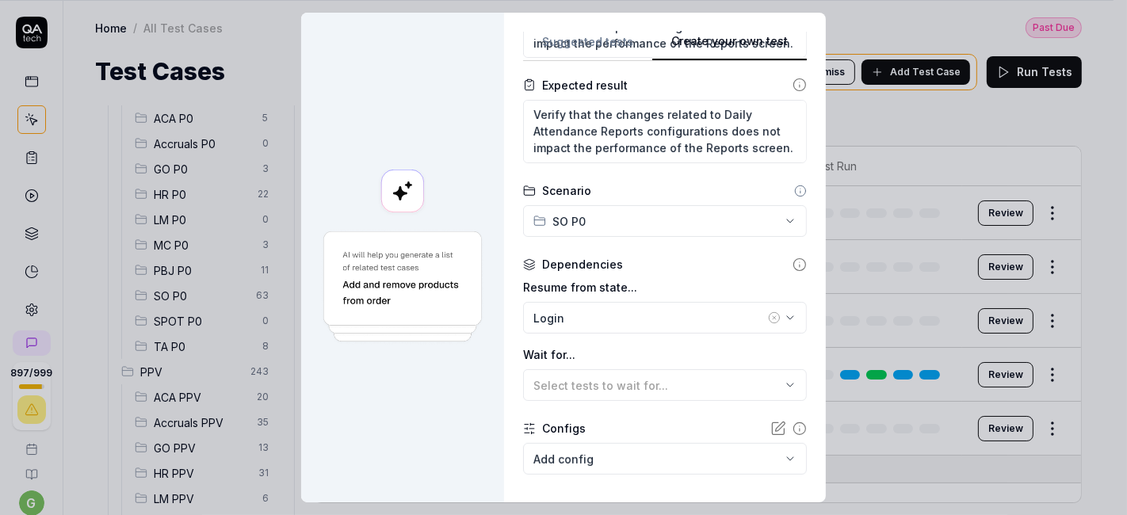
click at [504, 246] on div "**********" at bounding box center [665, 258] width 322 height 490
click at [768, 316] on icon "button" at bounding box center [774, 318] width 13 height 13
click at [624, 316] on div "No test case" at bounding box center [656, 318] width 247 height 17
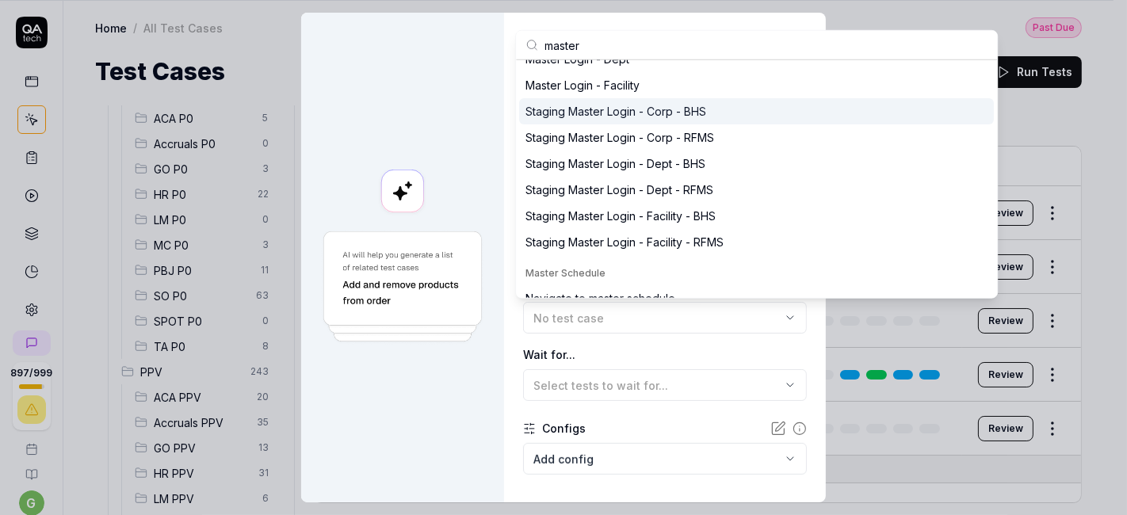
scroll to position [342, 0]
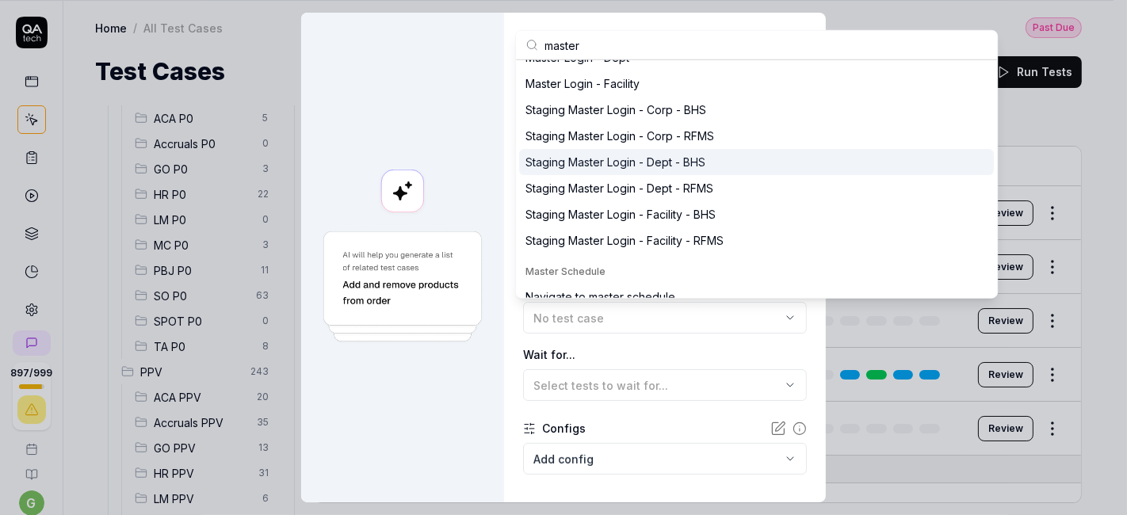
type input "master"
click at [656, 157] on div "Staging Master Login - Dept - BHS" at bounding box center [616, 162] width 180 height 17
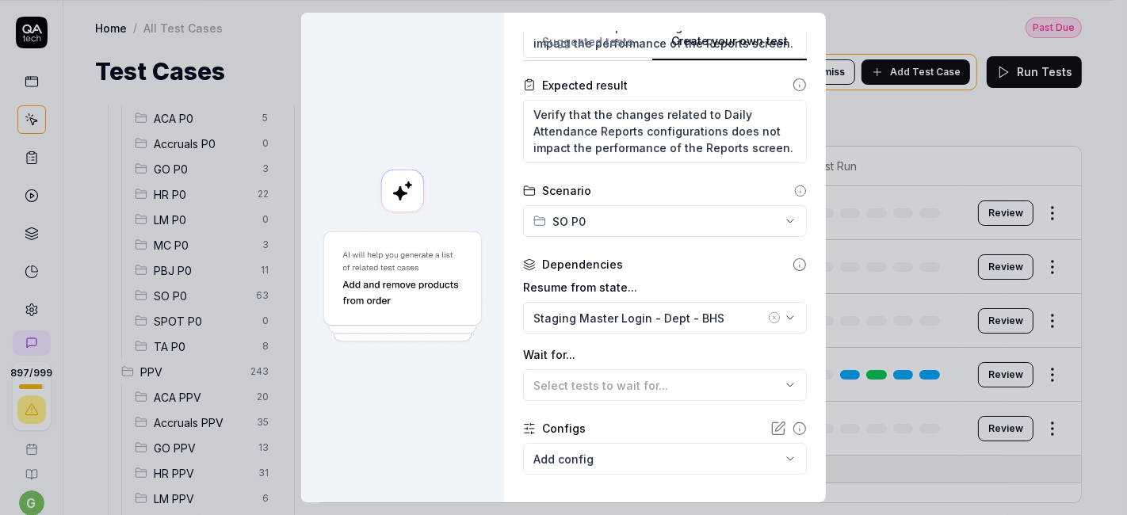
click at [514, 338] on div "**********" at bounding box center [665, 258] width 322 height 490
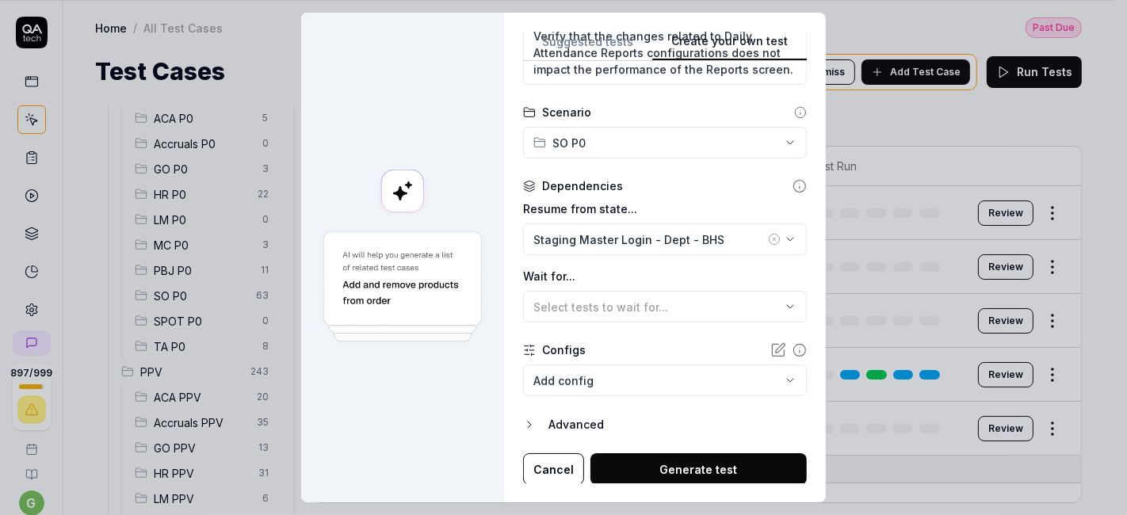
click at [656, 465] on button "Generate test" at bounding box center [699, 469] width 216 height 32
type textarea "*"
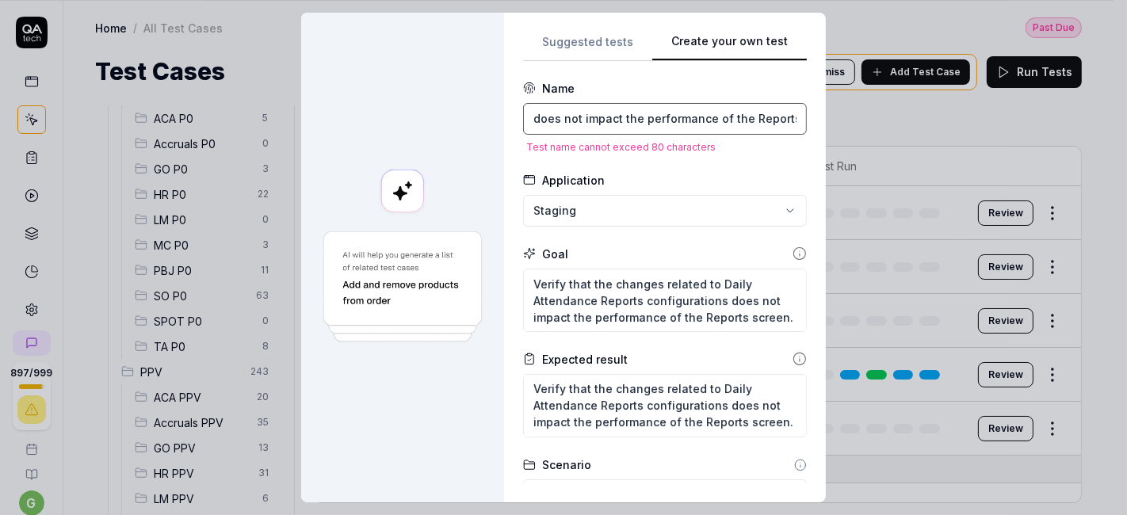
scroll to position [0, 442]
click at [772, 120] on input "Verify that the changes related to Daily Attendance Reports configurations does…" at bounding box center [665, 119] width 284 height 32
click at [539, 160] on form "**********" at bounding box center [665, 459] width 284 height 759
click at [587, 117] on input "Verify that the changes related to Daily Attendance Reports configurations does…" at bounding box center [665, 119] width 284 height 32
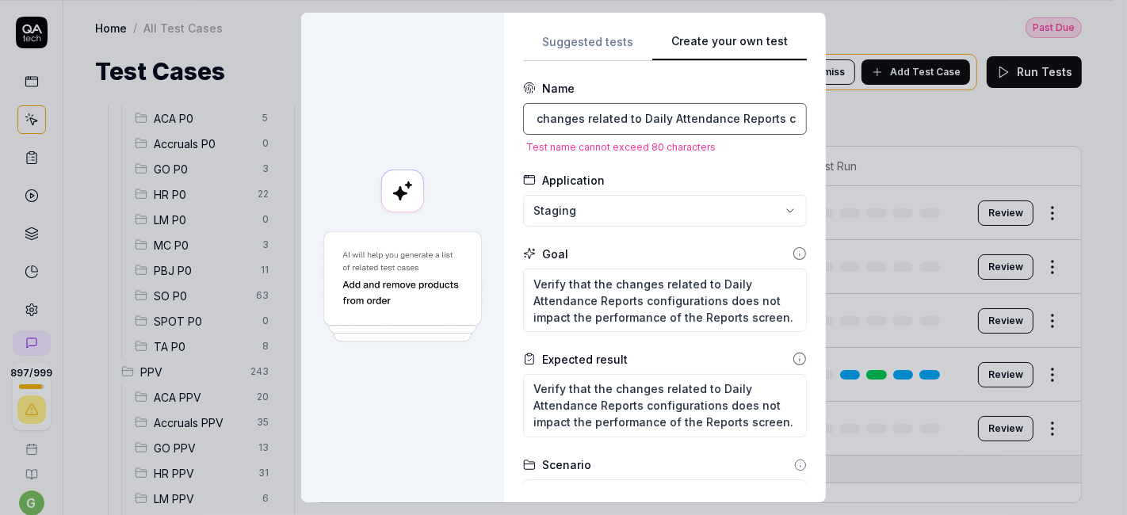
scroll to position [0, 22]
click at [627, 116] on input "The changes related to Daily Attendance Reports configurations does not impact …" at bounding box center [665, 119] width 284 height 32
click at [679, 117] on input "Daily Attendance Reports configurations does not impact the performance of the …" at bounding box center [665, 119] width 284 height 32
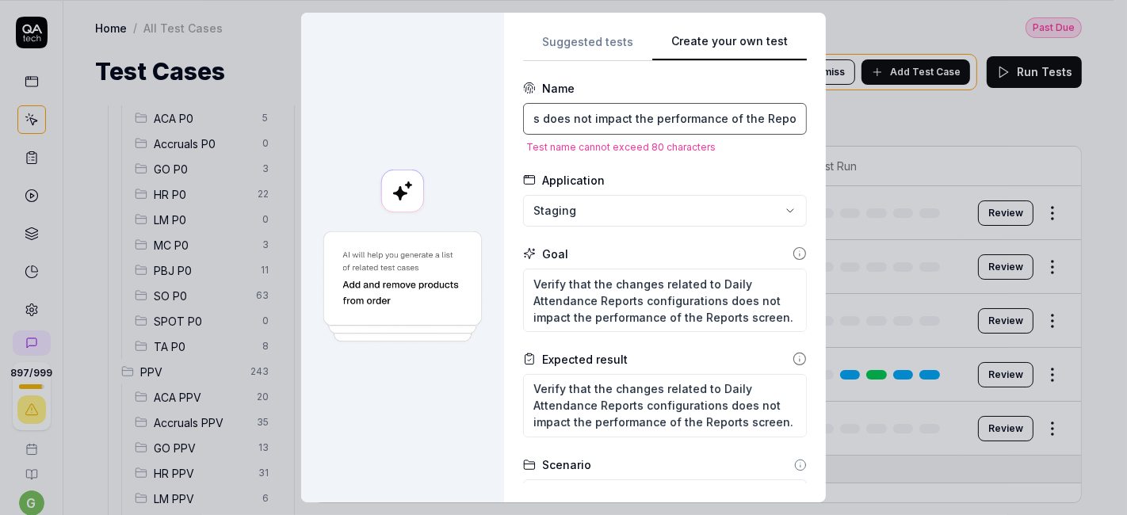
type input "Daily Attendance Reports configurations does not impact the performance of the …"
click at [702, 154] on form "**********" at bounding box center [665, 459] width 284 height 759
drag, startPoint x: 702, startPoint y: 117, endPoint x: 776, endPoint y: 119, distance: 73.7
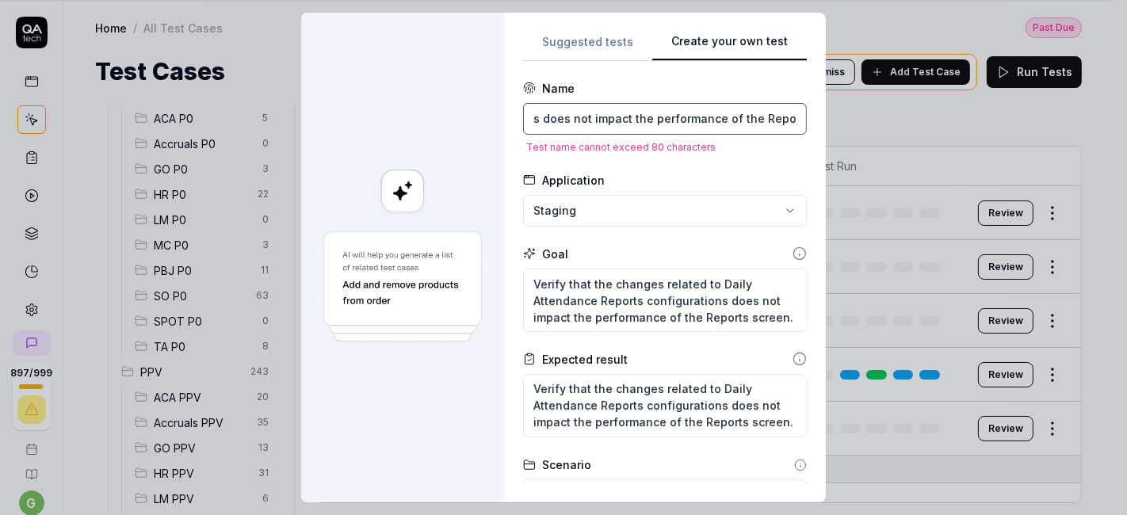
click at [776, 119] on input "Daily Attendance Reports configurations does not impact the performance of the …" at bounding box center [665, 119] width 284 height 32
type textarea "*"
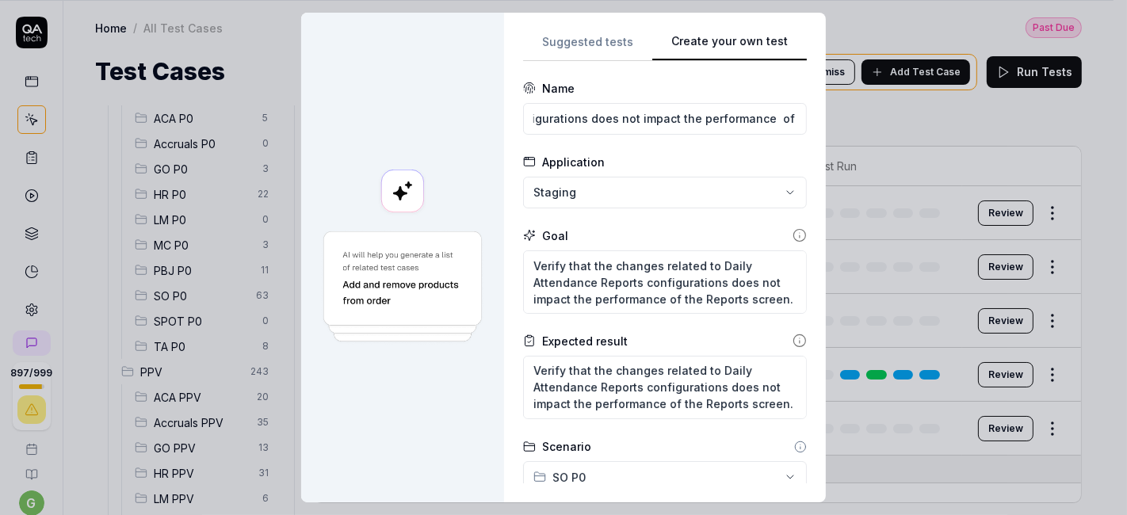
scroll to position [0, 0]
click at [738, 157] on div "Application" at bounding box center [665, 162] width 284 height 17
click at [756, 120] on input "Daily Attendance Reports configurations does not impact the performance of it." at bounding box center [665, 119] width 284 height 32
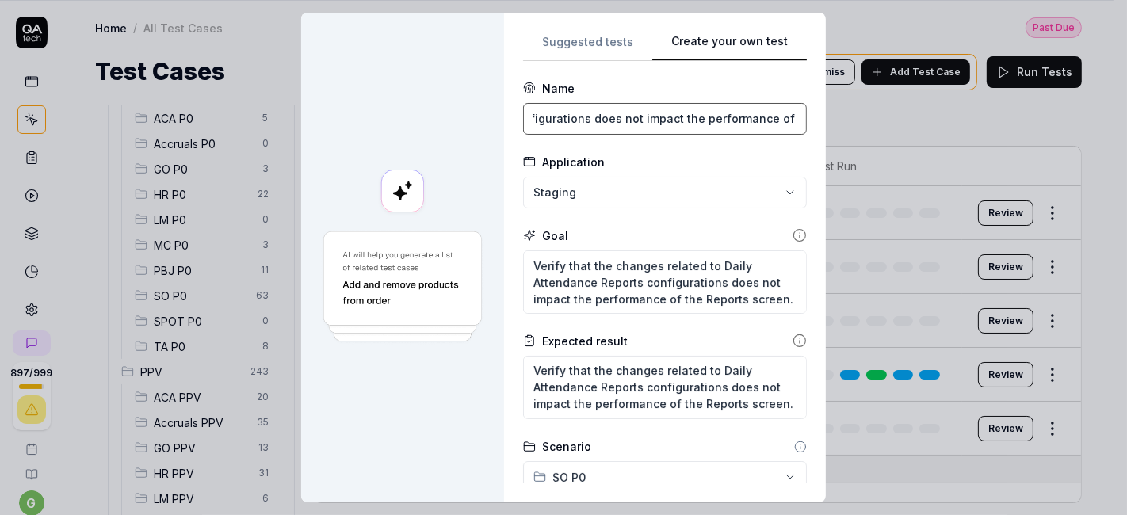
click at [770, 117] on input "Daily Attendance Reports configurations does not impact the performance of it." at bounding box center [665, 119] width 284 height 32
type input "Daily Attendance Reports configurations does not impact the performance of repo…"
type textarea "*"
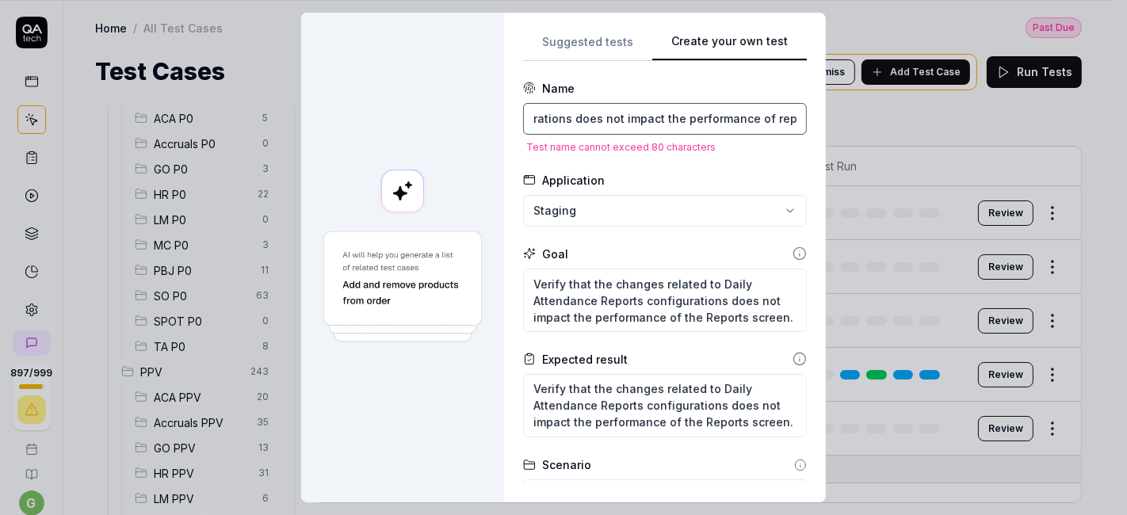
scroll to position [0, 192]
click at [741, 118] on input "Daily Attendance Reports configurations does not impact the performance of repo…" at bounding box center [665, 119] width 284 height 32
type input "Daily Attendance Reports configurations does not impact the performance o repor…"
type textarea "*"
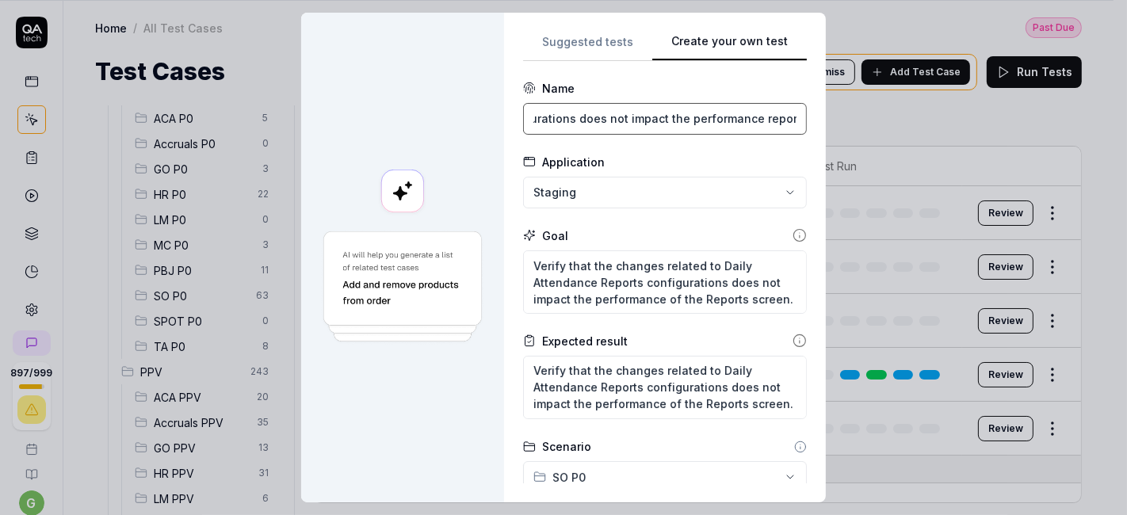
scroll to position [0, 181]
type input "Daily Attendance Reports configurations does not impact the performance report."
type textarea "*"
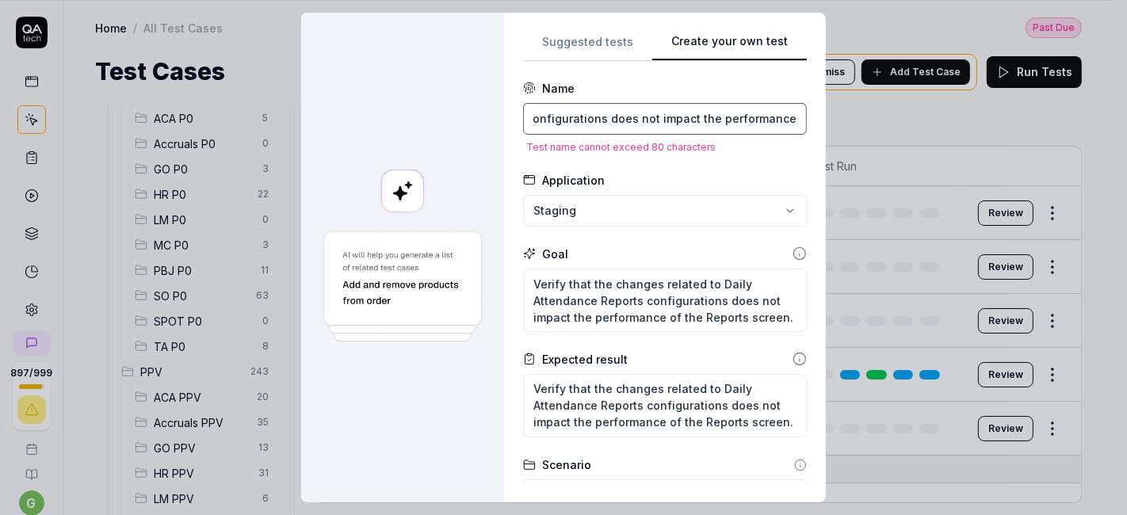
scroll to position [0, 148]
click at [634, 115] on input "Daily Attendance Reports configurations does not impact the performance of repo…" at bounding box center [665, 119] width 284 height 32
type input "Daily Attendance Reports configurations does nt impact the performance of repor…"
type textarea "*"
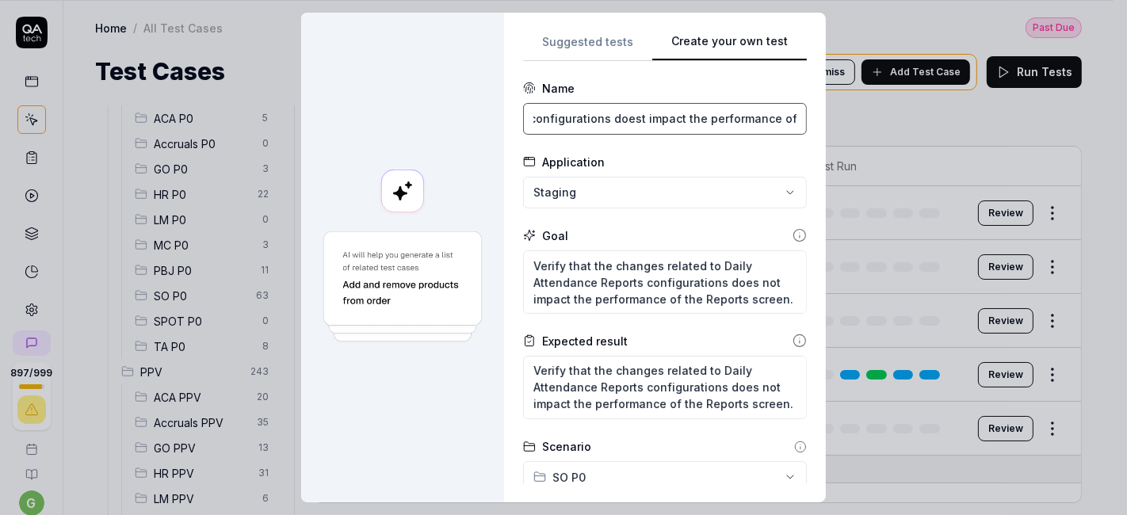
type input "Daily Attendance Reports configurations doesnt impact the performance of report."
type textarea "*"
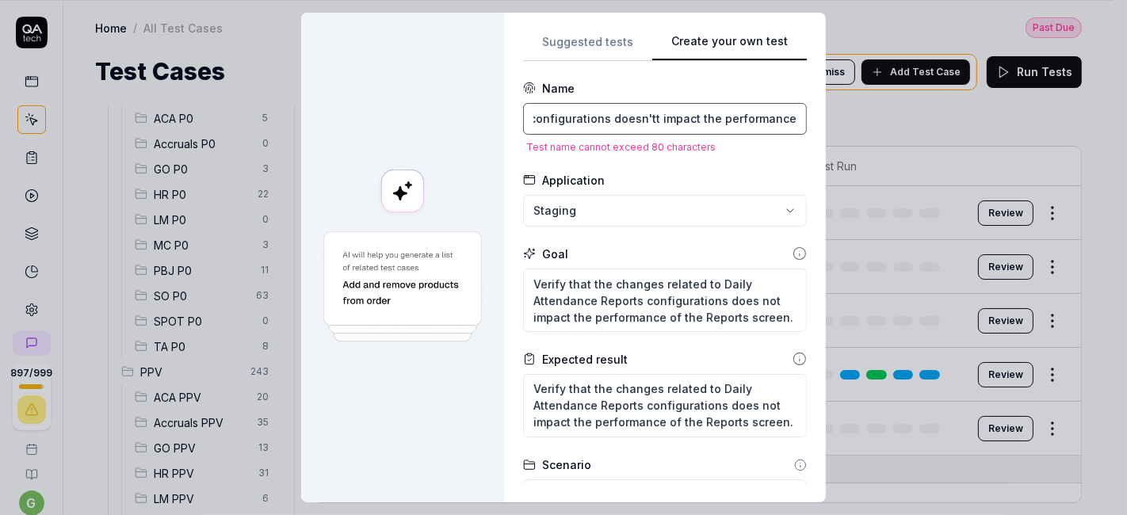
type input "Daily Attendance Reports configurations doesn't impact the performance of repor…"
click at [656, 120] on input "Daily Attendance Reports configurations doesn't impact the performance of repor…" at bounding box center [665, 119] width 284 height 32
click at [694, 119] on input "Daily Attendance Reports configurations doesn't impact the performance of repor…" at bounding box center [665, 119] width 284 height 32
type textarea "*"
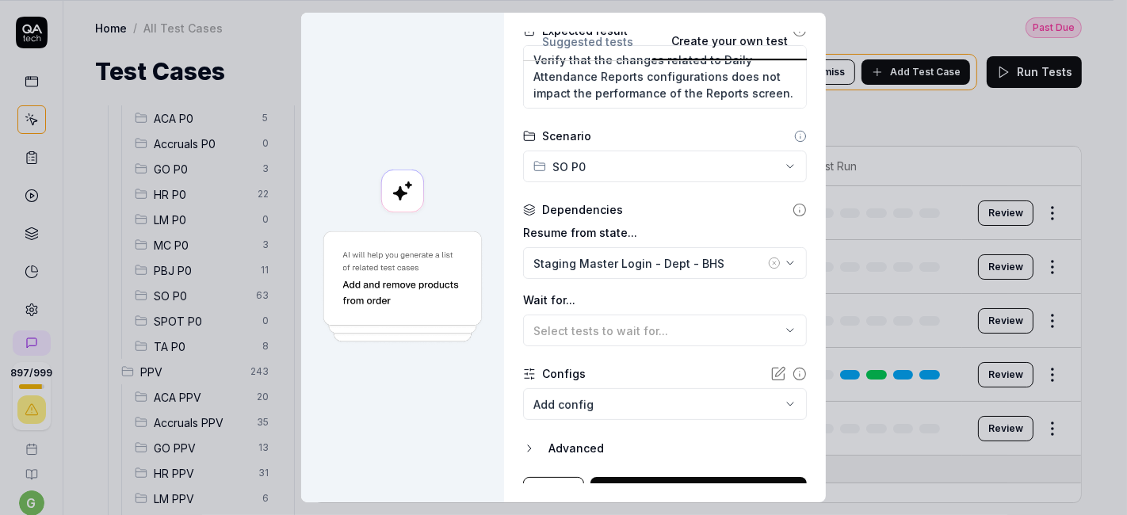
scroll to position [335, 0]
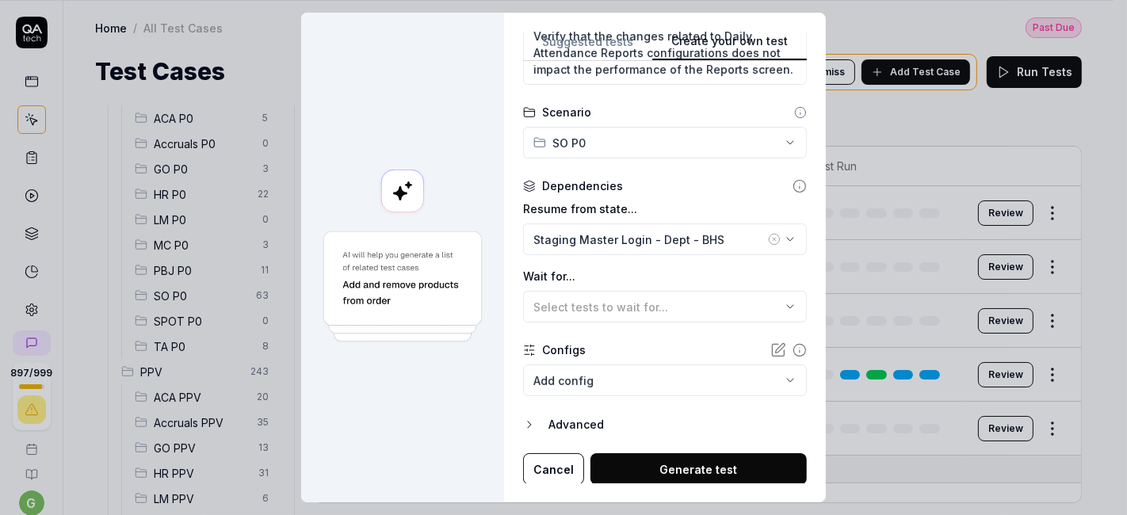
type input "Daily Attendance Reports configuration doesn't impact the performance of report."
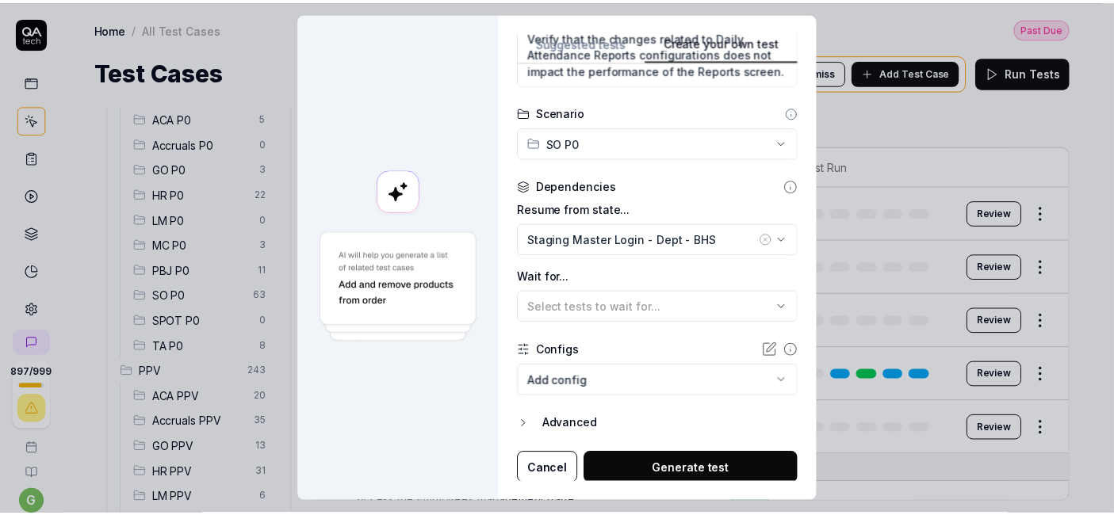
scroll to position [0, 0]
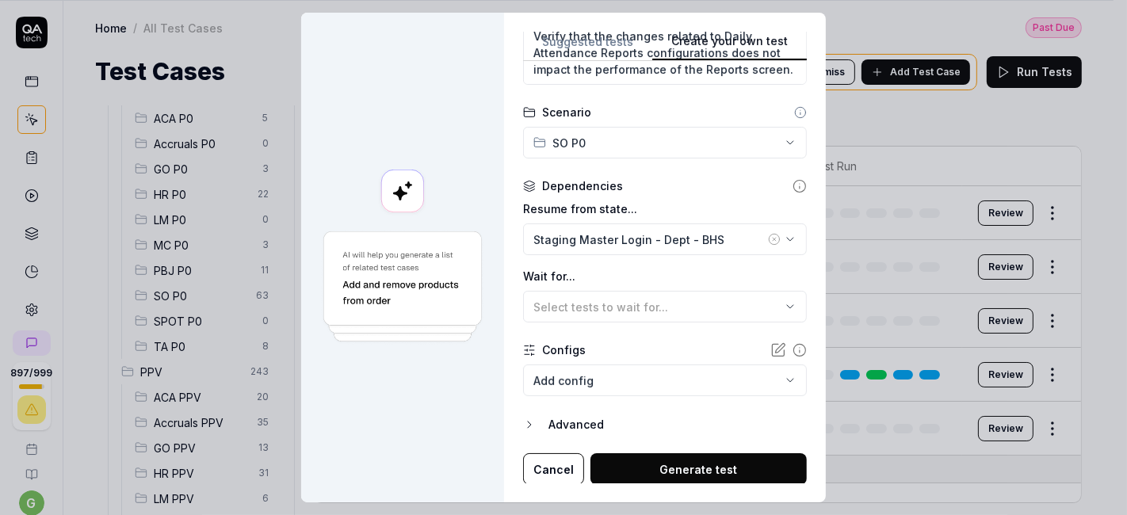
click at [640, 458] on button "Generate test" at bounding box center [699, 469] width 216 height 32
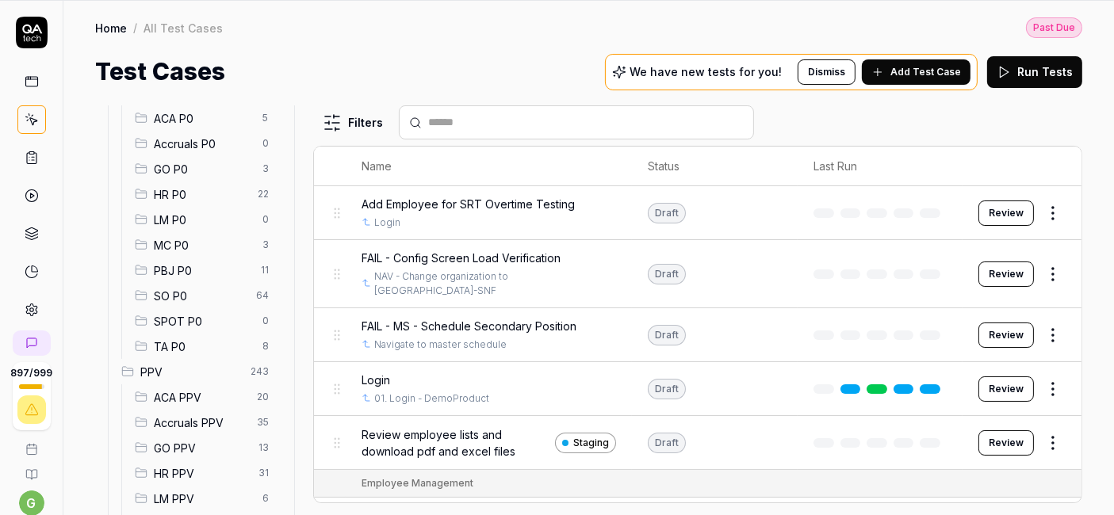
click at [178, 291] on span "SO P0" at bounding box center [200, 296] width 93 height 17
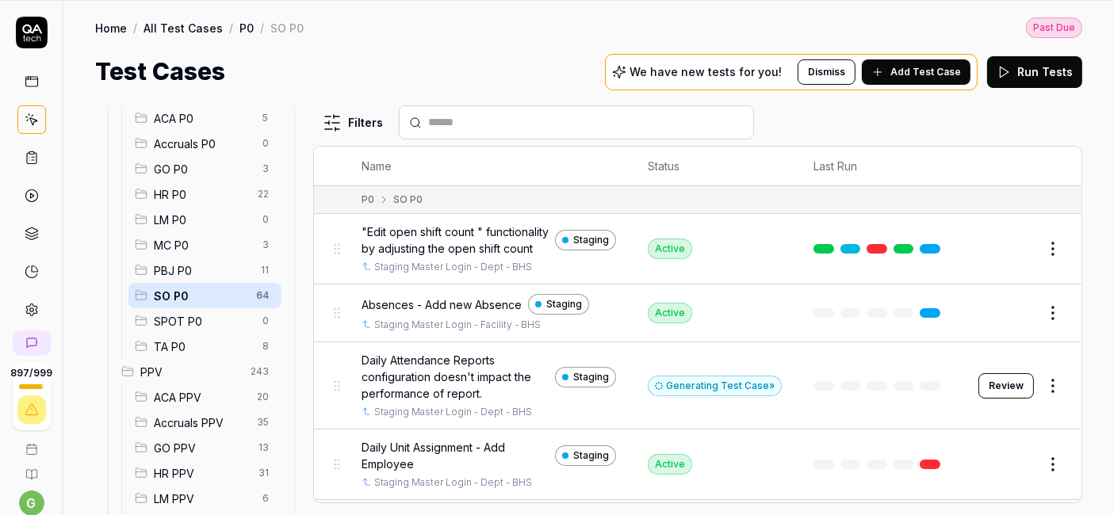
click at [708, 396] on div "Generating Test Case »" at bounding box center [715, 386] width 134 height 21
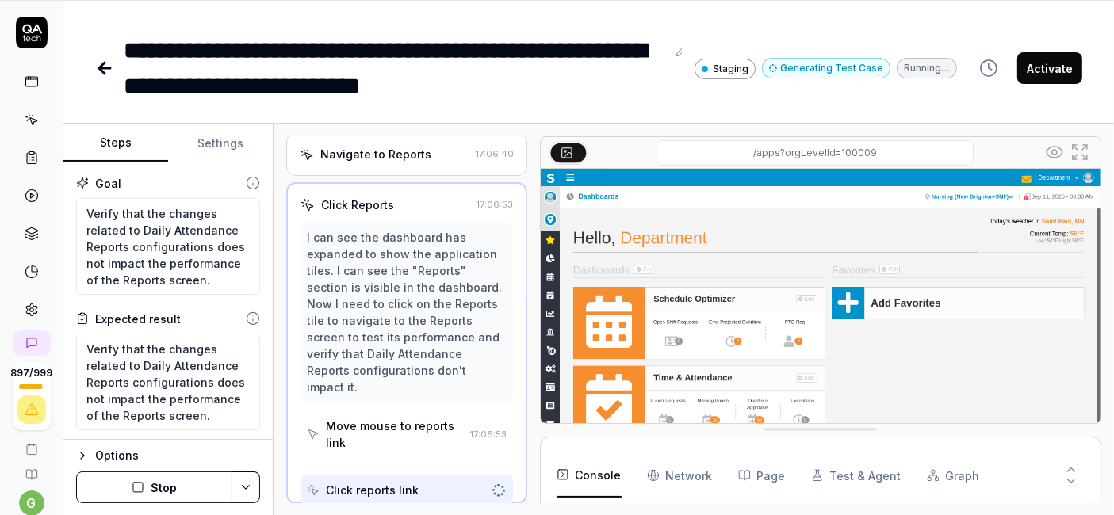
scroll to position [76, 0]
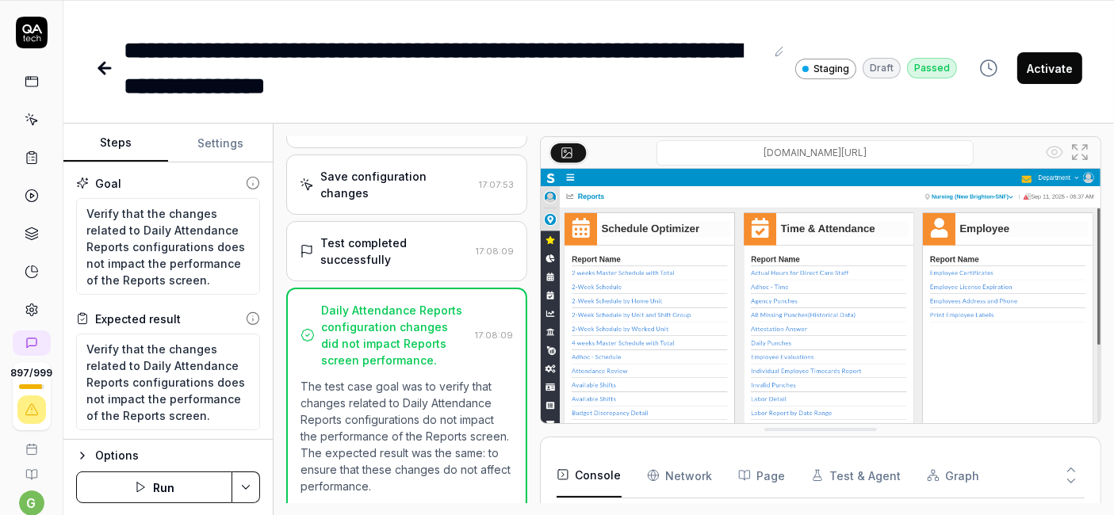
scroll to position [337, 0]
click at [172, 479] on button "Run" at bounding box center [154, 488] width 156 height 32
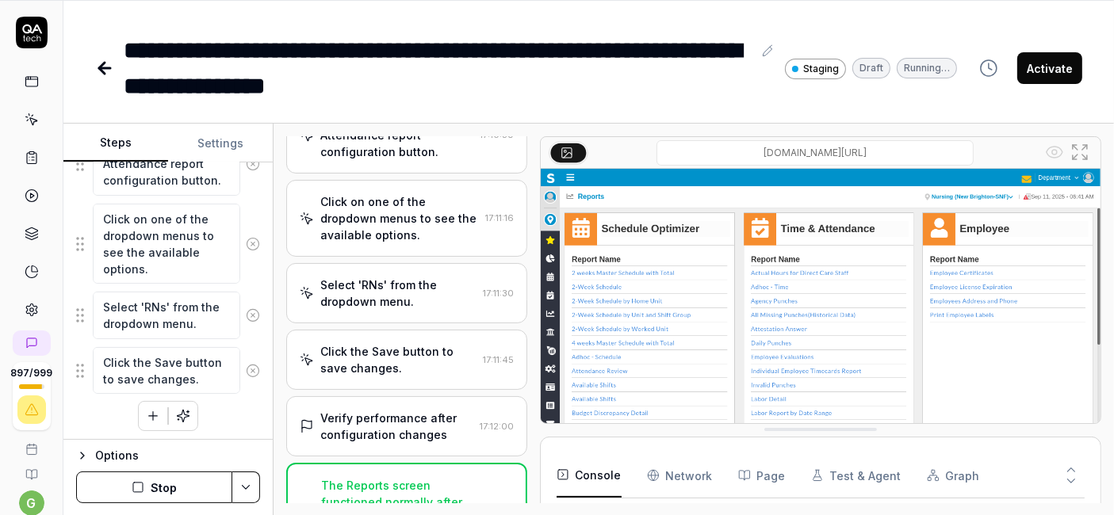
scroll to position [296, 0]
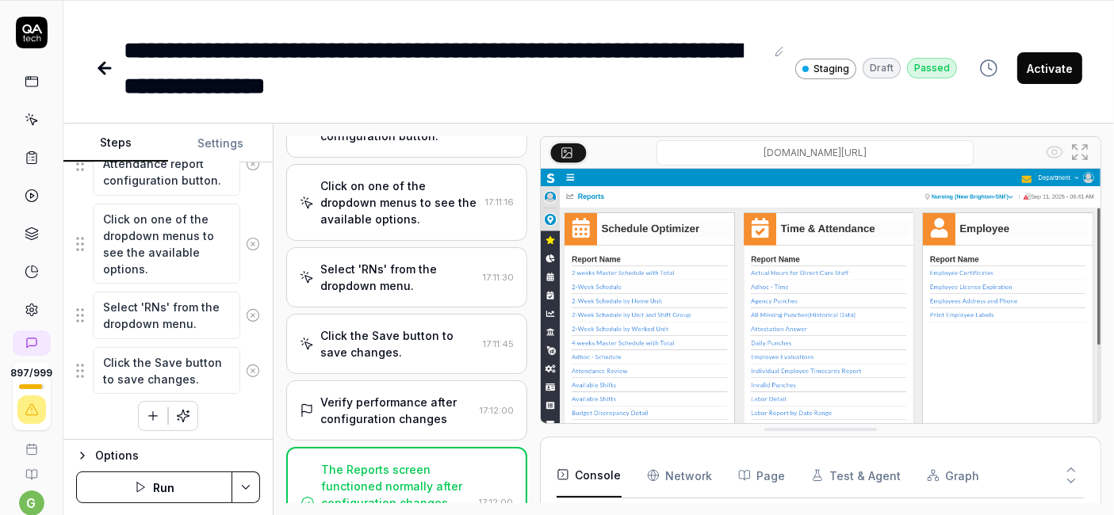
click at [147, 415] on icon "button" at bounding box center [153, 416] width 14 height 14
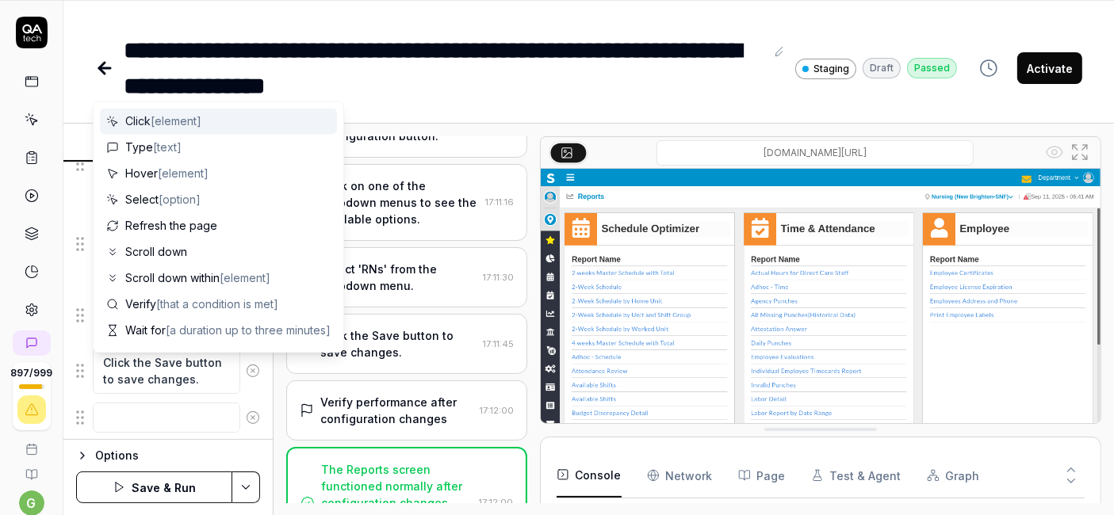
scroll to position [538, 0]
type textarea "*"
type textarea "A"
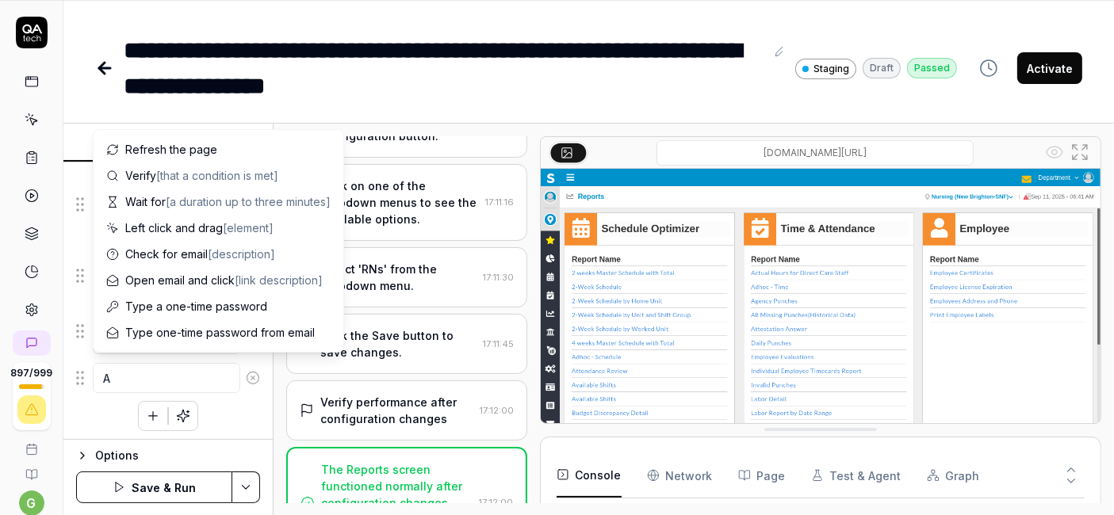
type textarea "*"
type textarea "An"
type textarea "*"
type textarea "And"
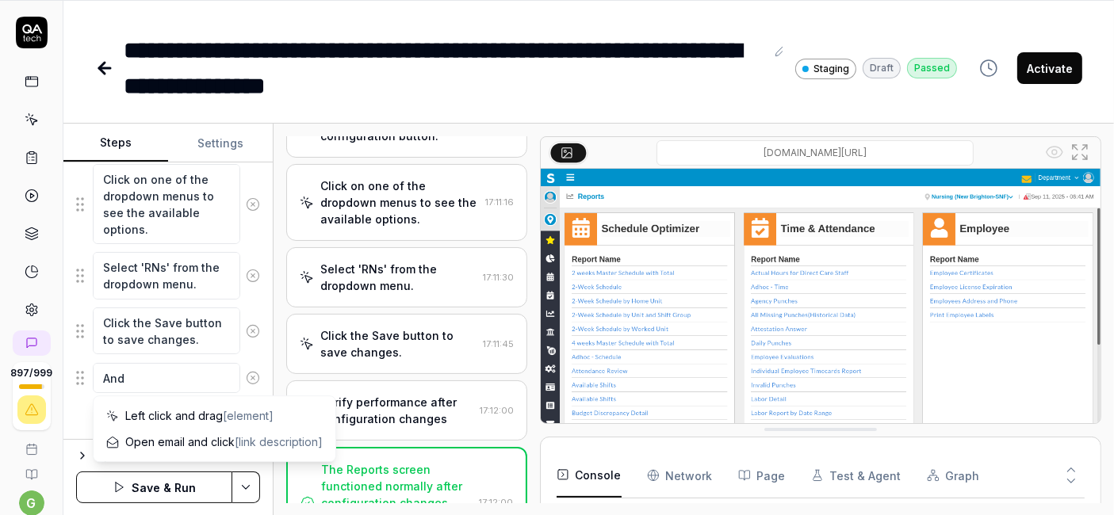
type textarea "*"
type textarea "And"
type textarea "*"
type textarea "And g"
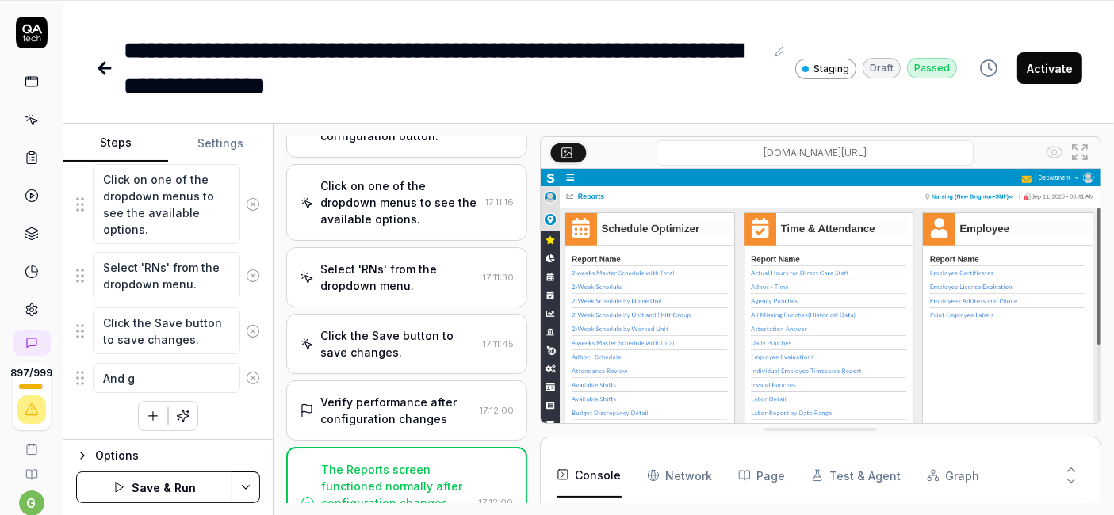
type textarea "*"
type textarea "And ge"
type textarea "*"
type textarea "And gen"
type textarea "*"
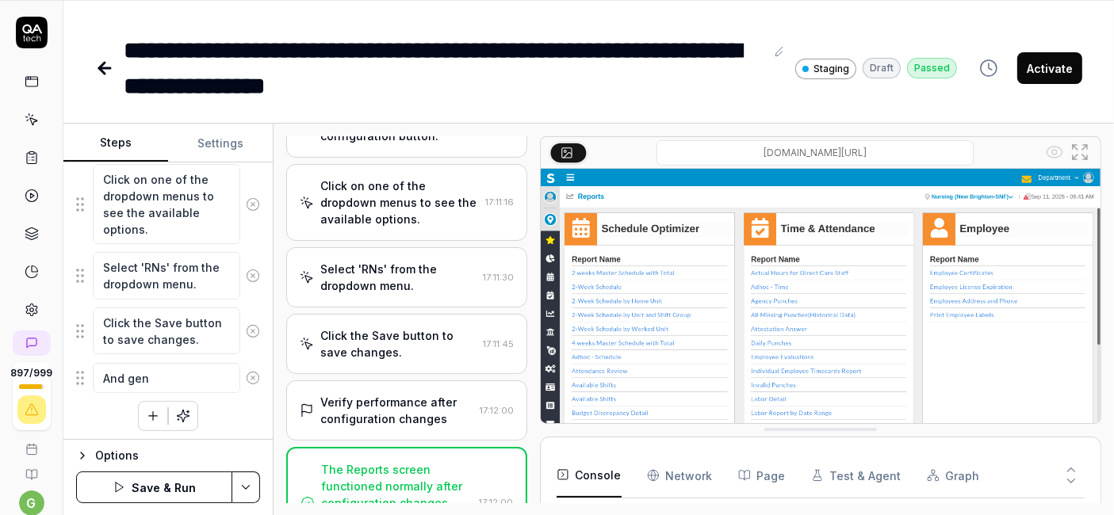
type textarea "And gene"
type textarea "*"
type textarea "And gener"
type textarea "*"
type textarea "And genera"
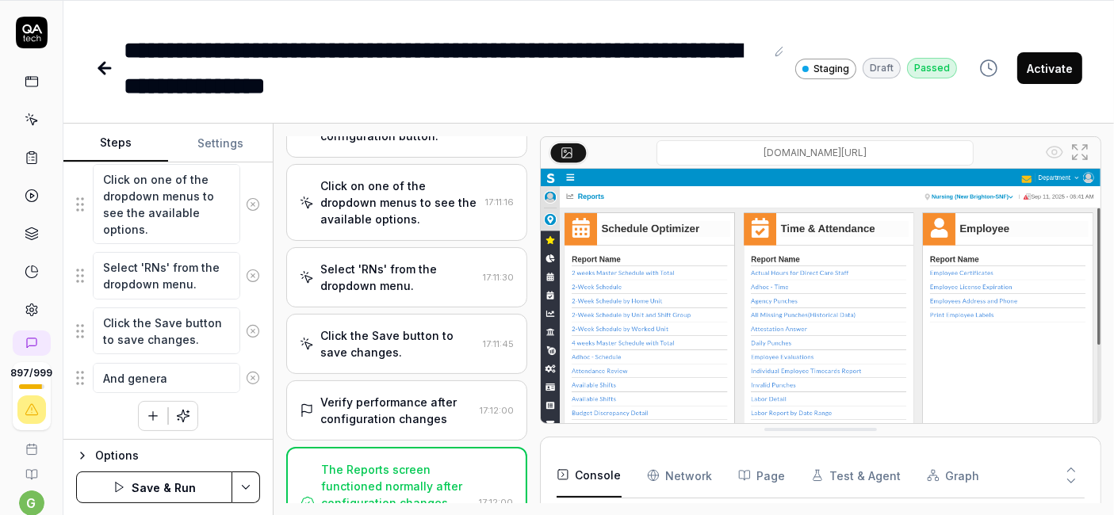
type textarea "*"
type textarea "And generat"
type textarea "*"
type textarea "And generate"
type textarea "*"
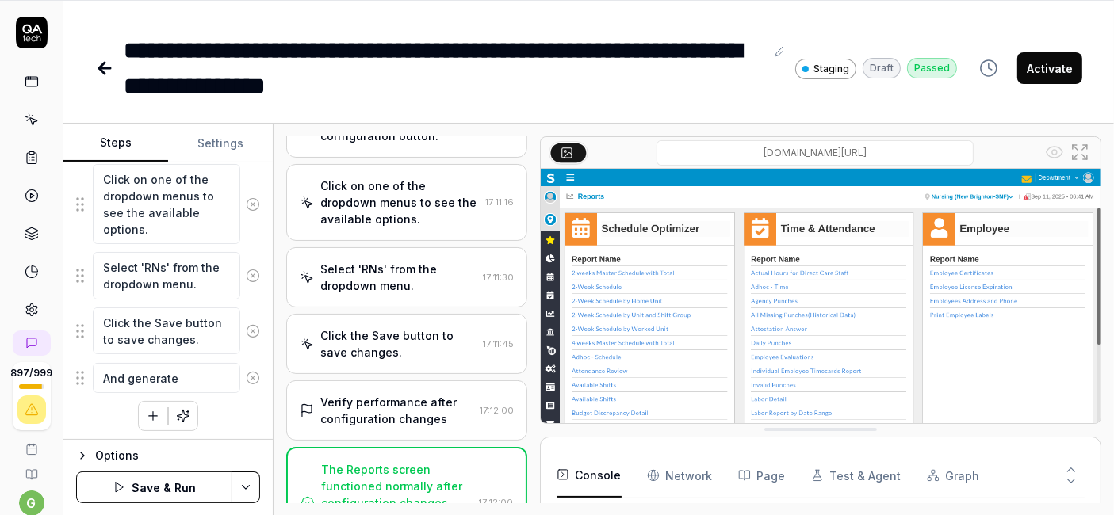
type textarea "And generate"
type textarea "*"
type textarea "And generate t"
type textarea "*"
type textarea "And generate th"
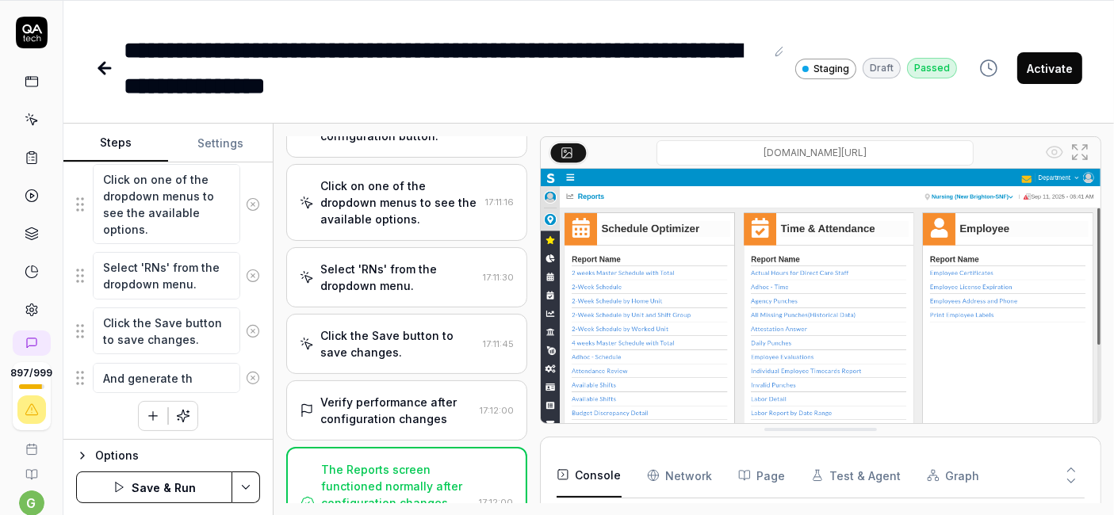
type textarea "*"
type textarea "And generate the"
type textarea "*"
type textarea "And generate the"
type textarea "*"
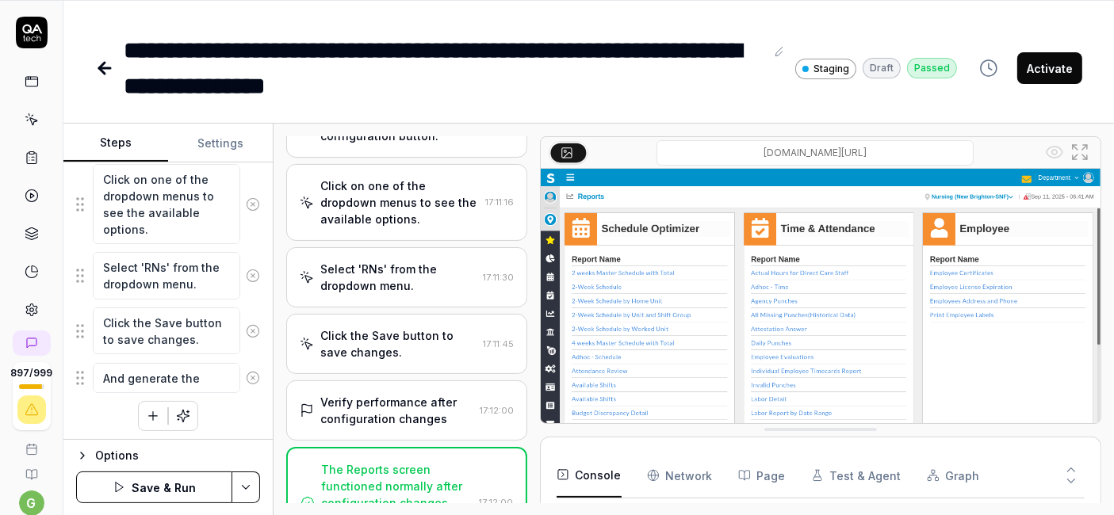
type textarea "And generate the r"
type textarea "*"
type textarea "And generate the re"
type textarea "*"
type textarea "And generate the reo"
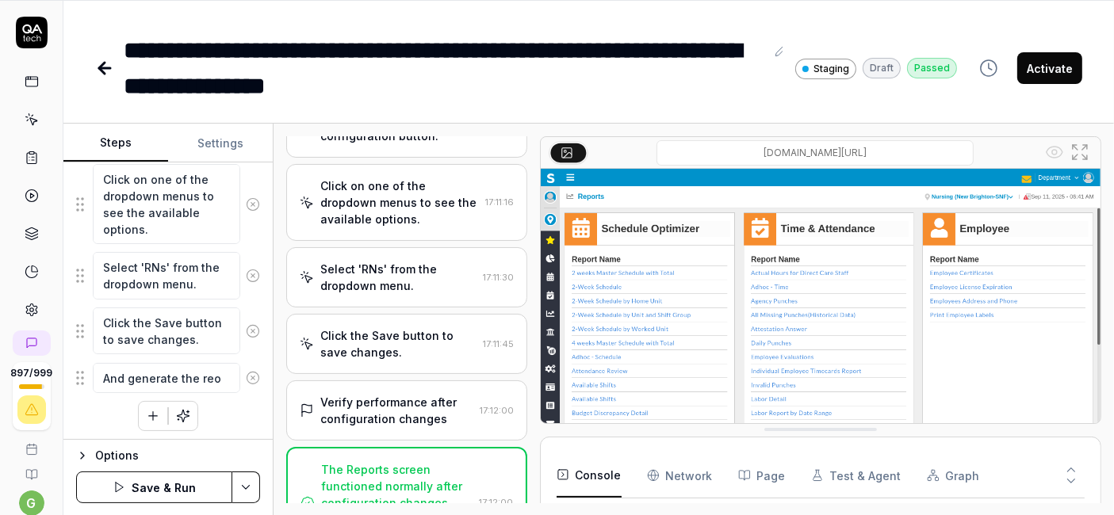
type textarea "*"
type textarea "And generate the re"
type textarea "*"
type textarea "And generate the rep"
type textarea "*"
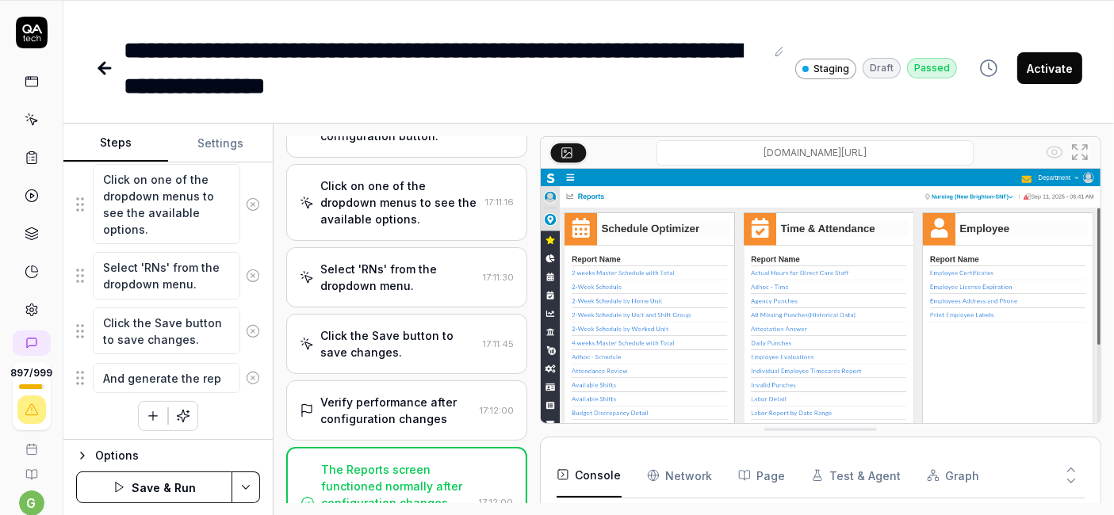
type textarea "And generate the repo"
type textarea "*"
type textarea "And generate the repor"
type textarea "*"
type textarea "And generate the report"
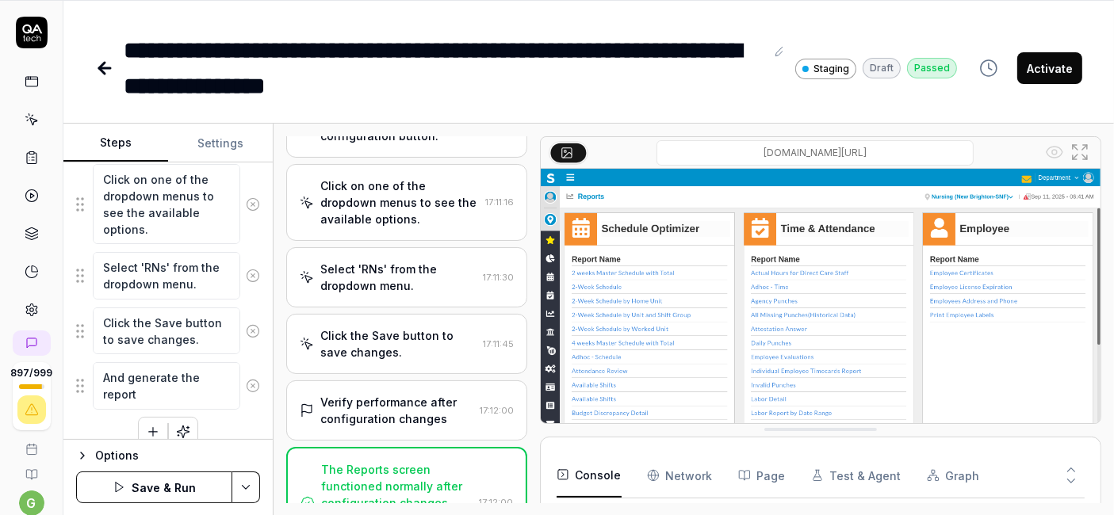
type textarea "*"
type textarea "And generate the report"
type textarea "*"
type textarea "And generate the report a"
type textarea "*"
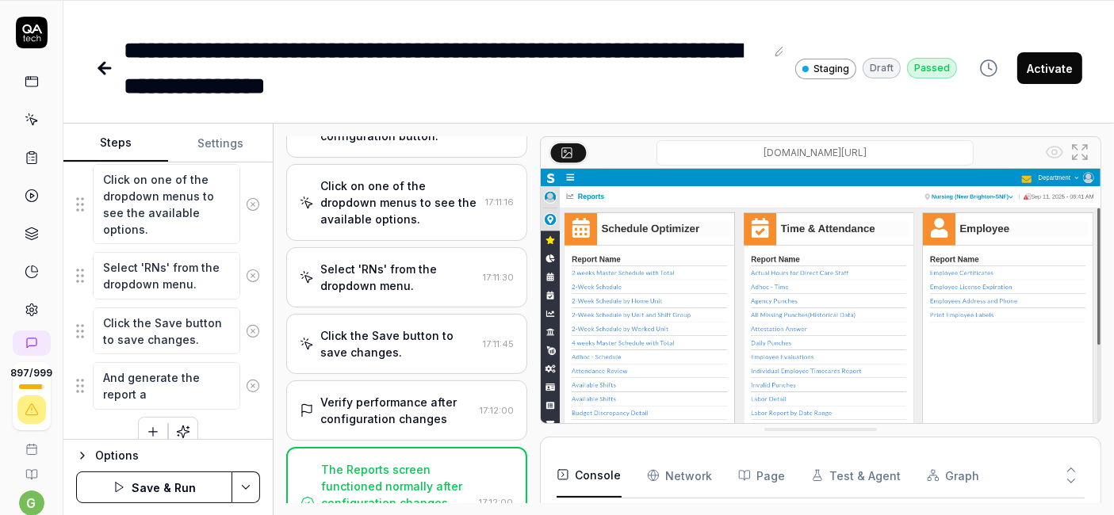
type textarea "And generate the report an"
type textarea "*"
type textarea "And generate the report and"
type textarea "*"
type textarea "And generate the report and"
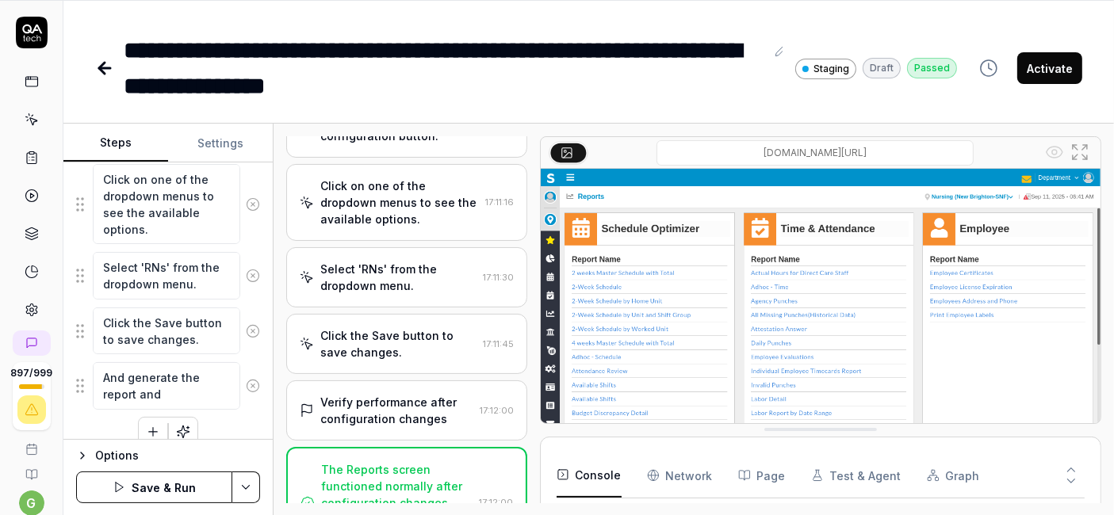
type textarea "*"
type textarea "And generate the report and"
type textarea "*"
type textarea "And generate the report an"
type textarea "*"
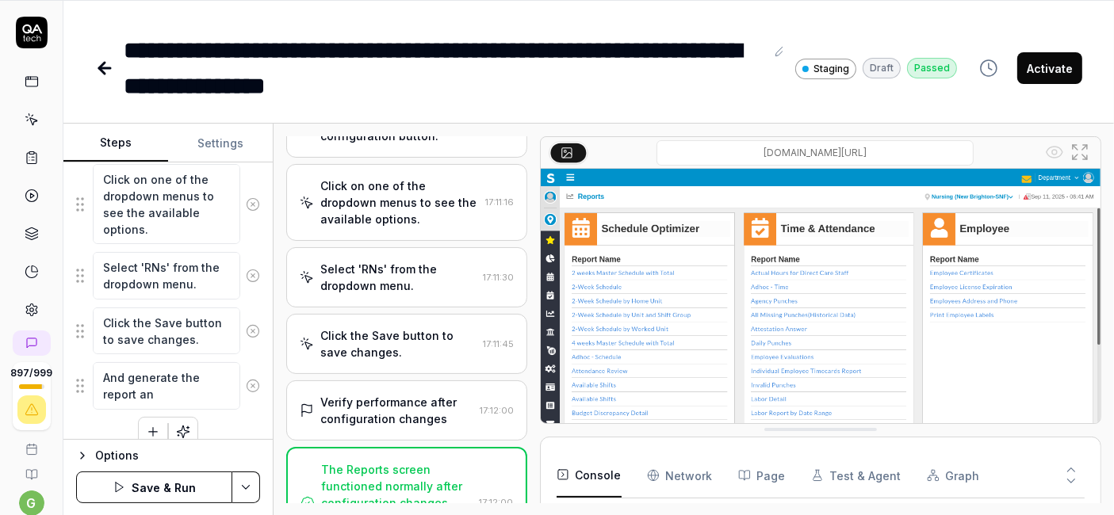
type textarea "And generate the report a"
type textarea "*"
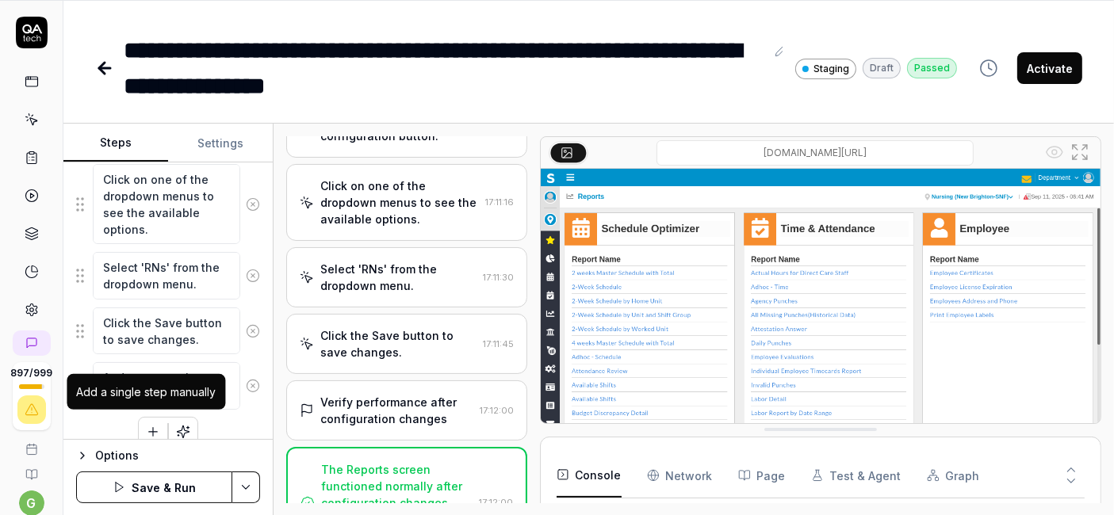
type textarea "And generate the report"
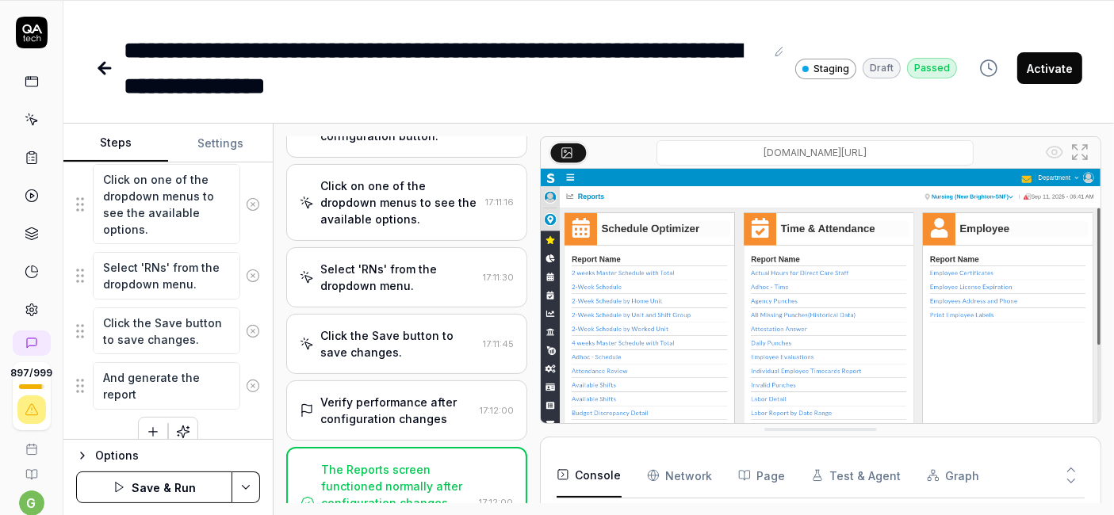
click at [150, 426] on icon "button" at bounding box center [153, 432] width 14 height 14
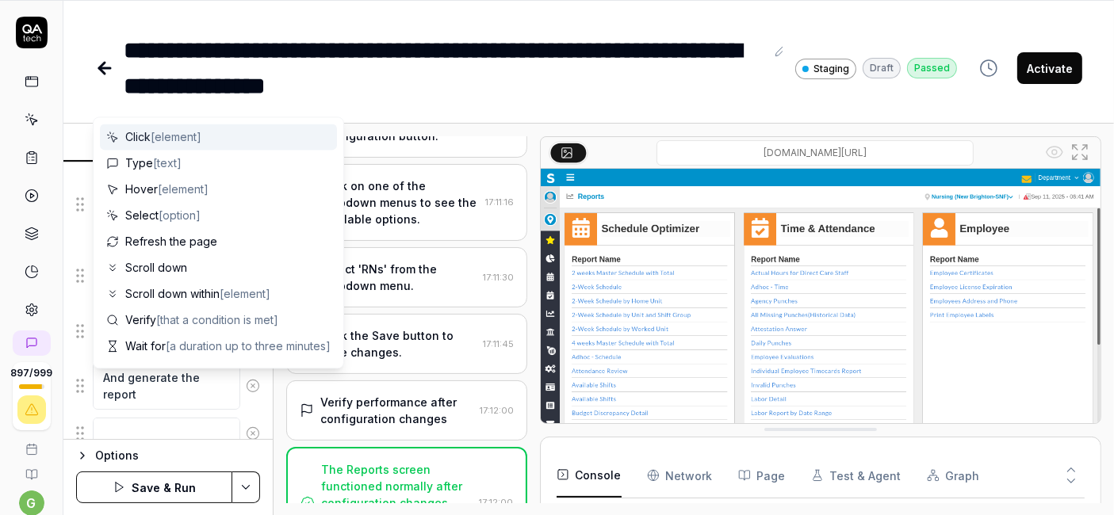
scroll to position [577, 0]
type textarea "*"
type textarea "V"
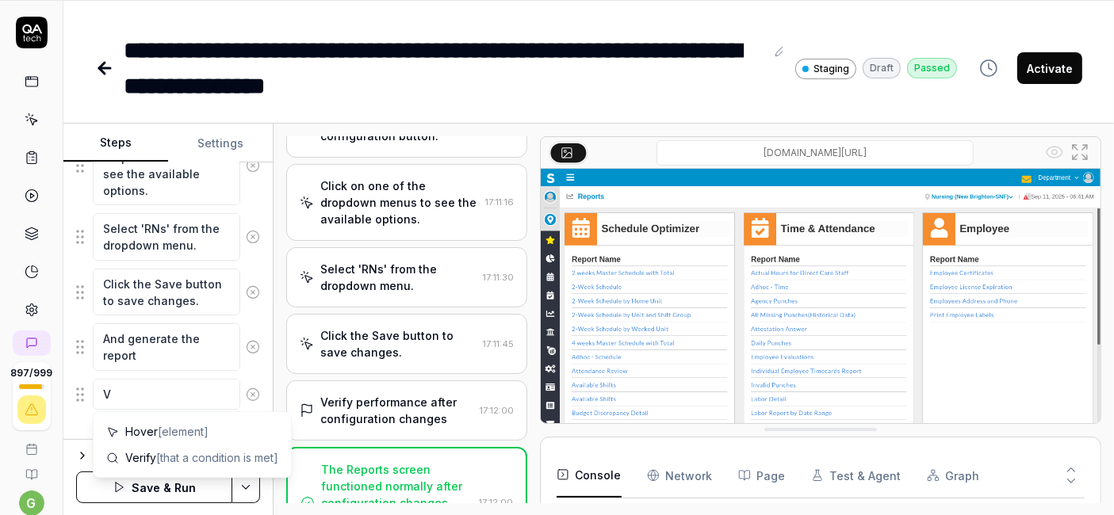
type textarea "*"
type textarea "Ve"
type textarea "*"
type textarea "Ver"
type textarea "*"
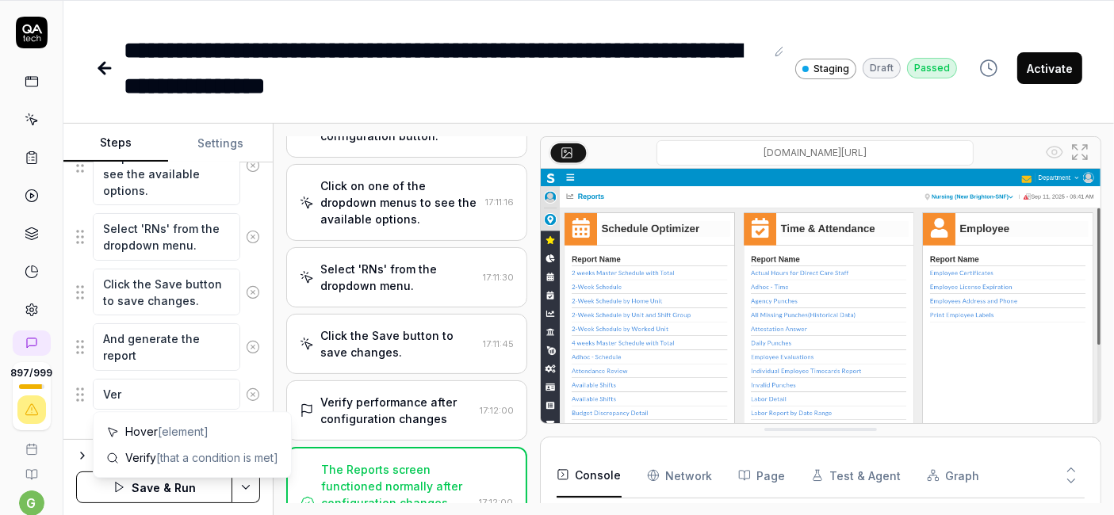
type textarea "Veri"
type textarea "*"
type textarea "Verif"
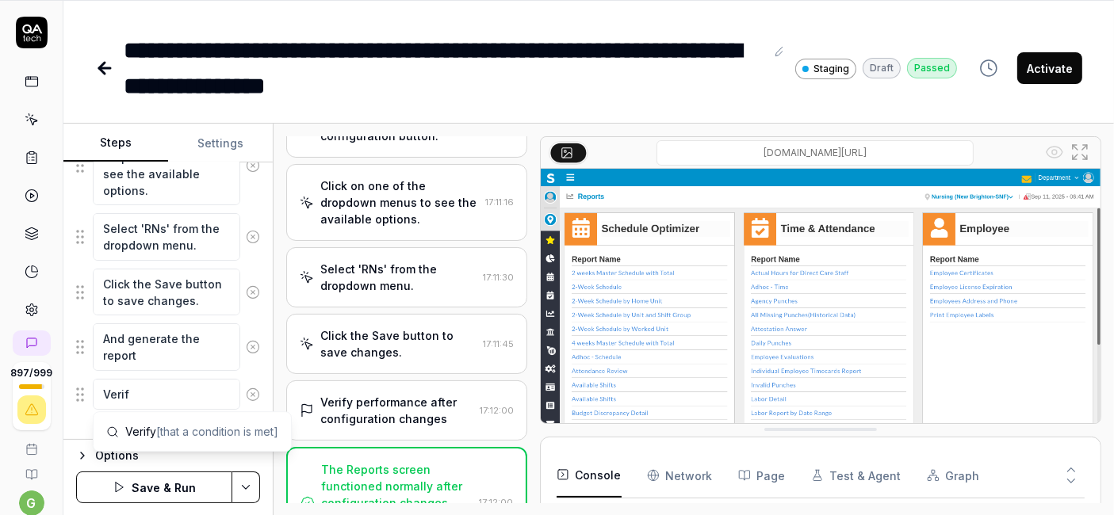
type textarea "*"
type textarea "Verify"
type textarea "*"
type textarea "Verify"
type textarea "*"
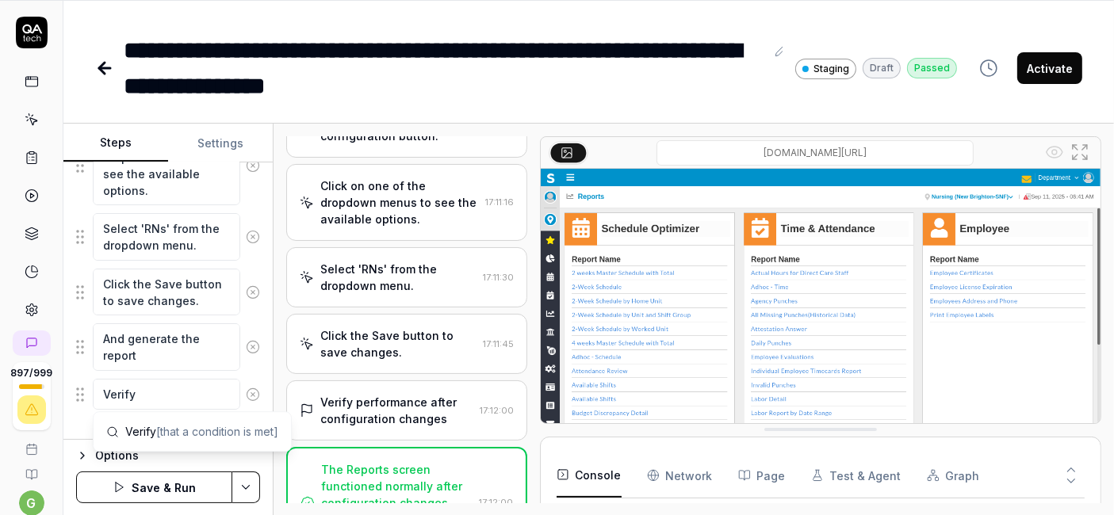
type textarea "Verify t"
type textarea "*"
type textarea "Verify th"
type textarea "*"
type textarea "Verify t"
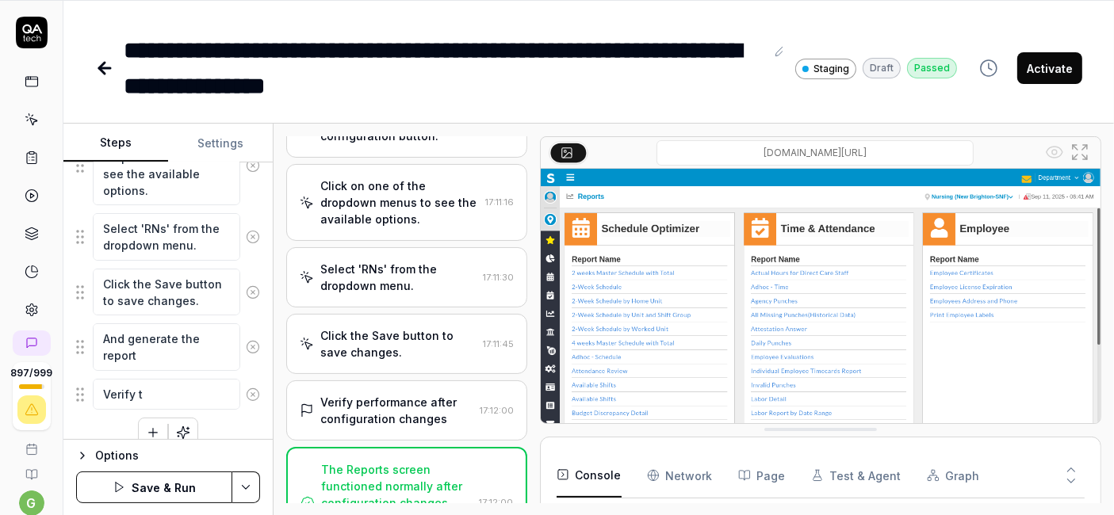
type textarea "*"
type textarea "Verify"
type textarea "*"
type textarea "Verify t"
type textarea "*"
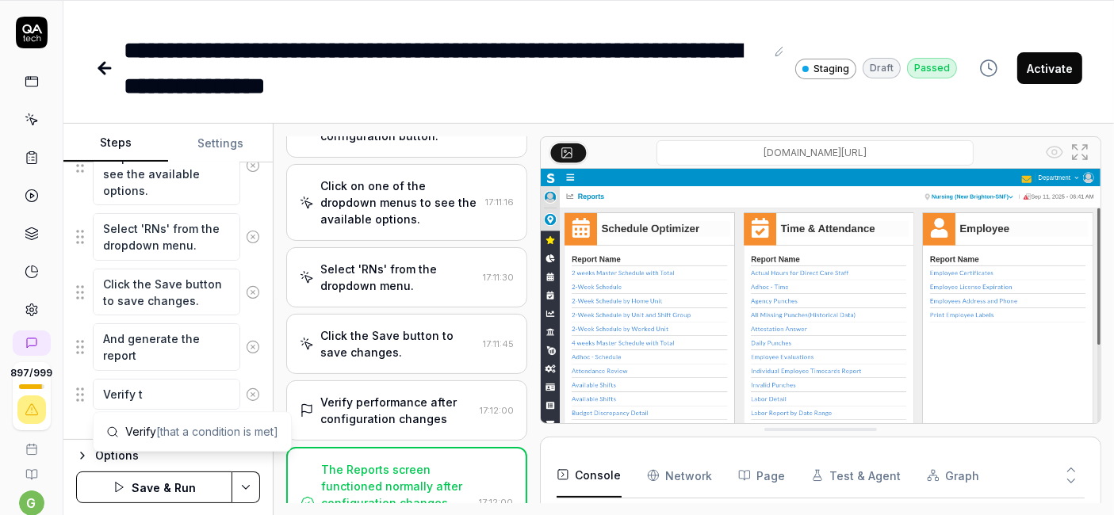
type textarea "Verify th"
type textarea "*"
type textarea "Verify the"
type textarea "*"
type textarea "Verify the"
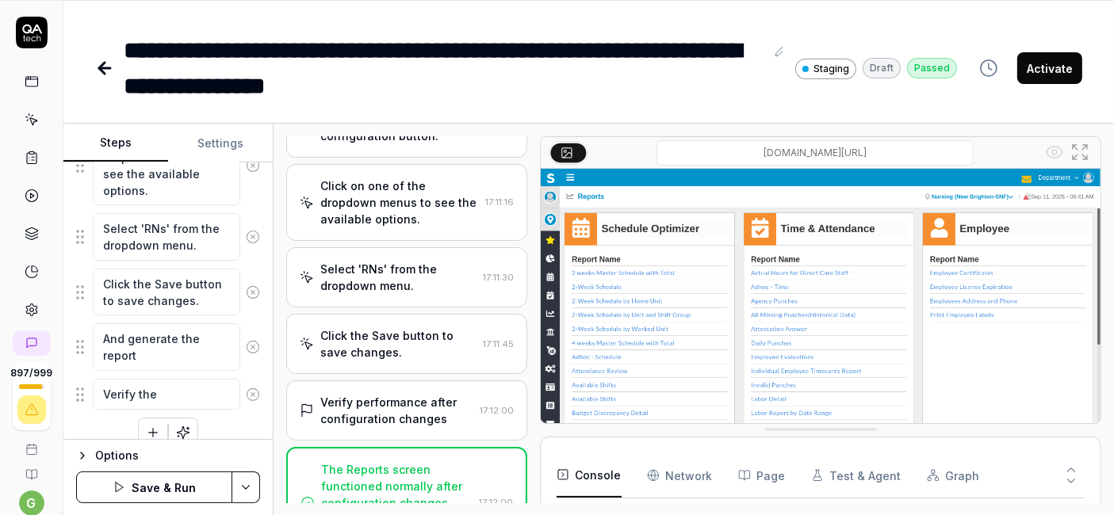
type textarea "*"
type textarea "Verify the g"
type textarea "*"
type textarea "Verify the ge"
type textarea "*"
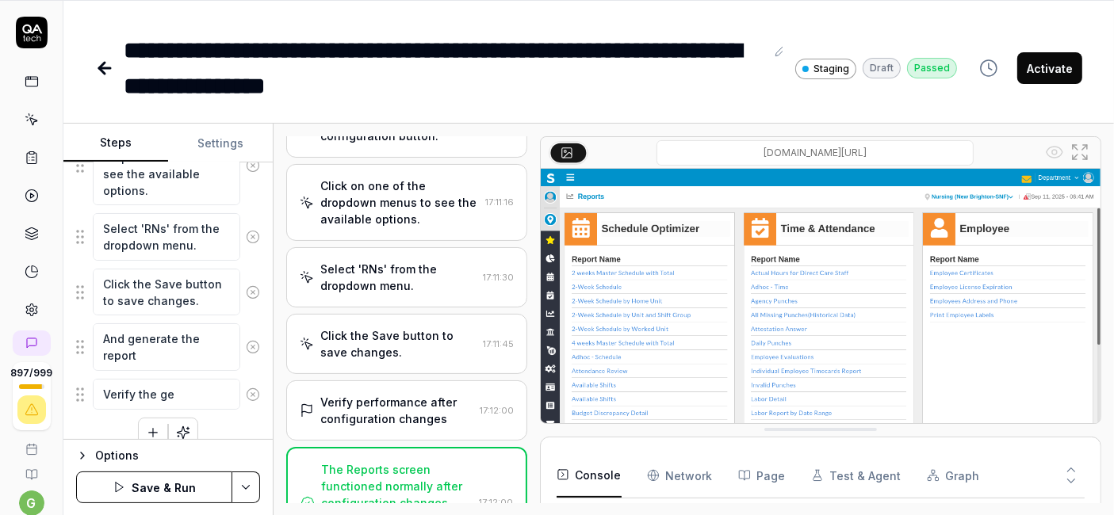
type textarea "Verify the g"
type textarea "*"
type textarea "Verify the"
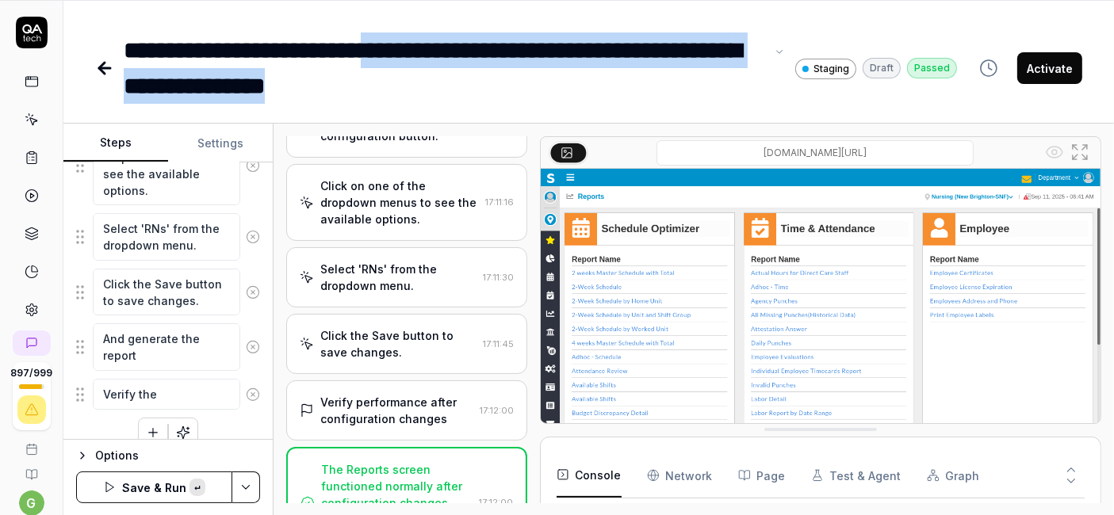
copy div "**********"
drag, startPoint x: 430, startPoint y: 52, endPoint x: 520, endPoint y: 78, distance: 93.1
click at [520, 78] on div "**********" at bounding box center [444, 67] width 641 height 71
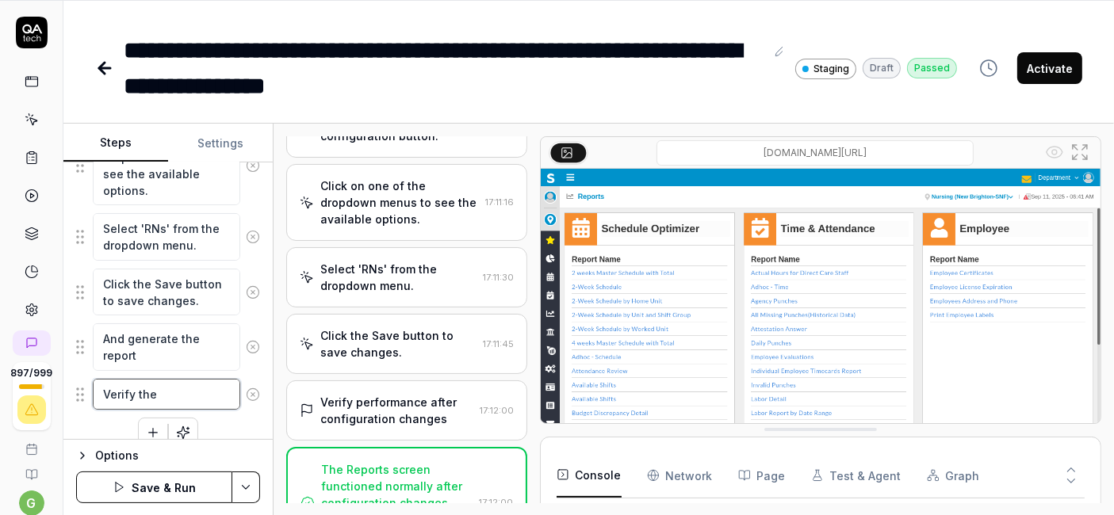
click at [178, 379] on textarea "Verify the" at bounding box center [166, 394] width 147 height 30
type textarea "*"
type textarea "Verify the r"
type textarea "*"
type textarea "Verify the re"
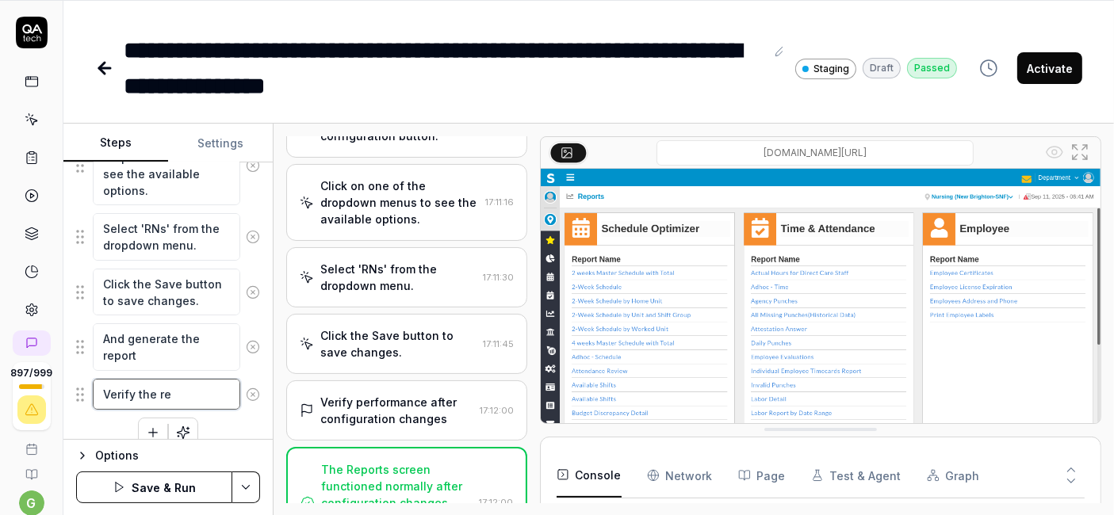
type textarea "*"
type textarea "Verify the rec"
type textarea "*"
type textarea "Verify the rece"
type textarea "*"
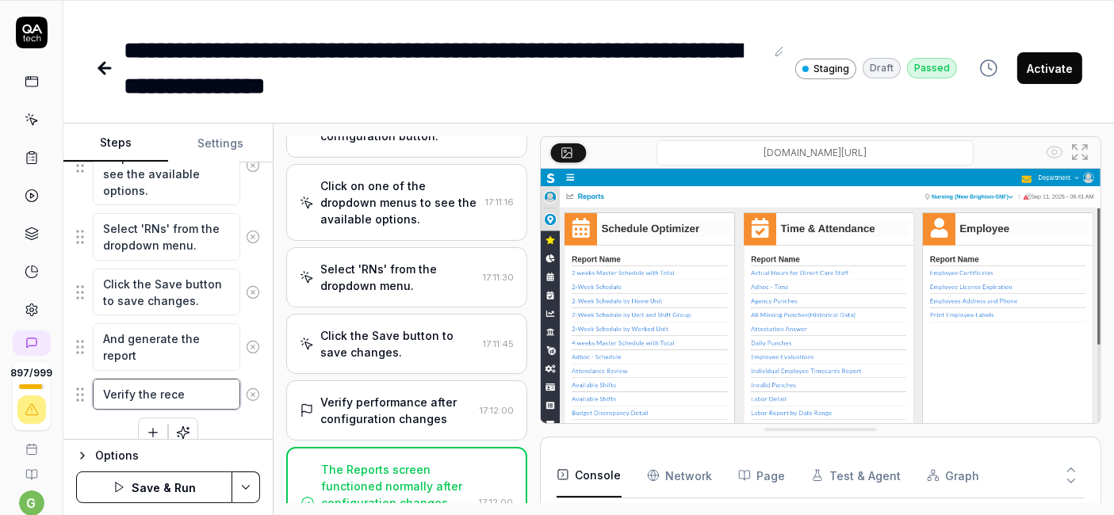
type textarea "Verify the recen"
type textarea "*"
type textarea "Verify the recent"
type textarea "*"
type textarea "Verify the recentl"
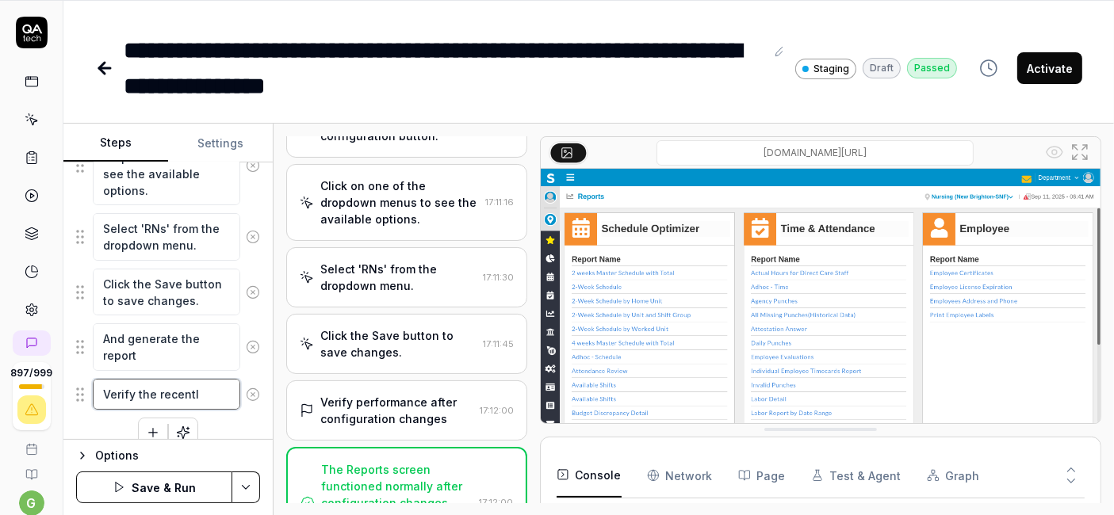
type textarea "*"
type textarea "Verify the recently"
type textarea "*"
type textarea "Verify the recently"
type textarea "*"
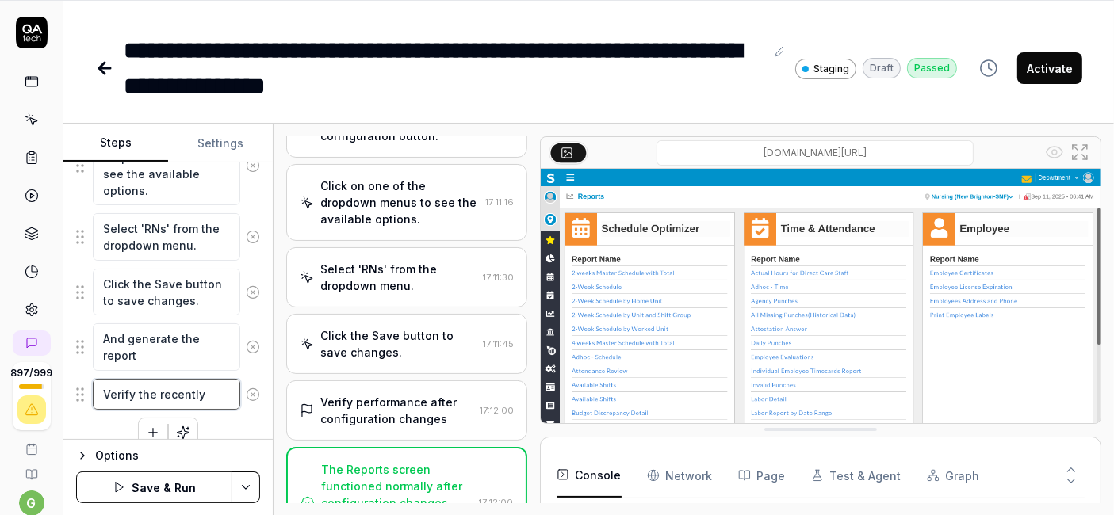
type textarea "Verify the recently u"
type textarea "*"
type textarea "Verify the recently up"
type textarea "*"
type textarea "Verify the recently upd"
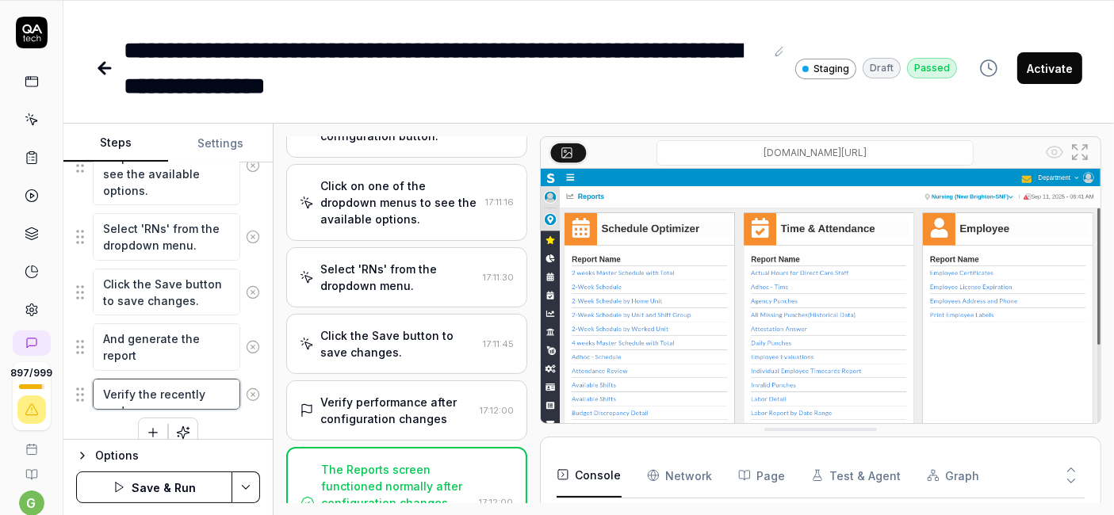
type textarea "*"
type textarea "Verify the recently upda"
type textarea "*"
type textarea "Verify the recently updat"
type textarea "*"
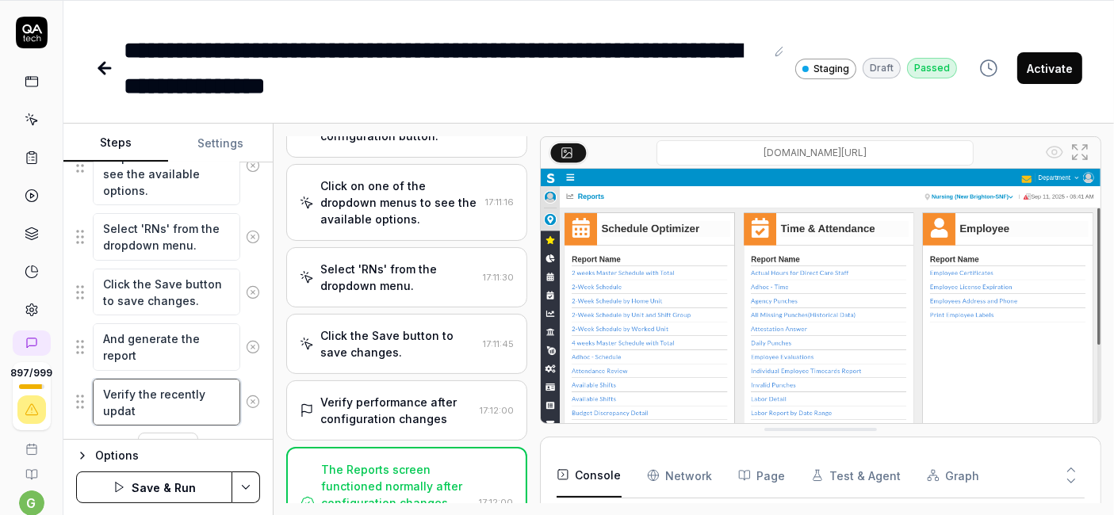
type textarea "Verify the recently update"
type textarea "*"
type textarea "Verify the recently updated"
type textarea "*"
type textarea "Verify the recently updated"
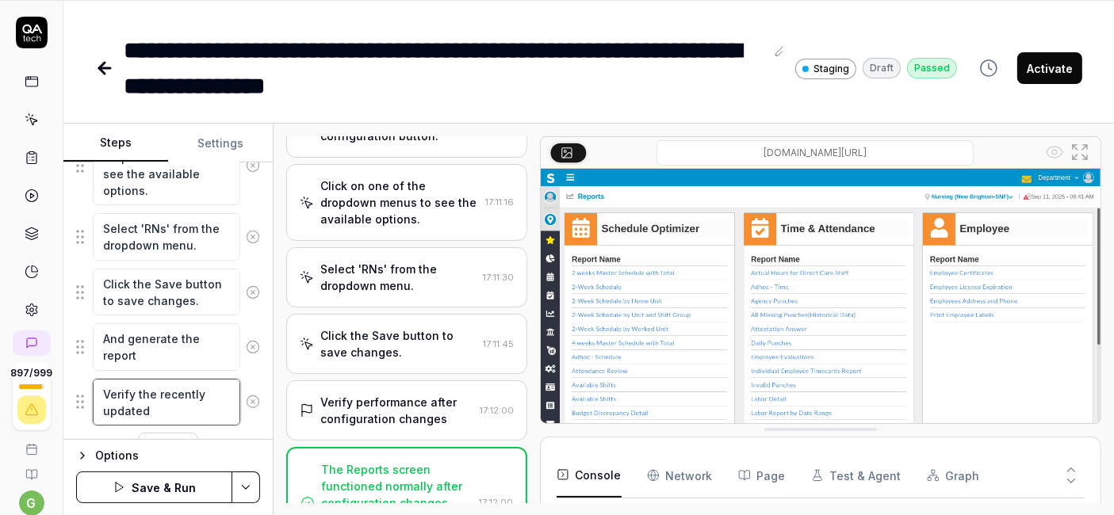
paste textarea "configuration doesn't impact the performance of report."
type textarea "*"
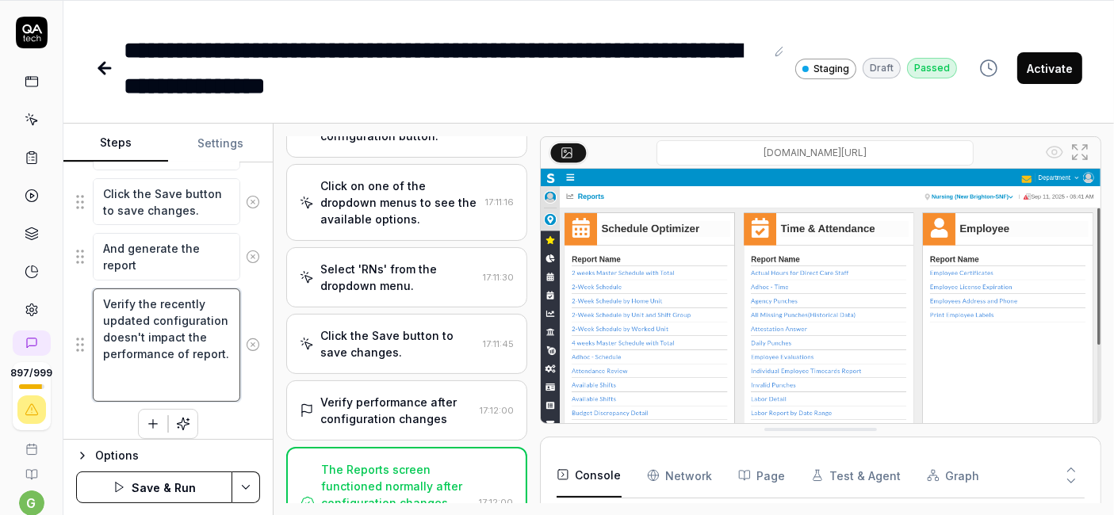
scroll to position [675, 0]
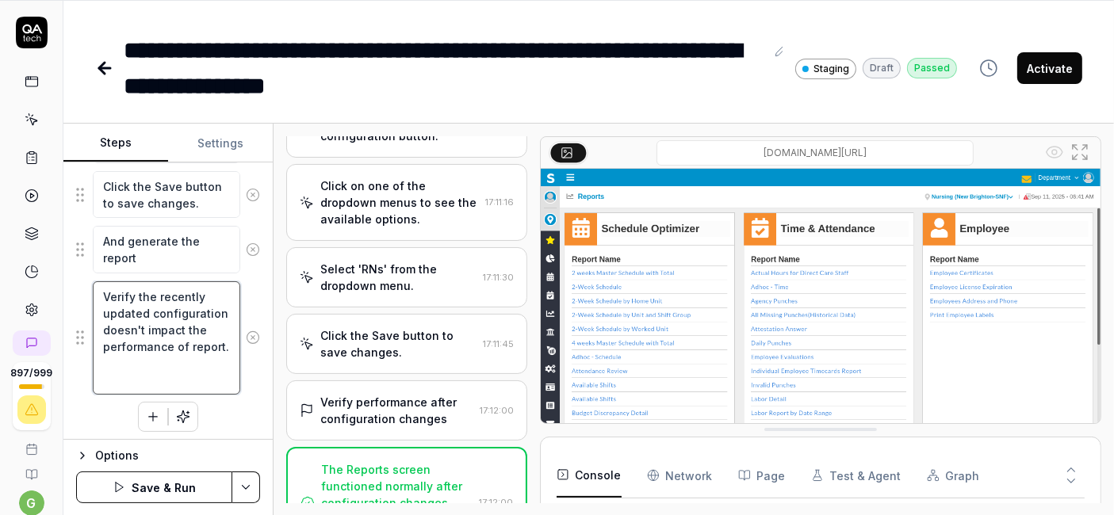
type textarea "Verify the recently updated configuration doesn't impact the performance of rep…"
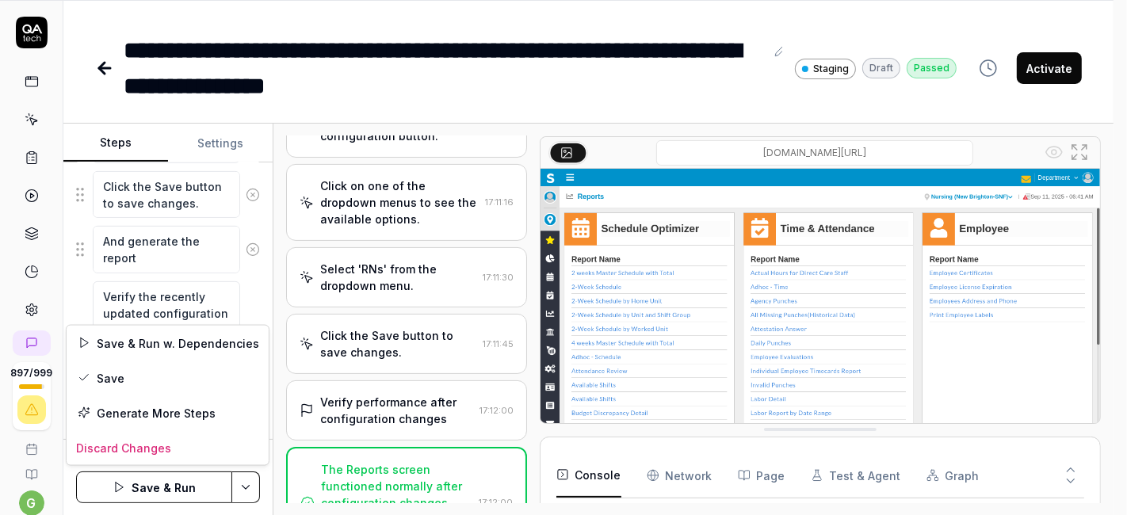
click at [243, 482] on html "**********" at bounding box center [563, 206] width 1127 height 619
click at [183, 382] on div "Save" at bounding box center [168, 378] width 202 height 35
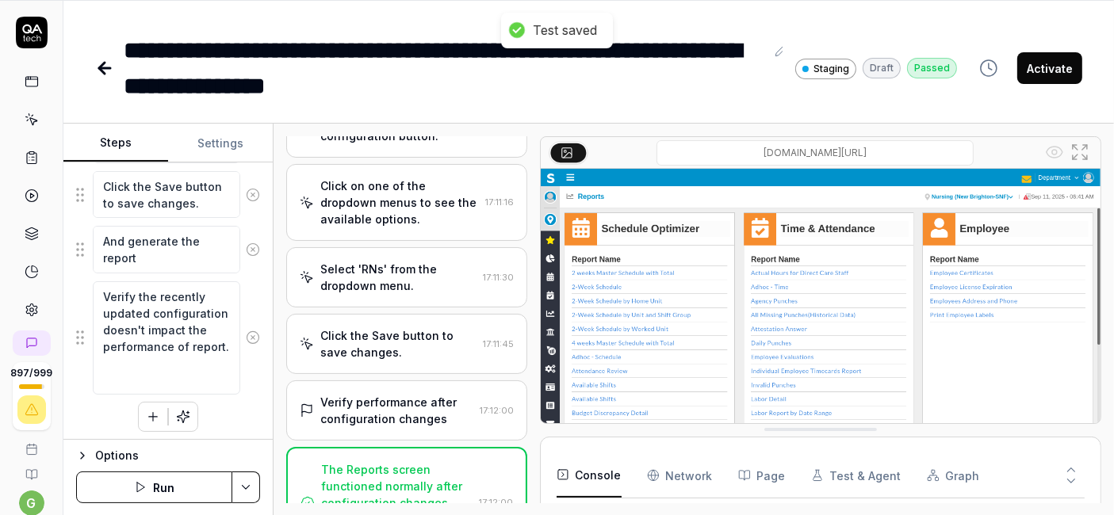
click at [156, 481] on button "Run" at bounding box center [154, 488] width 156 height 32
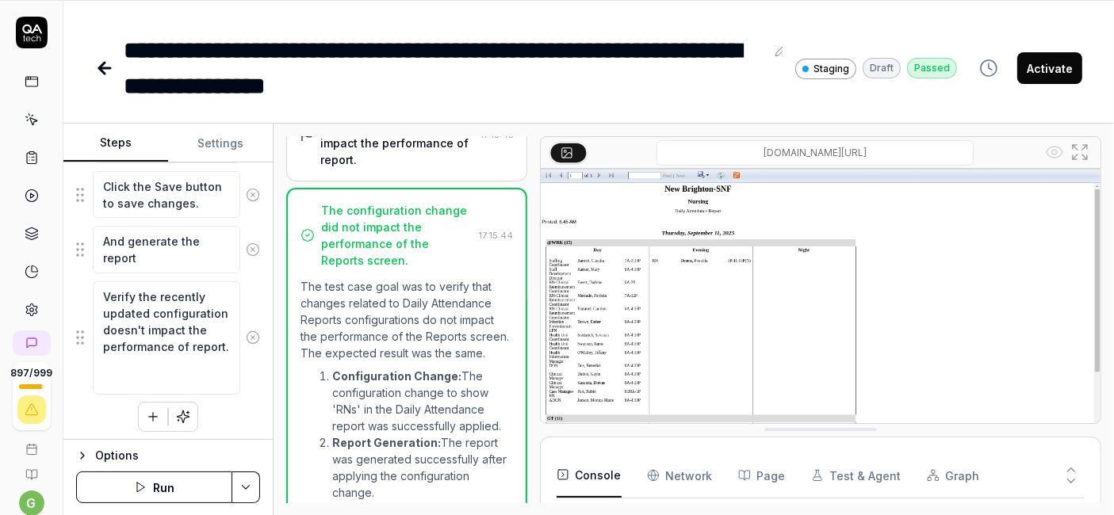
scroll to position [636, 0]
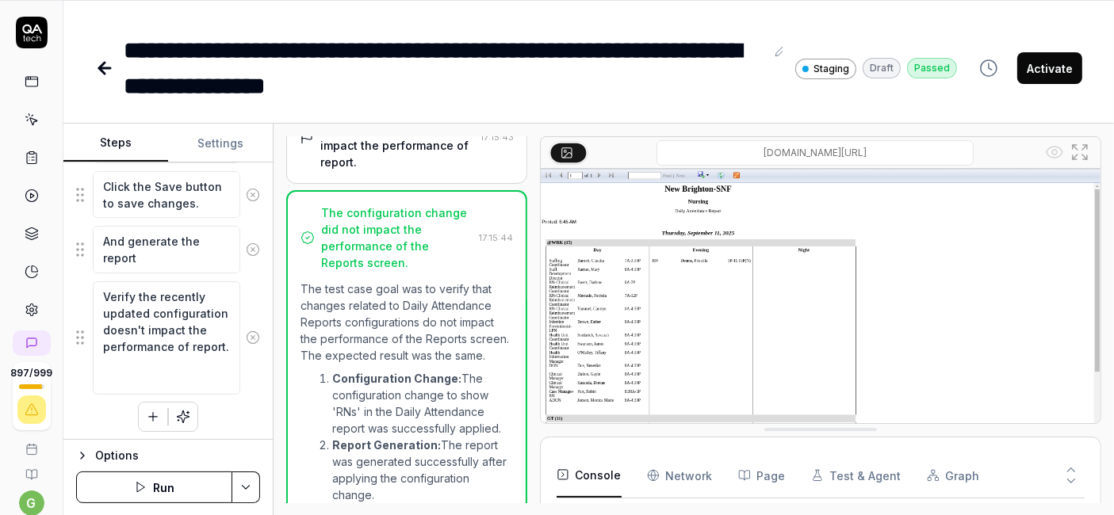
type textarea "*"
